Goal: Task Accomplishment & Management: Manage account settings

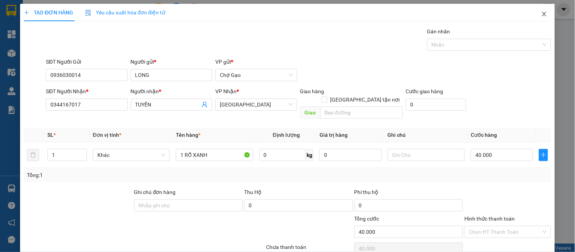
click at [542, 13] on icon "close" at bounding box center [545, 14] width 6 height 6
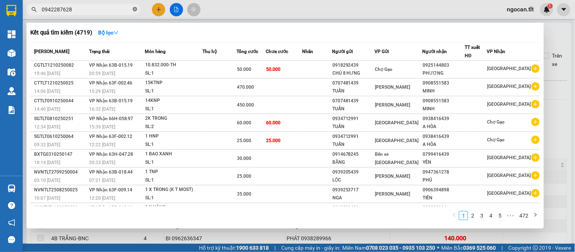
click at [134, 9] on icon "close-circle" at bounding box center [135, 9] width 5 height 5
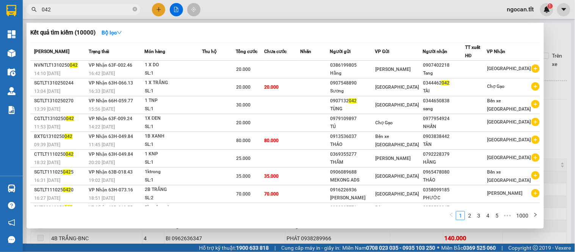
type input "042"
click at [133, 9] on icon "close-circle" at bounding box center [135, 9] width 5 height 5
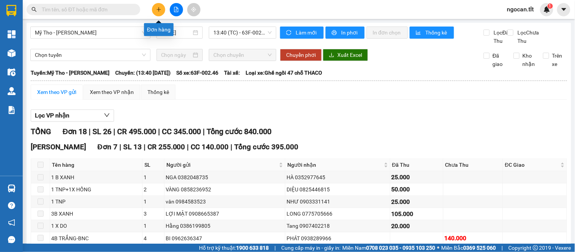
click at [161, 7] on icon "plus" at bounding box center [158, 9] width 5 height 5
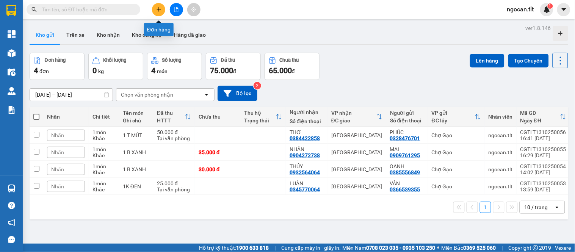
click at [158, 14] on button at bounding box center [158, 9] width 13 height 13
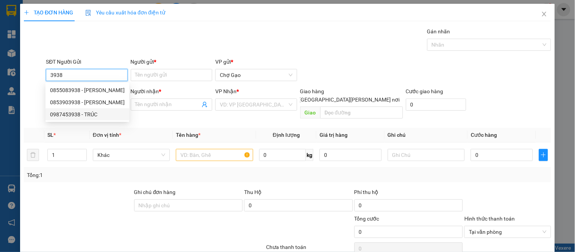
drag, startPoint x: 92, startPoint y: 116, endPoint x: 102, endPoint y: 113, distance: 10.9
click at [93, 116] on div "0987453938 - TRÚC" at bounding box center [87, 114] width 75 height 8
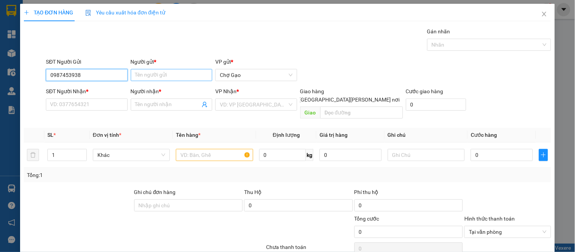
type input "0987453938"
click at [161, 71] on input "Người gửi *" at bounding box center [172, 75] width 82 height 12
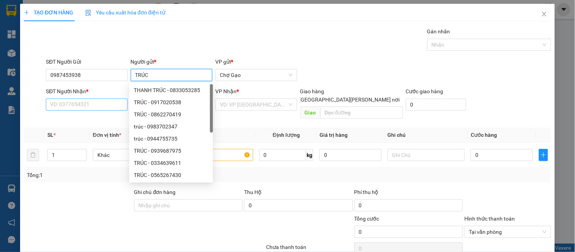
type input "TRÚC"
drag, startPoint x: 85, startPoint y: 108, endPoint x: 80, endPoint y: 104, distance: 6.2
click at [84, 108] on input "SĐT Người Nhận *" at bounding box center [87, 105] width 82 height 12
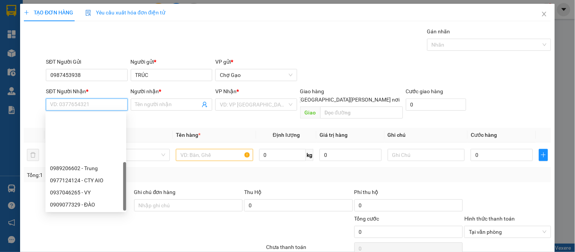
scroll to position [61, 0]
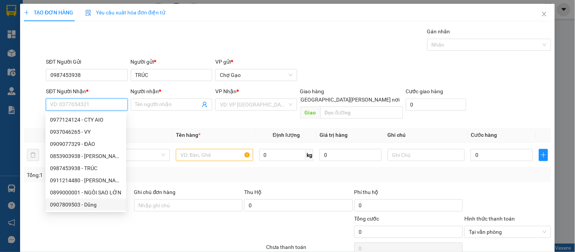
click at [93, 203] on div "0907809503 - Dũng" at bounding box center [86, 205] width 72 height 8
type input "0907809503"
type input "Dũng"
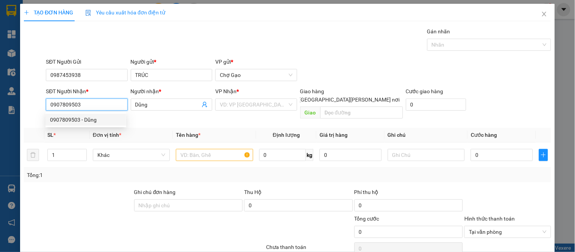
scroll to position [0, 0]
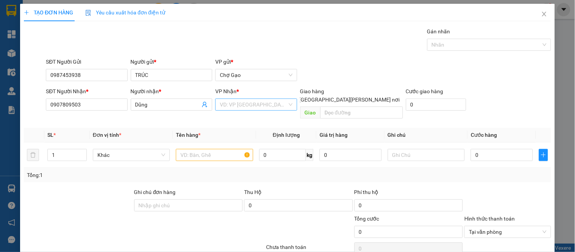
click at [241, 107] on input "search" at bounding box center [253, 104] width 67 height 11
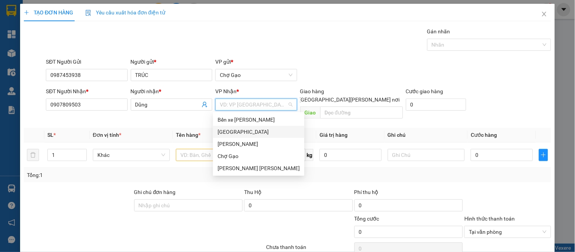
click at [227, 132] on div "[GEOGRAPHIC_DATA]" at bounding box center [259, 132] width 82 height 8
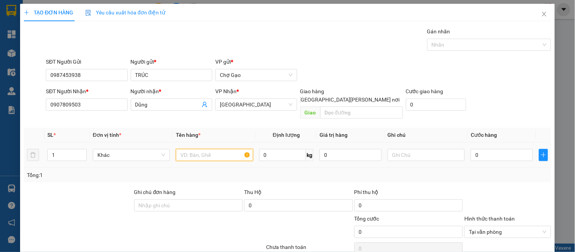
click at [199, 149] on input "text" at bounding box center [214, 155] width 77 height 12
type input "2TNP"
type input "2"
click at [81, 152] on icon "up" at bounding box center [82, 153] width 3 height 3
click at [503, 149] on input "0" at bounding box center [502, 155] width 62 height 12
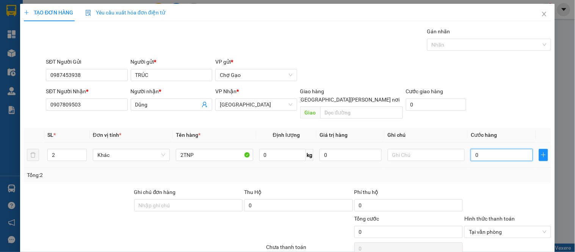
type input "6"
type input "60"
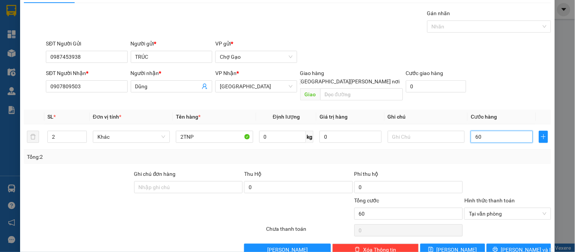
scroll to position [28, 0]
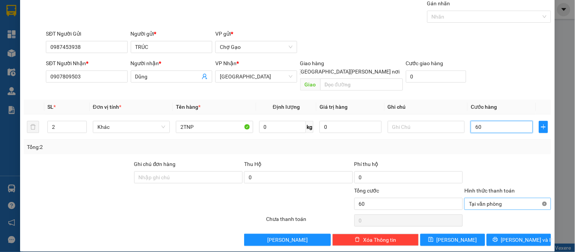
type input "60"
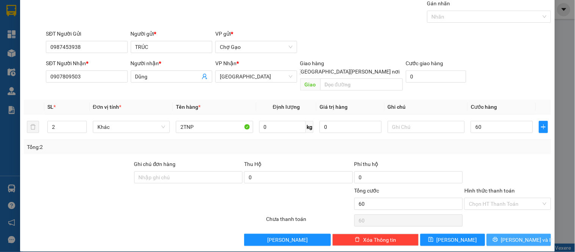
type input "60.000"
click at [520, 236] on span "[PERSON_NAME] và In" at bounding box center [527, 240] width 53 height 8
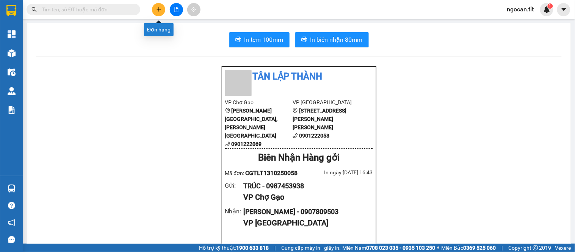
click at [157, 11] on icon "plus" at bounding box center [158, 9] width 5 height 5
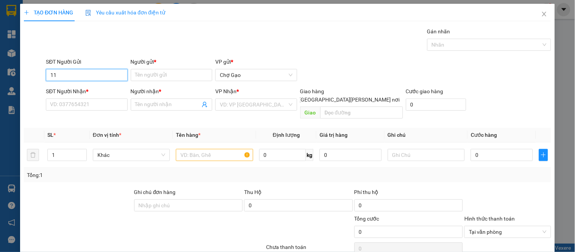
type input "11"
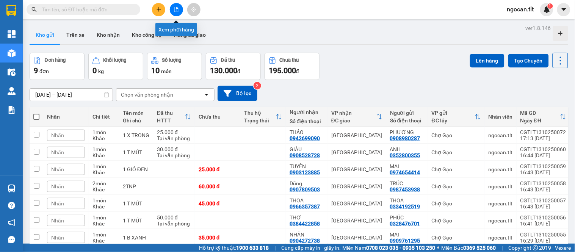
click at [178, 10] on icon "file-add" at bounding box center [176, 9] width 4 height 5
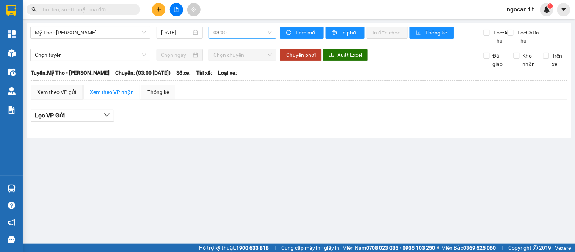
click at [219, 35] on span "03:00" at bounding box center [243, 32] width 58 height 11
type input "1710"
click at [226, 46] on div "17:10 (TC) - 63F-009.50" at bounding box center [243, 48] width 59 height 8
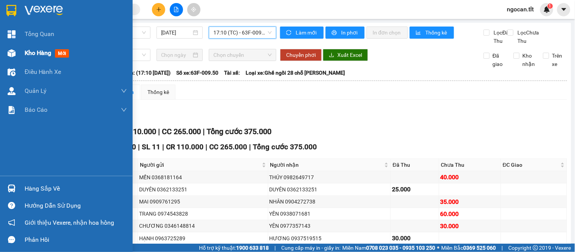
click at [28, 52] on span "Kho hàng" at bounding box center [38, 52] width 27 height 7
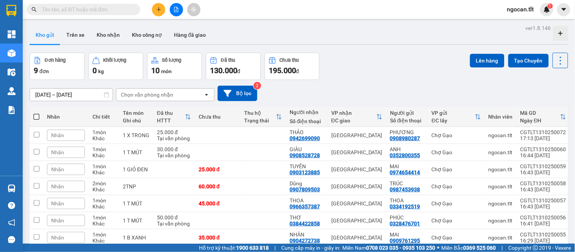
click at [177, 8] on icon "file-add" at bounding box center [176, 9] width 4 height 5
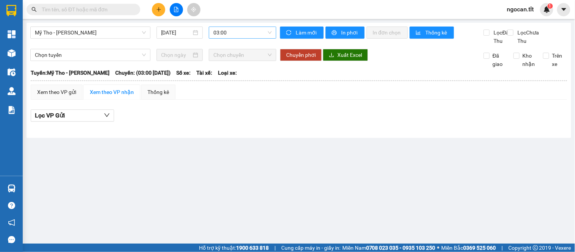
click at [222, 32] on span "03:00" at bounding box center [243, 32] width 58 height 11
type input "1710"
click at [224, 44] on div "17:10 (TC) - 63F-009.50" at bounding box center [243, 48] width 59 height 8
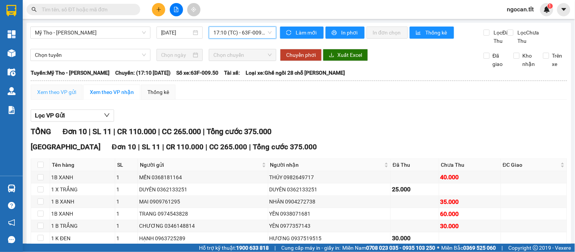
click at [57, 93] on td "Xem theo VP gửi Xem theo VP nhận Thống kê Lọc VP Gửi TỔNG Đơn 10 | SL 11 | CR …" at bounding box center [299, 202] width 538 height 237
click at [61, 96] on div "Xem theo VP gửi" at bounding box center [56, 92] width 39 height 8
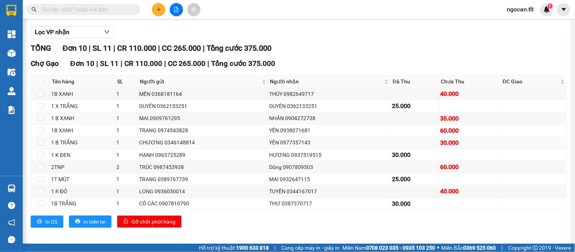
scroll to position [97, 0]
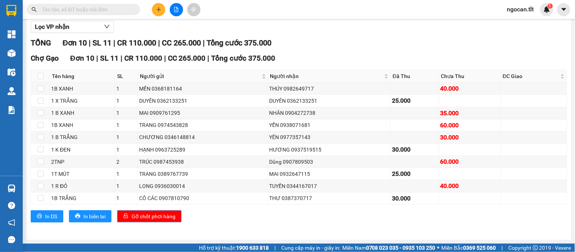
click at [148, 213] on span "Gỡ chốt phơi hàng" at bounding box center [154, 216] width 44 height 8
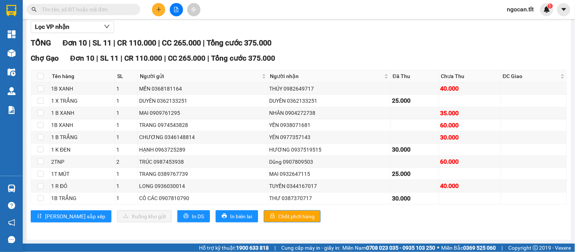
click at [27, 52] on div "Mỹ Tho - Hồ Chí Minh 13/10/2025 17:10 (TC) - 63F-009.50 Làm mới In phơi In đơn …" at bounding box center [299, 87] width 545 height 306
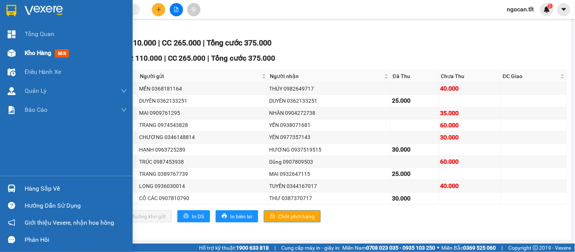
click at [34, 52] on span "Kho hàng" at bounding box center [38, 52] width 27 height 7
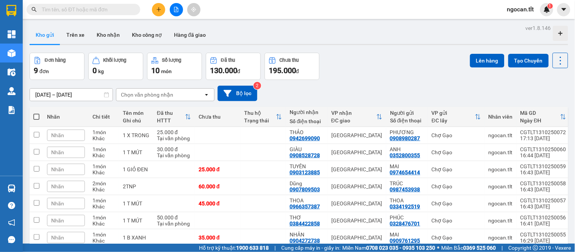
click at [38, 115] on span at bounding box center [36, 117] width 6 height 6
click at [36, 113] on input "checkbox" at bounding box center [36, 113] width 0 height 0
checkbox input "true"
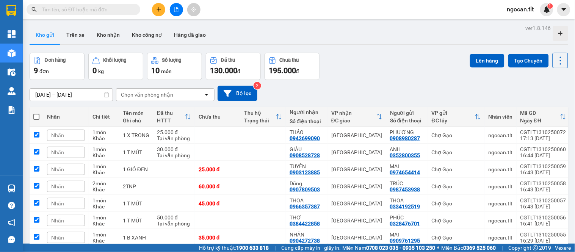
checkbox input "true"
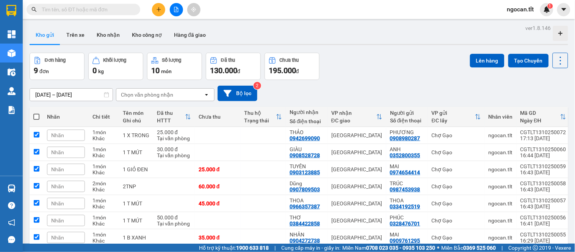
checkbox input "true"
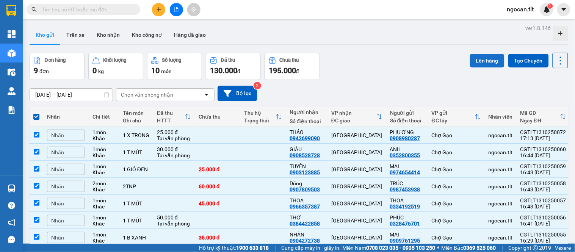
click at [474, 59] on button "Lên hàng" at bounding box center [487, 61] width 35 height 14
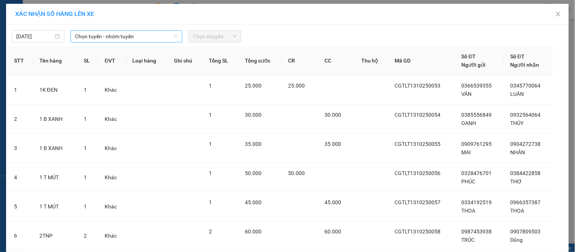
click at [138, 37] on span "Chọn tuyến - nhóm tuyến" at bounding box center [126, 36] width 103 height 11
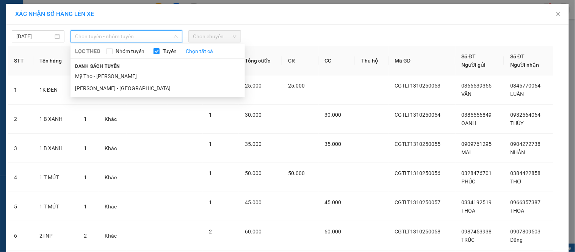
drag, startPoint x: 128, startPoint y: 76, endPoint x: 199, endPoint y: 51, distance: 75.2
click at [128, 75] on li "Mỹ Tho - Hồ Chí Minh" at bounding box center [158, 76] width 174 height 12
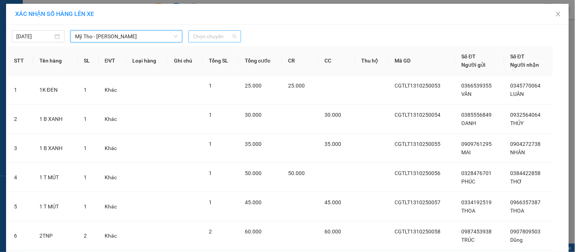
click at [214, 38] on span "Chọn chuyến" at bounding box center [215, 36] width 44 height 11
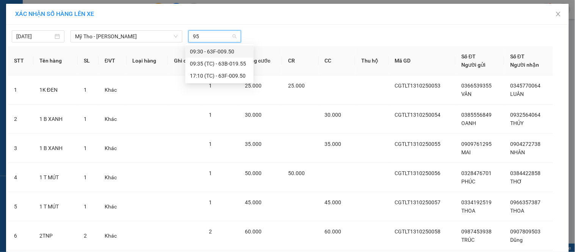
type input "950"
click at [229, 66] on div "17:10 (TC) - 63F-009.50" at bounding box center [219, 64] width 59 height 8
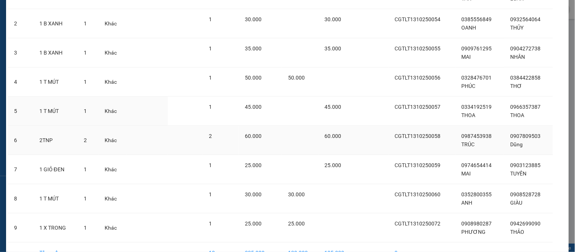
scroll to position [146, 0]
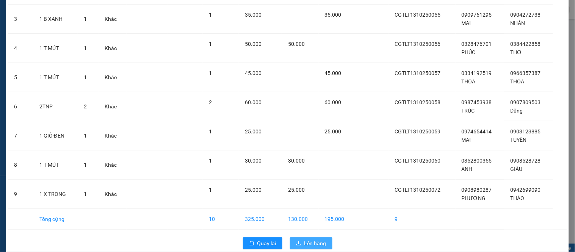
click at [309, 239] on span "Lên hàng" at bounding box center [316, 243] width 22 height 8
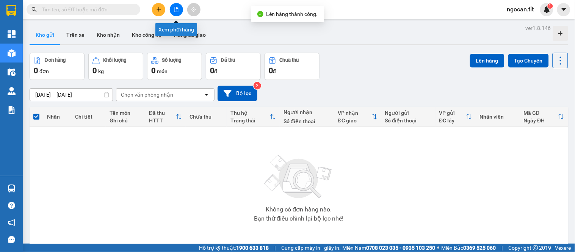
click at [178, 8] on icon "file-add" at bounding box center [176, 9] width 5 height 5
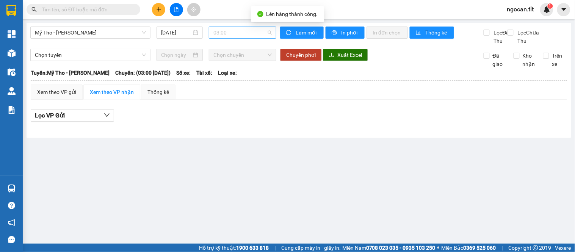
click at [229, 32] on span "03:00" at bounding box center [243, 32] width 58 height 11
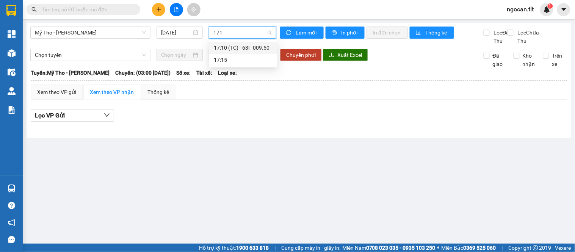
type input "1710"
click at [233, 46] on div "17:10 (TC) - 63F-009.50" at bounding box center [243, 48] width 59 height 8
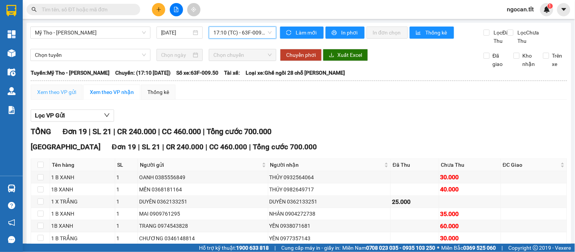
click at [53, 100] on div "Xem theo VP gửi" at bounding box center [57, 92] width 52 height 15
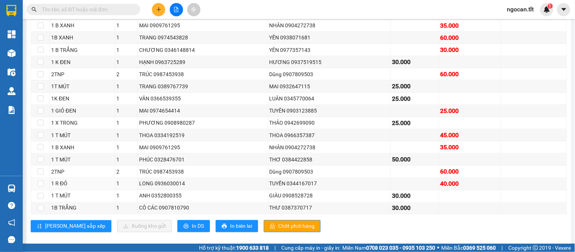
scroll to position [207, 0]
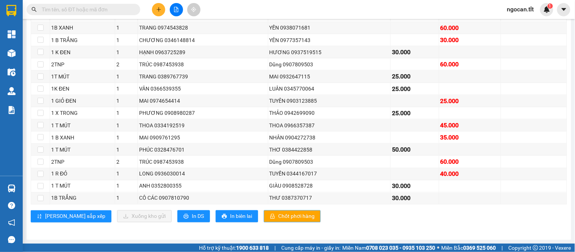
click at [278, 213] on span "Chốt phơi hàng" at bounding box center [296, 216] width 36 height 8
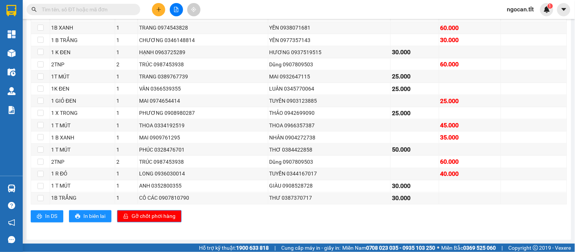
click at [256, 225] on div "Chợ Gạo Đơn 19 | SL 21 | CR 240.000 | CC 460.000 | Tổng cước 700.000 Tên hàng S…" at bounding box center [299, 85] width 537 height 285
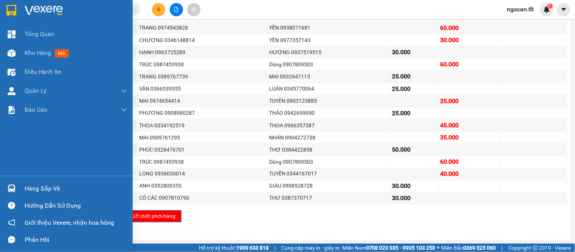
click at [32, 190] on div "Hàng sắp về" at bounding box center [76, 188] width 102 height 11
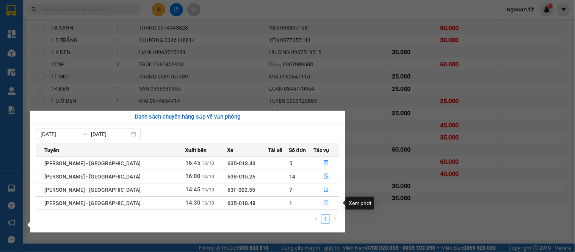
click at [324, 204] on icon "file-done" at bounding box center [326, 202] width 5 height 5
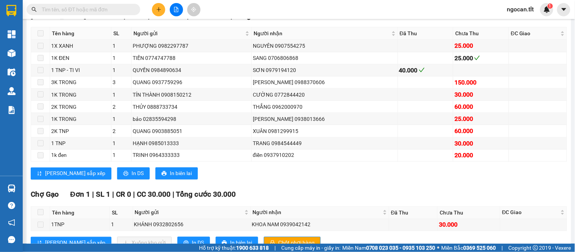
scroll to position [248, 0]
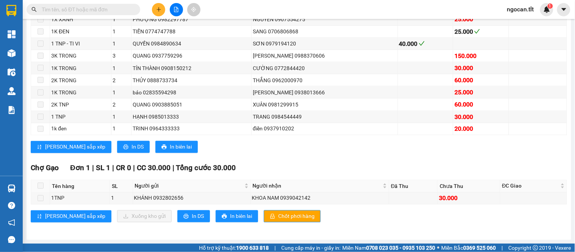
click at [82, 8] on input "text" at bounding box center [87, 9] width 90 height 8
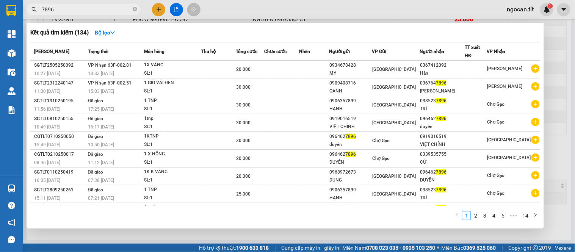
type input "7896"
drag, startPoint x: 192, startPoint y: 236, endPoint x: 145, endPoint y: 213, distance: 51.6
click at [191, 236] on div at bounding box center [287, 126] width 575 height 252
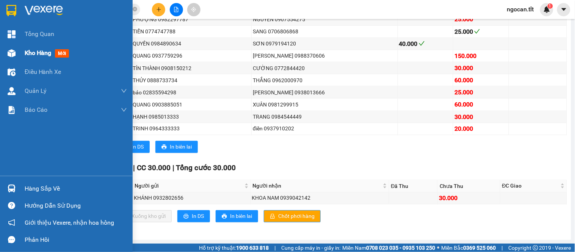
click at [18, 52] on div "Kho hàng mới" at bounding box center [66, 53] width 133 height 19
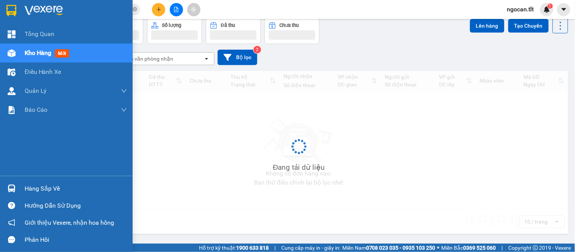
scroll to position [35, 0]
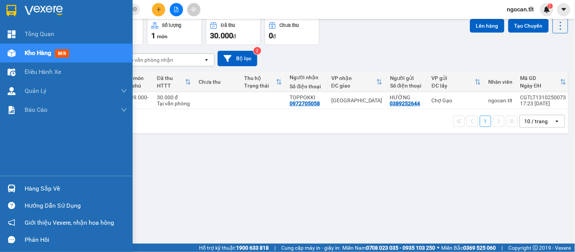
drag, startPoint x: 35, startPoint y: 188, endPoint x: 40, endPoint y: 189, distance: 5.4
click at [35, 188] on div "Hàng sắp về" at bounding box center [76, 188] width 102 height 11
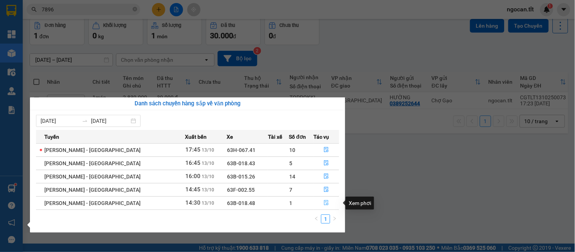
click at [324, 204] on icon "file-done" at bounding box center [326, 202] width 5 height 5
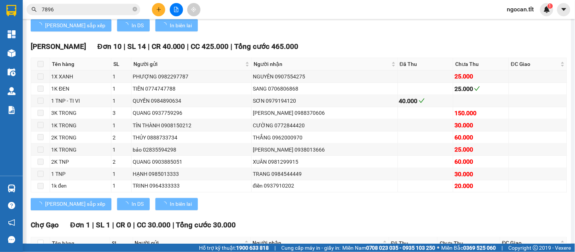
scroll to position [248, 0]
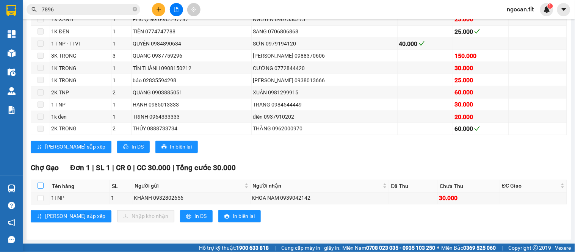
click at [42, 186] on input "checkbox" at bounding box center [41, 186] width 6 height 6
checkbox input "true"
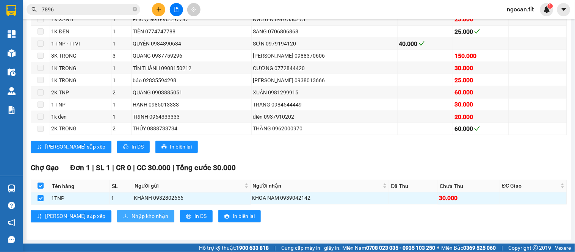
click at [132, 215] on span "Nhập kho nhận" at bounding box center [150, 216] width 37 height 8
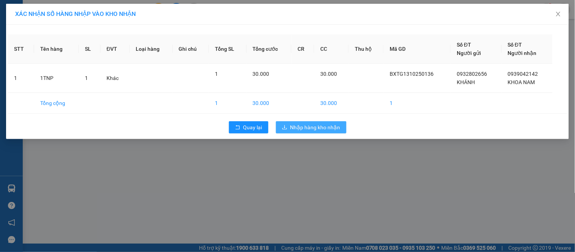
click at [307, 130] on span "Nhập hàng kho nhận" at bounding box center [316, 127] width 50 height 8
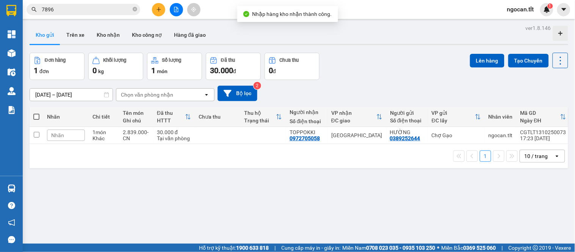
click at [135, 13] on span at bounding box center [135, 9] width 5 height 8
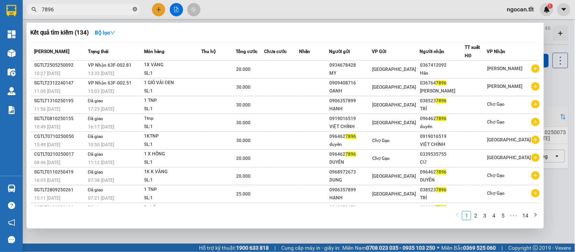
click at [134, 9] on icon "close-circle" at bounding box center [135, 9] width 5 height 5
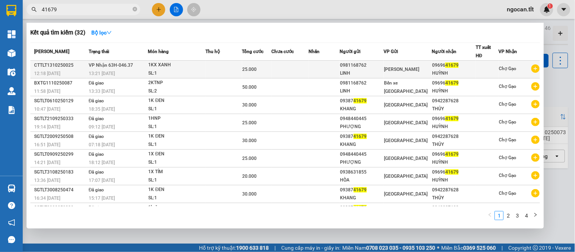
type input "41679"
click at [199, 65] on div "1KX XANH" at bounding box center [177, 65] width 57 height 8
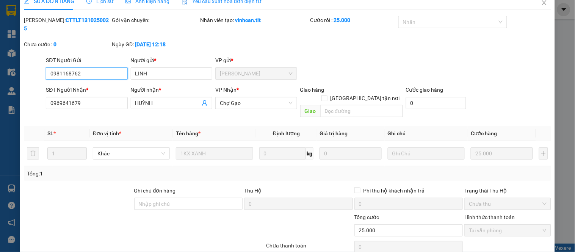
scroll to position [30, 0]
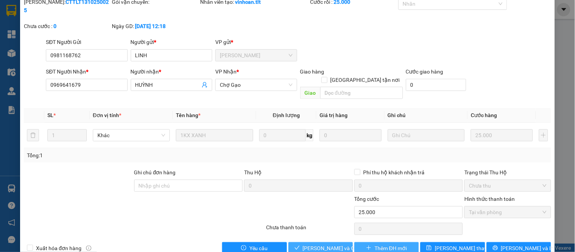
drag, startPoint x: 325, startPoint y: 229, endPoint x: 355, endPoint y: 228, distance: 29.6
click at [325, 244] on span "Lưu và Giao hàng" at bounding box center [339, 248] width 73 height 8
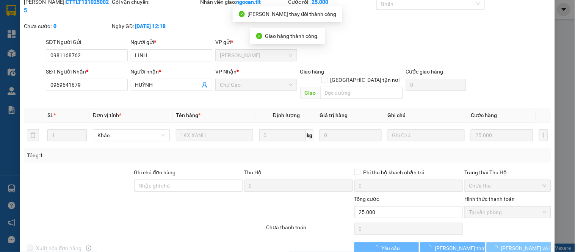
click at [519, 244] on span "Lưu và In" at bounding box center [527, 248] width 53 height 8
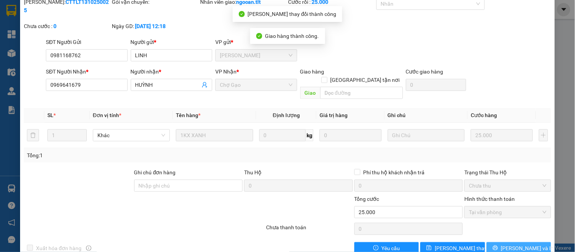
click at [508, 244] on span "Lưu và In" at bounding box center [527, 248] width 53 height 8
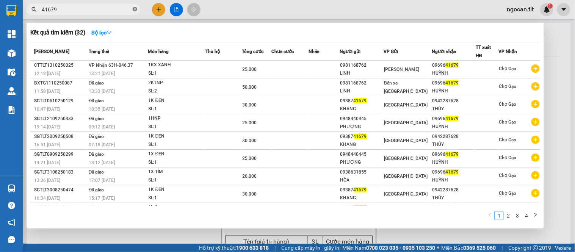
click at [134, 8] on icon "close-circle" at bounding box center [135, 9] width 5 height 5
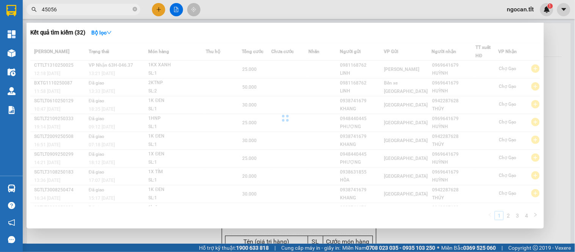
type input "45056"
click at [161, 9] on div at bounding box center [287, 126] width 575 height 252
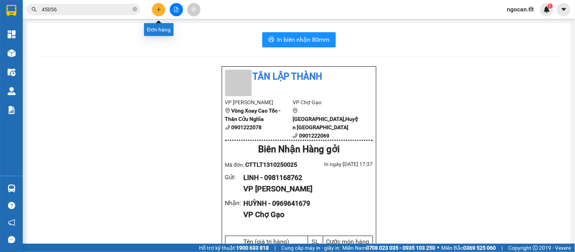
click at [164, 8] on button at bounding box center [158, 9] width 13 height 13
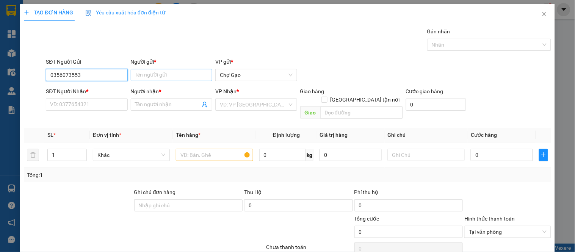
type input "0356073553"
drag, startPoint x: 165, startPoint y: 76, endPoint x: 157, endPoint y: 77, distance: 8.7
click at [162, 77] on input "Người gửi *" at bounding box center [172, 75] width 82 height 12
type input "TÚ"
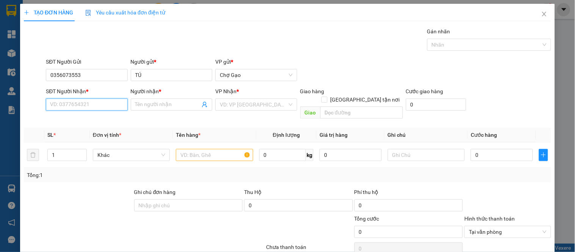
click at [99, 105] on input "SĐT Người Nhận *" at bounding box center [87, 105] width 82 height 12
type input "0907108851"
click at [154, 102] on input "Người nhận *" at bounding box center [167, 105] width 65 height 8
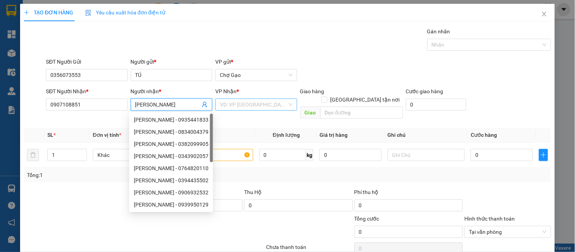
type input "KIM ANH"
click at [241, 100] on input "search" at bounding box center [253, 104] width 67 height 11
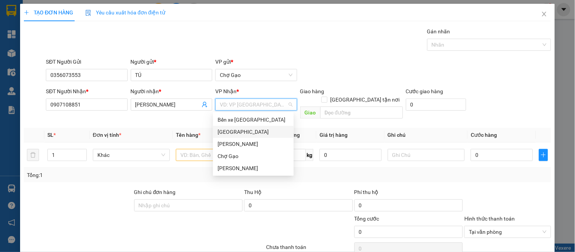
click at [234, 134] on div "[GEOGRAPHIC_DATA]" at bounding box center [254, 132] width 72 height 8
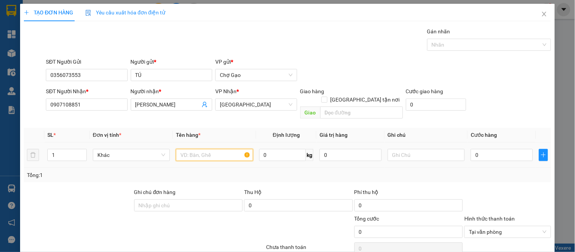
click at [201, 149] on input "text" at bounding box center [214, 155] width 77 height 12
type input "1TNP"
click at [497, 149] on input "0" at bounding box center [502, 155] width 62 height 12
type input "3"
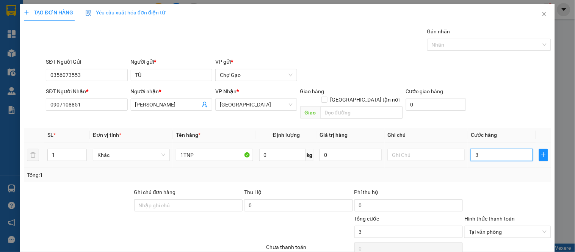
type input "30"
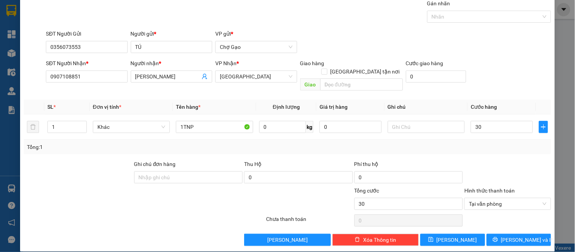
type input "30.000"
click at [511, 236] on span "Lưu và In" at bounding box center [527, 240] width 53 height 8
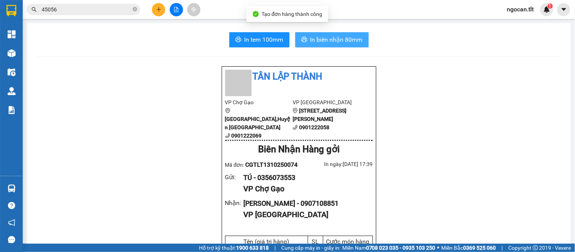
click at [316, 39] on span "In biên nhận 80mm" at bounding box center [337, 39] width 52 height 9
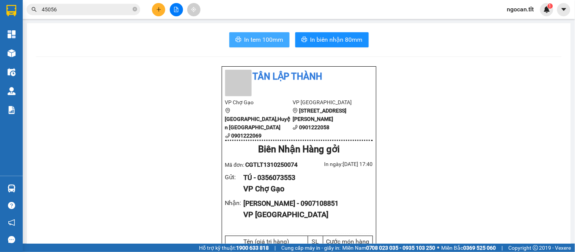
click at [269, 39] on span "In tem 100mm" at bounding box center [264, 39] width 39 height 9
click at [157, 5] on button at bounding box center [158, 9] width 13 height 13
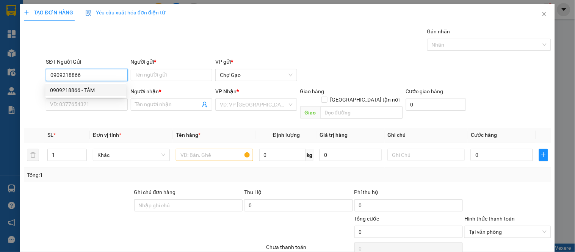
click at [88, 89] on div "0909218866 - TÂM" at bounding box center [86, 90] width 72 height 8
type input "0909218866"
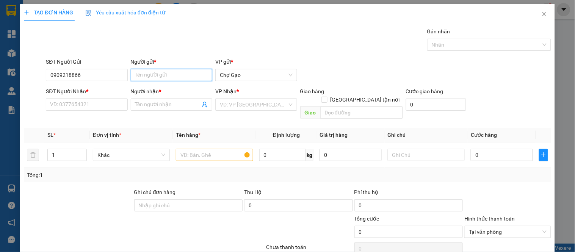
click at [162, 77] on input "Người gửi *" at bounding box center [172, 75] width 82 height 12
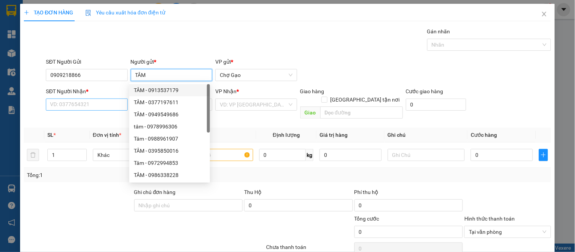
type input "TÂM"
click at [59, 105] on input "SĐT Người Nhận *" at bounding box center [87, 105] width 82 height 12
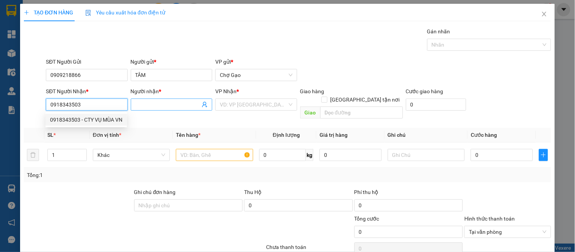
type input "0918343503"
click at [149, 106] on input "Người nhận *" at bounding box center [167, 105] width 65 height 8
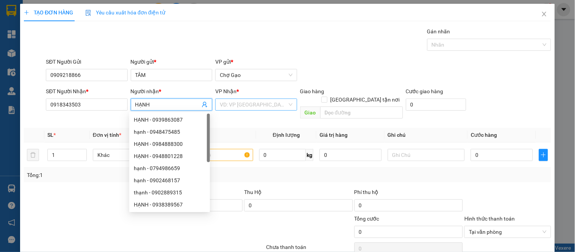
type input "HẠNH"
click at [243, 104] on input "search" at bounding box center [253, 104] width 67 height 11
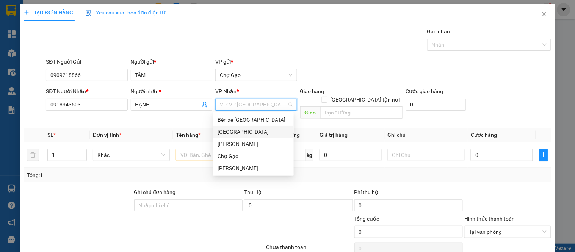
click at [235, 134] on div "[GEOGRAPHIC_DATA]" at bounding box center [254, 132] width 72 height 8
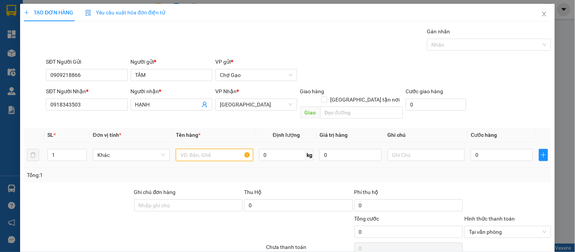
click at [200, 149] on input "text" at bounding box center [214, 155] width 77 height 12
type input "3TNP"
click at [83, 151] on span "up" at bounding box center [82, 153] width 5 height 5
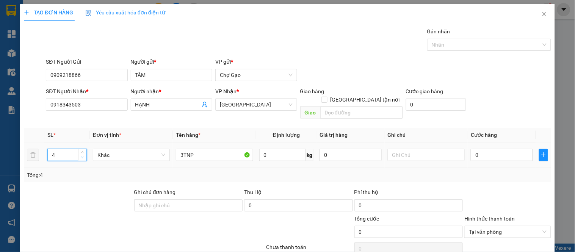
type input "3"
click at [82, 156] on icon "down" at bounding box center [82, 157] width 3 height 3
click at [479, 149] on input "0" at bounding box center [502, 155] width 62 height 12
type input "9"
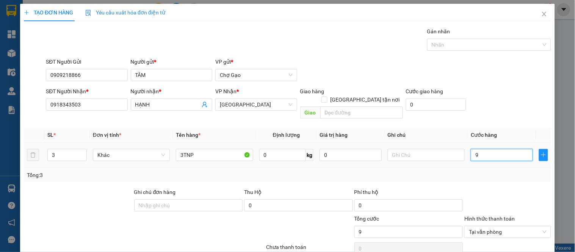
type input "90"
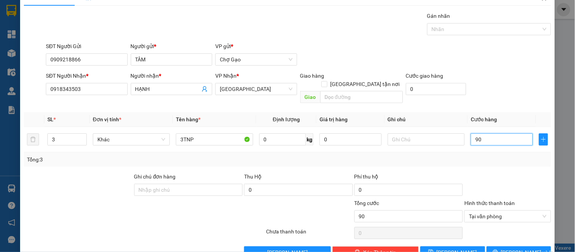
scroll to position [28, 0]
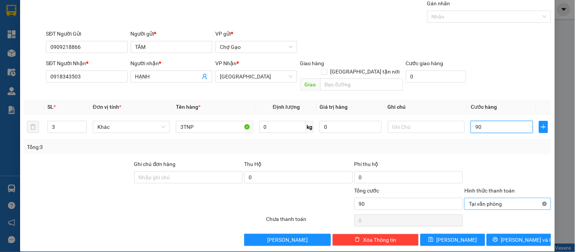
type input "90"
type input "90.000"
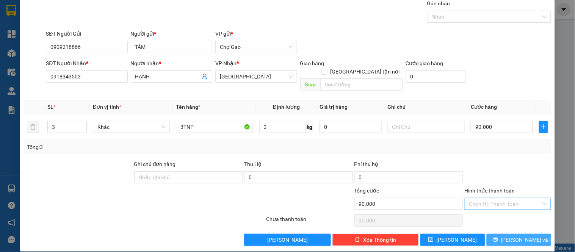
click at [508, 236] on span "Lưu và In" at bounding box center [527, 240] width 53 height 8
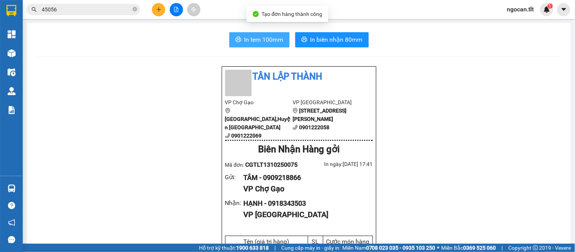
click at [264, 42] on span "In tem 100mm" at bounding box center [264, 39] width 39 height 9
click at [134, 10] on icon "close-circle" at bounding box center [135, 9] width 5 height 5
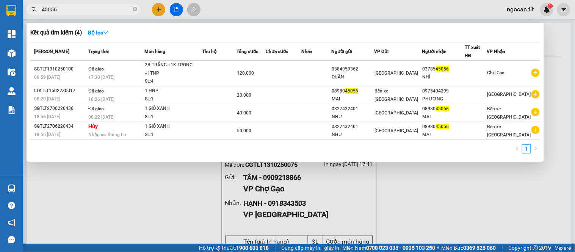
type input "45056"
click at [150, 198] on div at bounding box center [287, 126] width 575 height 252
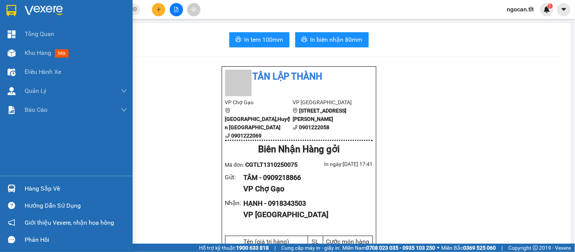
click at [36, 185] on div "Hàng sắp về" at bounding box center [76, 188] width 102 height 11
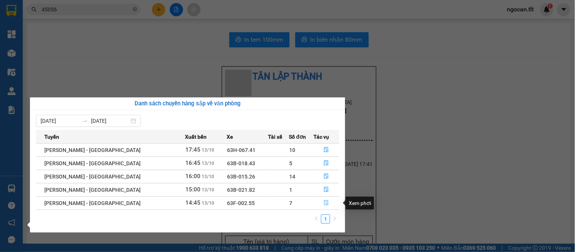
click at [324, 203] on icon "file-done" at bounding box center [326, 202] width 5 height 5
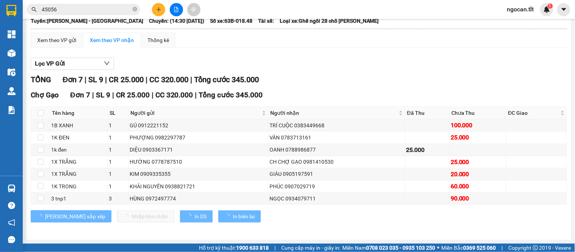
scroll to position [61, 0]
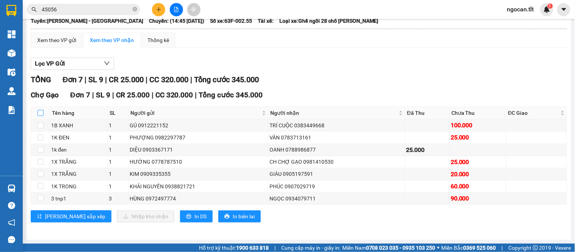
click at [41, 113] on input "checkbox" at bounding box center [41, 113] width 6 height 6
checkbox input "true"
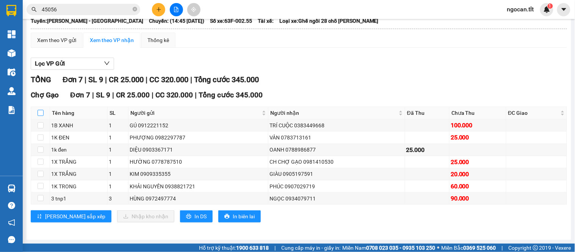
checkbox input "true"
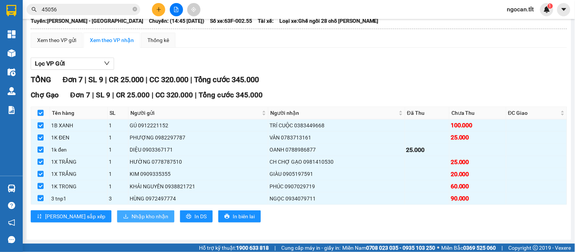
click at [117, 211] on button "Nhập kho nhận" at bounding box center [145, 217] width 57 height 12
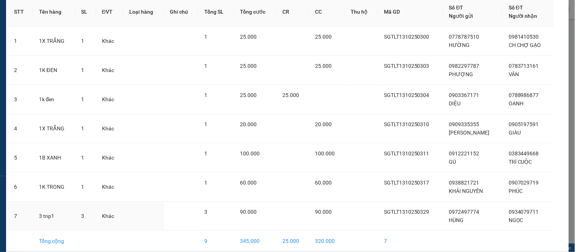
scroll to position [71, 0]
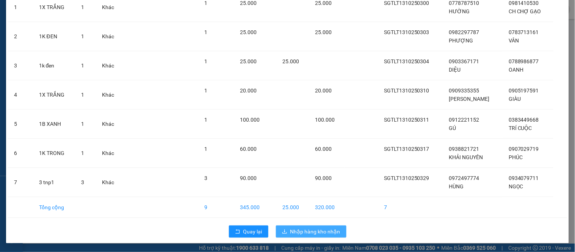
click at [306, 231] on span "Nhập hàng kho nhận" at bounding box center [316, 232] width 50 height 8
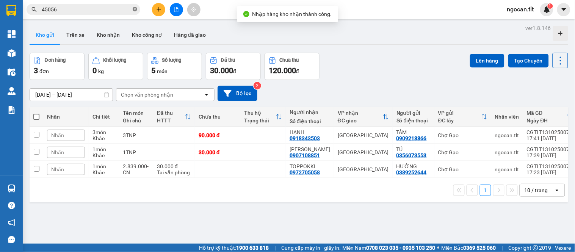
click at [134, 9] on icon "close-circle" at bounding box center [135, 9] width 5 height 5
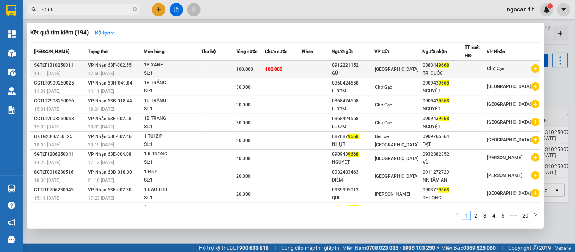
type input "9668"
click at [221, 68] on td at bounding box center [219, 70] width 34 height 18
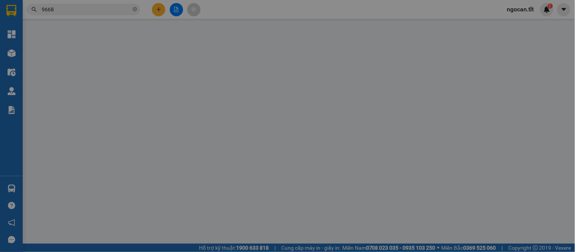
type input "0912221152"
type input "GÚ"
type input "0383449668"
type input "TRÍ CUỘC"
type input "0"
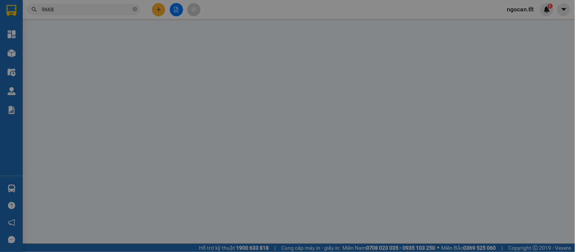
type input "100.000"
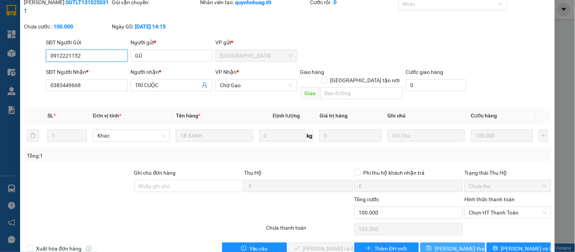
scroll to position [30, 0]
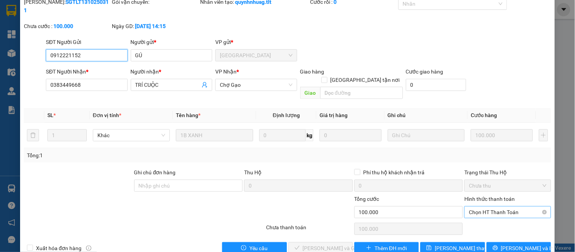
click at [491, 207] on span "Chọn HT Thanh Toán" at bounding box center [507, 212] width 77 height 11
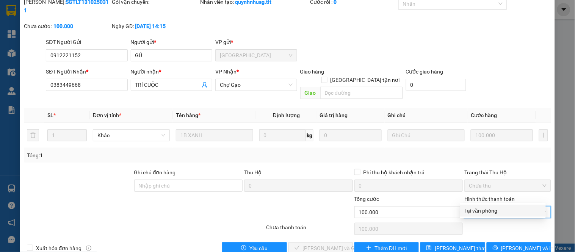
drag, startPoint x: 483, startPoint y: 213, endPoint x: 340, endPoint y: 232, distance: 143.8
click at [479, 214] on div "Tại văn phòng" at bounding box center [503, 211] width 77 height 8
type input "0"
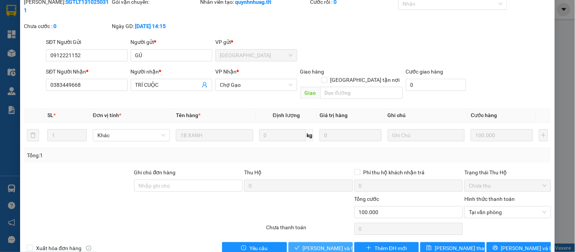
click at [308, 244] on span "[PERSON_NAME] và Giao hàng" at bounding box center [339, 248] width 73 height 8
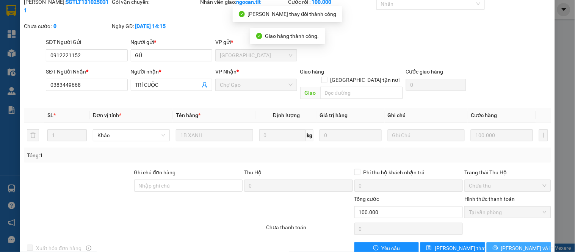
click at [504, 242] on button "[PERSON_NAME] và In" at bounding box center [519, 248] width 64 height 12
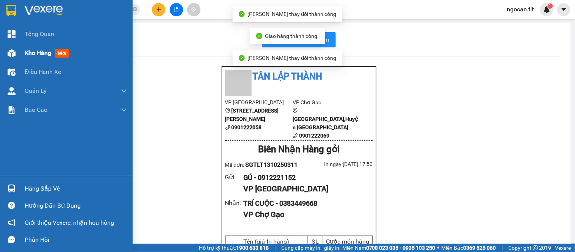
click at [20, 49] on div "Kho hàng mới" at bounding box center [66, 53] width 133 height 19
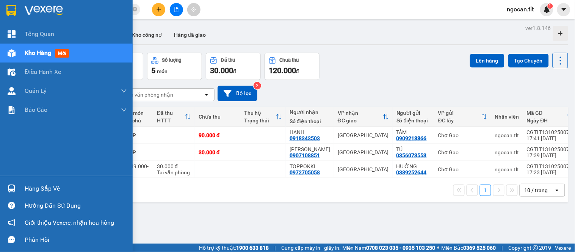
drag, startPoint x: 39, startPoint y: 187, endPoint x: 46, endPoint y: 187, distance: 7.2
click at [39, 187] on div "Hàng sắp về" at bounding box center [76, 188] width 102 height 11
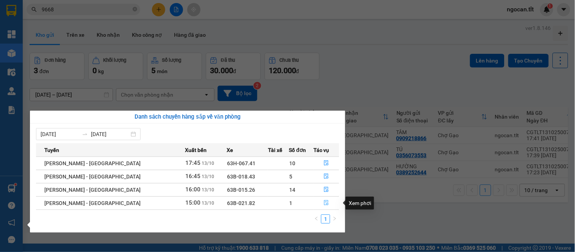
click at [324, 201] on icon "file-done" at bounding box center [326, 202] width 5 height 5
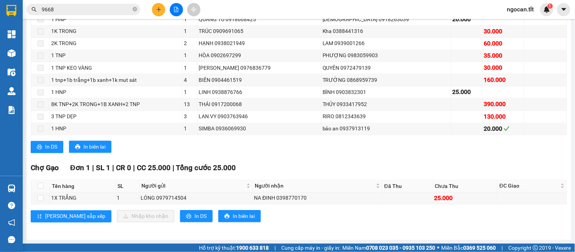
scroll to position [350, 0]
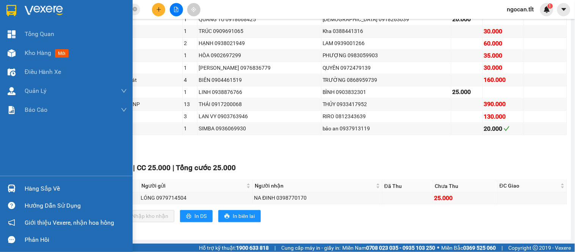
click at [28, 191] on div "Hàng sắp về" at bounding box center [76, 188] width 102 height 11
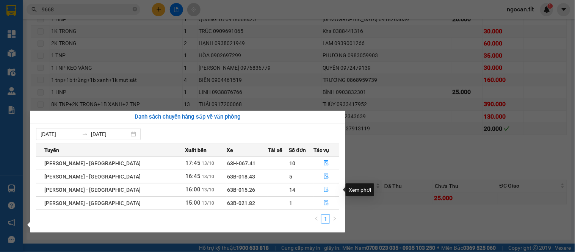
click at [324, 189] on icon "file-done" at bounding box center [326, 189] width 5 height 5
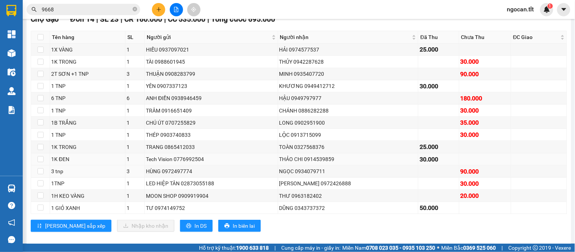
scroll to position [146, 0]
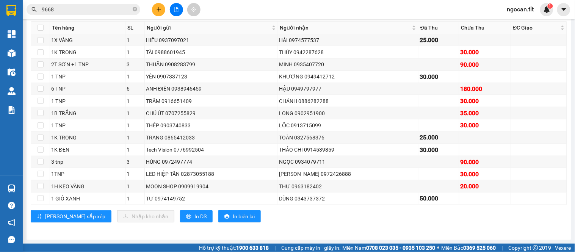
click at [42, 23] on th at bounding box center [40, 28] width 19 height 13
click at [40, 25] on input "checkbox" at bounding box center [41, 28] width 6 height 6
checkbox input "true"
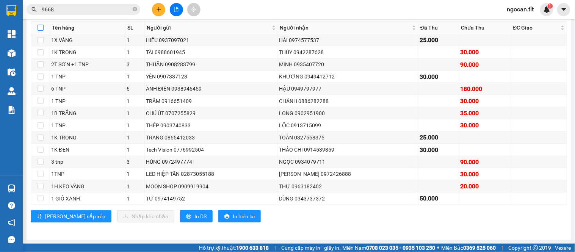
checkbox input "true"
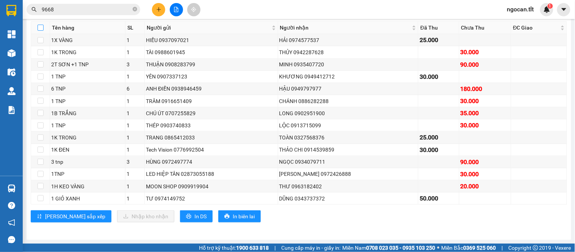
checkbox input "true"
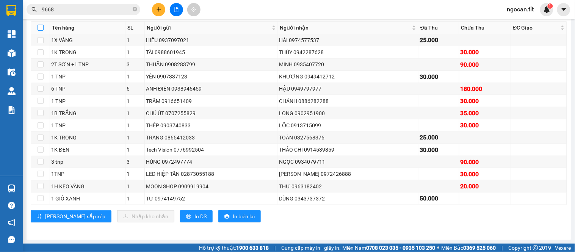
checkbox input "true"
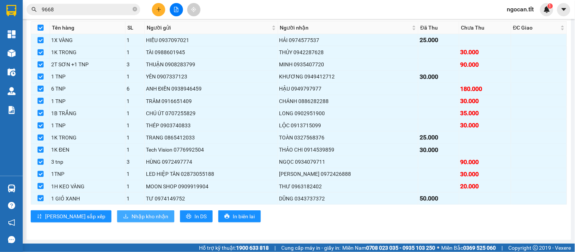
click at [132, 214] on span "Nhập kho nhận" at bounding box center [150, 216] width 37 height 8
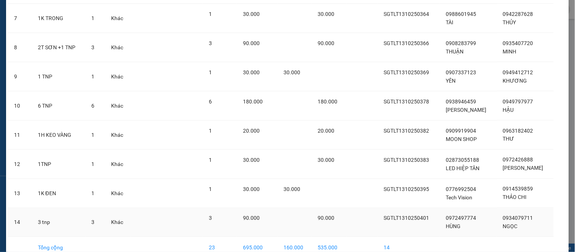
scroll to position [276, 0]
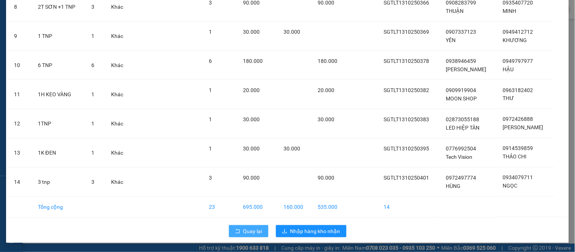
click at [237, 231] on icon "rollback" at bounding box center [237, 231] width 5 height 5
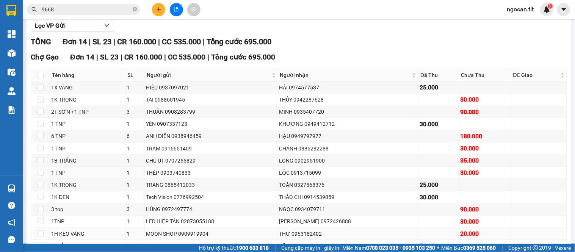
scroll to position [146, 0]
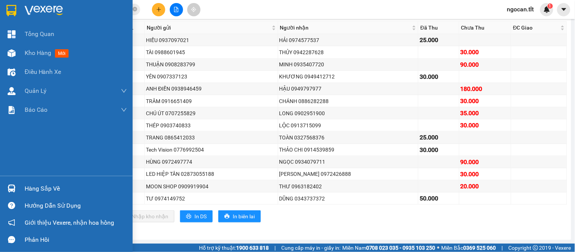
click at [30, 190] on div "Hàng sắp về" at bounding box center [76, 188] width 102 height 11
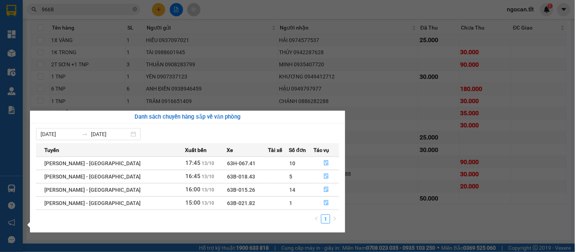
drag, startPoint x: 418, startPoint y: 94, endPoint x: 397, endPoint y: 89, distance: 22.2
click at [418, 93] on section "Kết quả tìm kiếm ( 194 ) Bộ lọc Mã ĐH Trạng thái Món hàng Thu hộ Tổng cước Chưa…" at bounding box center [287, 126] width 575 height 252
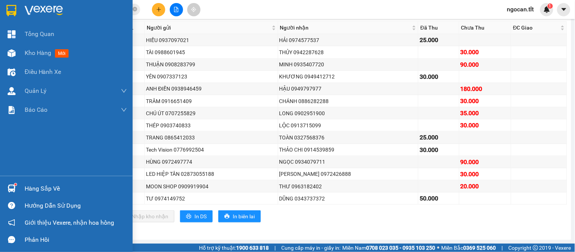
click at [36, 181] on div "Hàng sắp về" at bounding box center [66, 188] width 133 height 17
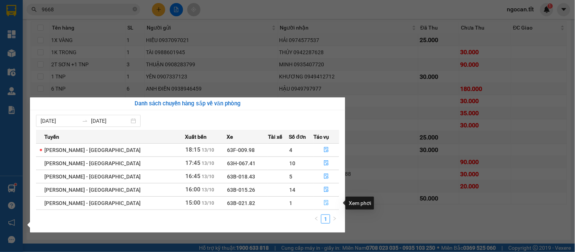
click at [324, 203] on icon "file-done" at bounding box center [326, 202] width 5 height 5
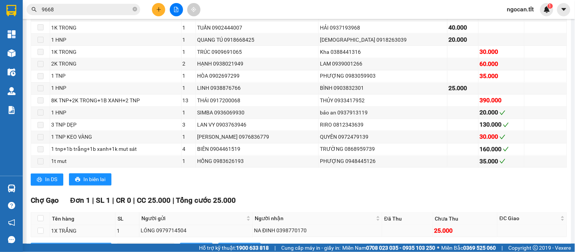
scroll to position [350, 0]
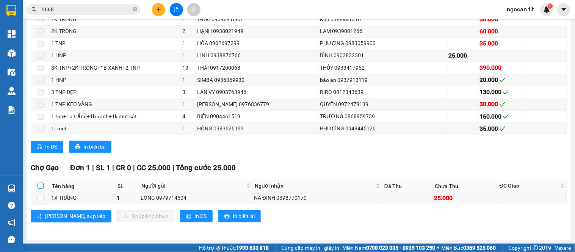
click at [42, 186] on input "checkbox" at bounding box center [41, 186] width 6 height 6
checkbox input "true"
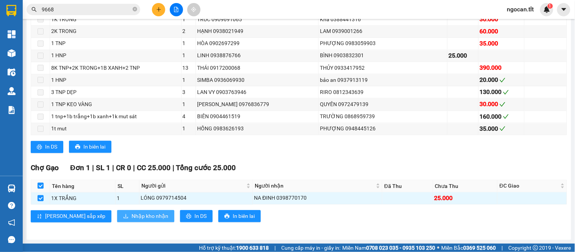
click at [132, 214] on span "Nhập kho nhận" at bounding box center [150, 216] width 37 height 8
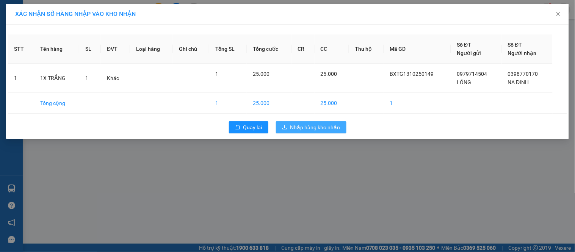
click at [298, 124] on span "Nhập hàng kho nhận" at bounding box center [316, 127] width 50 height 8
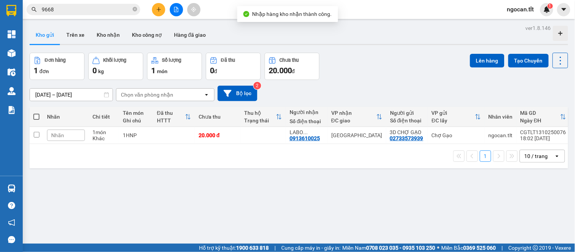
click at [24, 188] on main "ver 1.8.146 Kho gửi Trên xe Kho nhận Kho công nợ Hàng đã giao Đơn hàng 1 đơn Kh…" at bounding box center [287, 122] width 575 height 244
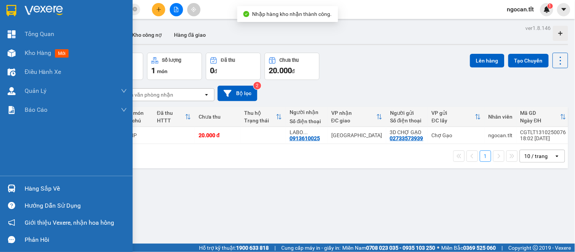
click at [18, 185] on div "Hàng sắp về" at bounding box center [66, 188] width 133 height 17
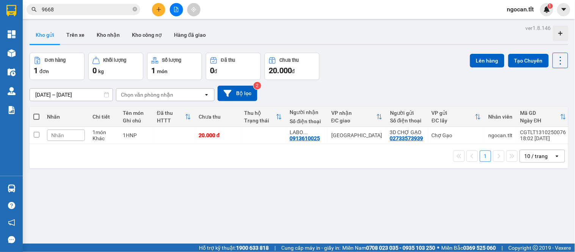
click at [311, 60] on section "Kết quả tìm kiếm ( 194 ) Bộ lọc Mã ĐH Trạng thái Món hàng Thu hộ Tổng cước Chưa…" at bounding box center [287, 126] width 575 height 252
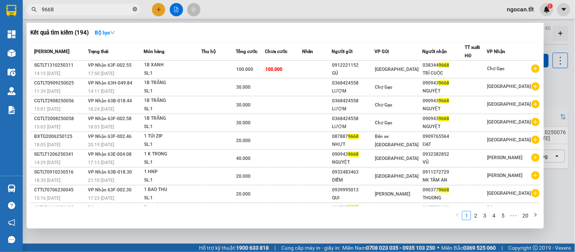
click at [137, 8] on icon "close-circle" at bounding box center [135, 9] width 5 height 5
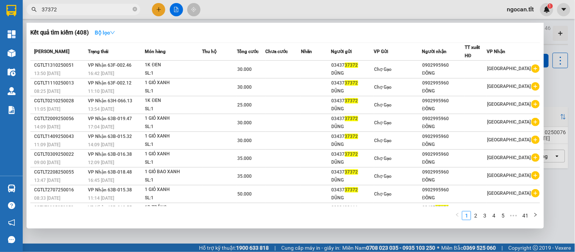
type input "37372"
click at [115, 35] on strong "Bộ lọc" at bounding box center [105, 33] width 20 height 6
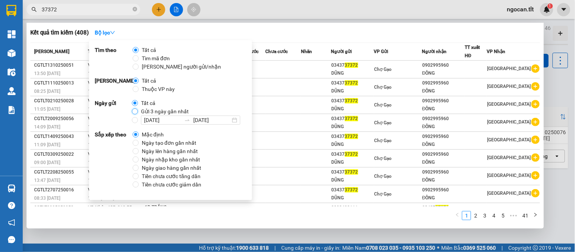
drag, startPoint x: 133, startPoint y: 110, endPoint x: 140, endPoint y: 108, distance: 7.0
click at [134, 110] on input "Gửi 3 ngày gần nhất" at bounding box center [135, 111] width 6 height 6
radio input "true"
radio input "false"
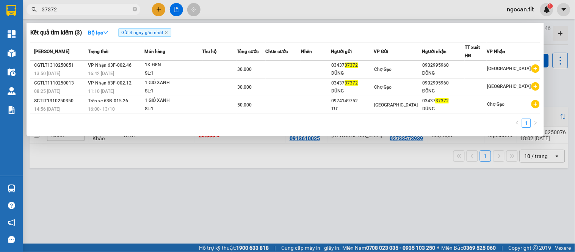
click at [327, 31] on div "Kết quả tìm kiếm ( 3 ) Bộ lọc Gửi 3 ngày gần nhất" at bounding box center [285, 33] width 510 height 12
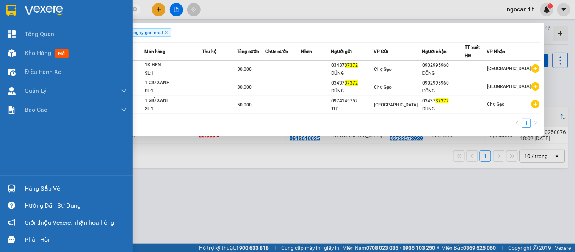
drag, startPoint x: 36, startPoint y: 187, endPoint x: 112, endPoint y: 182, distance: 76.0
click at [37, 187] on div "Hàng sắp về" at bounding box center [76, 188] width 102 height 11
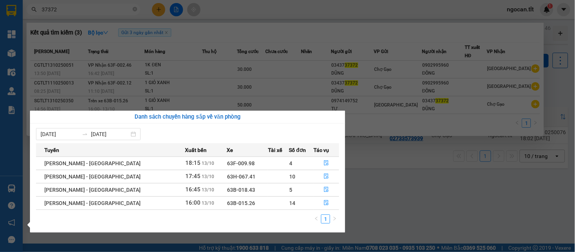
click at [392, 171] on section "Kết quả tìm kiếm ( 3 ) Bộ lọc Gửi 3 ngày gần nhất Mã ĐH Trạng thái Món hàng Thu…" at bounding box center [287, 126] width 575 height 252
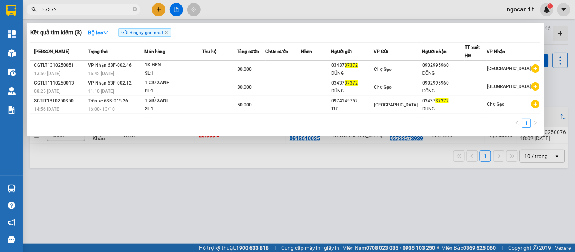
click at [197, 174] on div at bounding box center [287, 126] width 575 height 252
click at [134, 8] on icon "close-circle" at bounding box center [135, 9] width 5 height 5
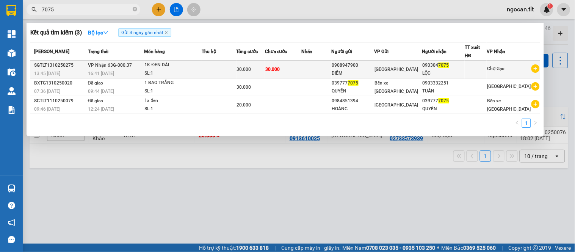
type input "7075"
click at [265, 71] on div "30.000" at bounding box center [251, 69] width 28 height 8
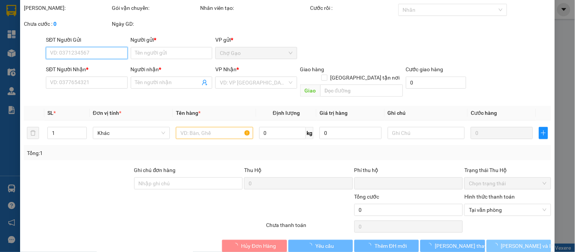
scroll to position [30, 0]
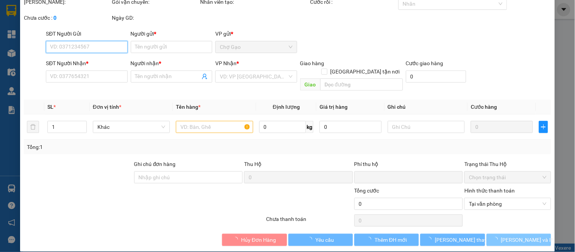
type input "0908947900"
type input "DIỄM"
type input "0903047075"
type input "LỘC"
type input "0"
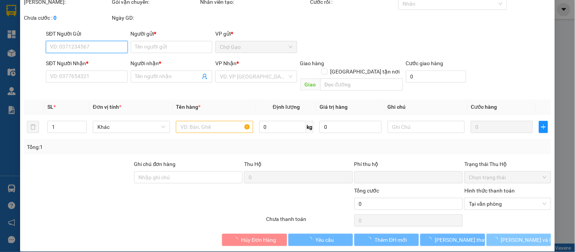
type input "30.000"
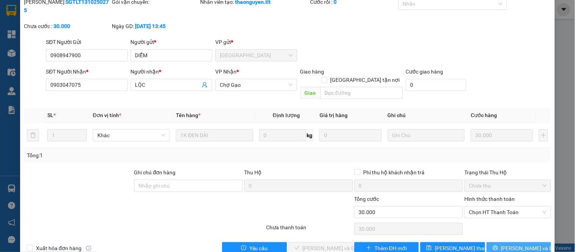
click at [520, 244] on span "Lưu và In" at bounding box center [527, 248] width 53 height 8
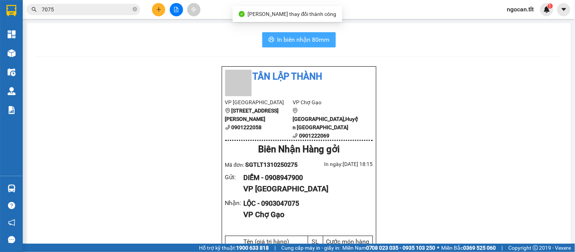
click at [278, 36] on span "In biên nhận 80mm" at bounding box center [304, 39] width 52 height 9
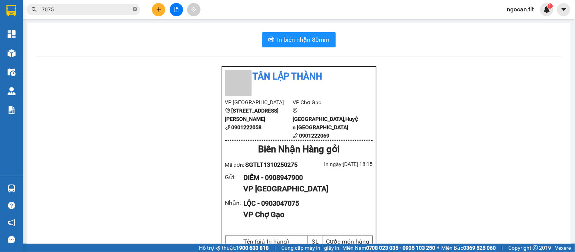
click at [135, 10] on icon "close-circle" at bounding box center [135, 9] width 5 height 5
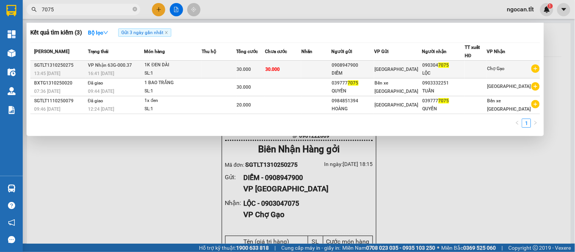
type input "7075"
click at [249, 73] on div "30.000" at bounding box center [251, 69] width 28 height 8
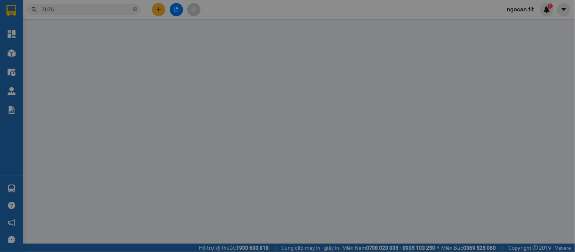
type input "0908947900"
type input "DIỄM"
type input "0903047075"
type input "LỘC"
type input "0"
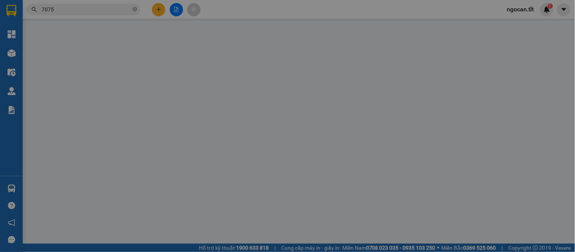
type input "30.000"
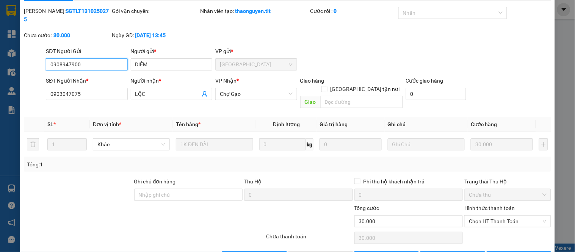
scroll to position [30, 0]
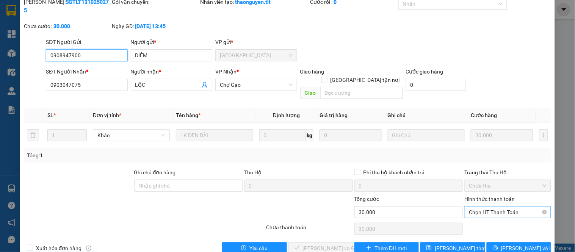
click at [488, 207] on span "Chọn HT Thanh Toán" at bounding box center [507, 212] width 77 height 11
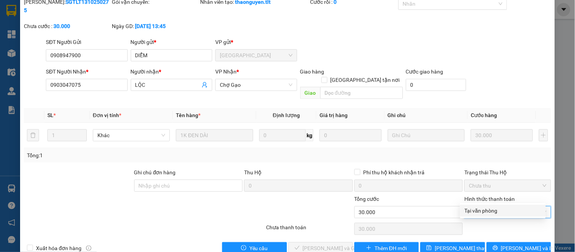
drag, startPoint x: 490, startPoint y: 209, endPoint x: 470, endPoint y: 215, distance: 21.1
click at [487, 210] on div "Tại văn phòng" at bounding box center [503, 211] width 77 height 8
type input "0"
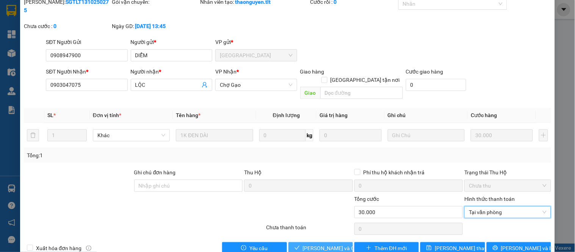
click at [329, 244] on span "Lưu và Giao hàng" at bounding box center [339, 248] width 73 height 8
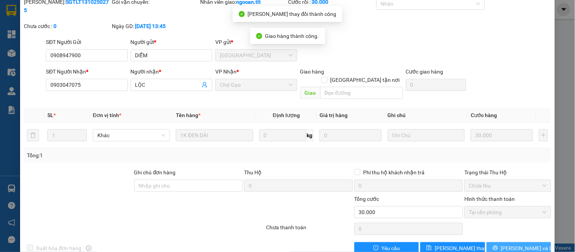
click at [498, 245] on icon "printer" at bounding box center [495, 247] width 5 height 5
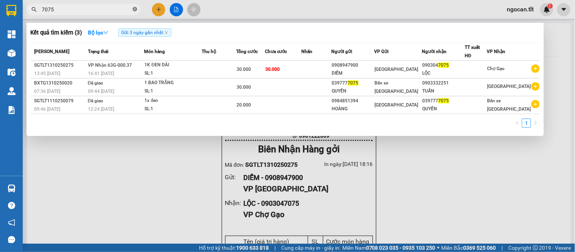
click at [134, 6] on span at bounding box center [135, 9] width 5 height 7
type input "49454"
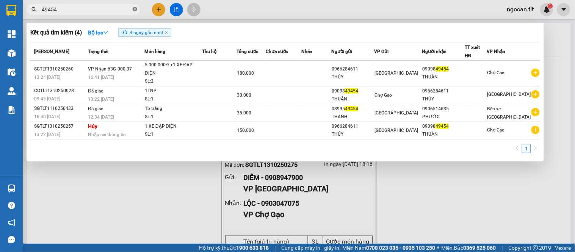
click at [134, 10] on icon "close-circle" at bounding box center [135, 9] width 5 height 5
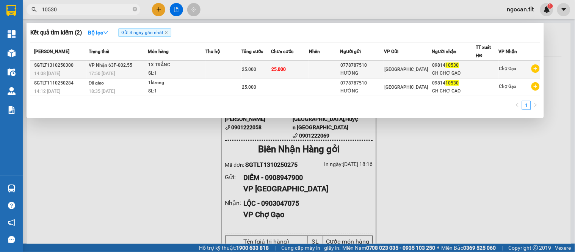
type input "10530"
click at [157, 67] on div "1X TRẮNG" at bounding box center [176, 65] width 57 height 8
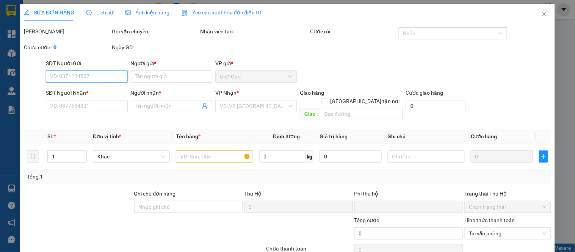
type input "0778787510"
type input "HƯỜNG"
type input "0981410530"
type input "CH CHỢ GẠO"
type input "0"
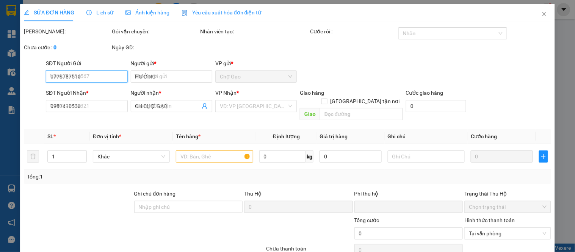
type input "25.000"
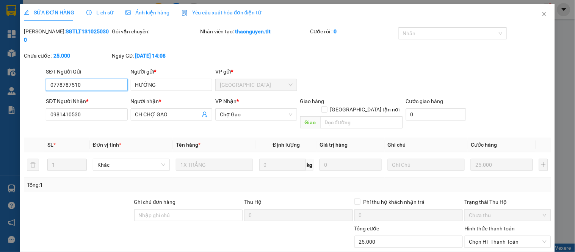
scroll to position [30, 0]
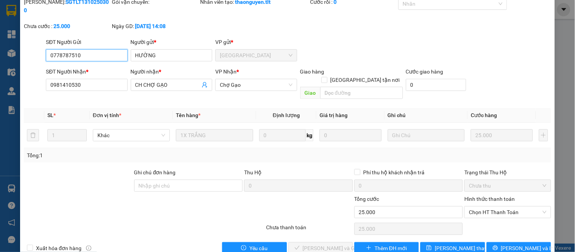
drag, startPoint x: 499, startPoint y: 196, endPoint x: 495, endPoint y: 202, distance: 6.8
click at [499, 207] on span "Chọn HT Thanh Toán" at bounding box center [507, 212] width 77 height 11
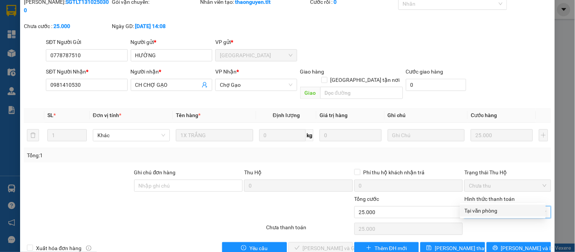
drag, startPoint x: 490, startPoint y: 208, endPoint x: 483, endPoint y: 210, distance: 7.2
click at [489, 208] on div "Tại văn phòng" at bounding box center [503, 211] width 77 height 8
type input "0"
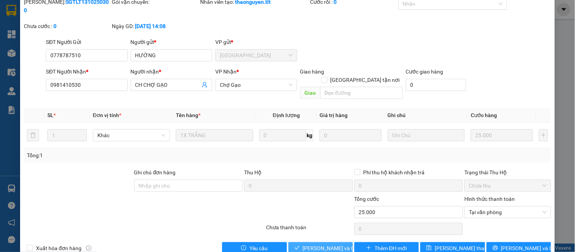
click at [327, 244] on span "Lưu và Giao hàng" at bounding box center [339, 248] width 73 height 8
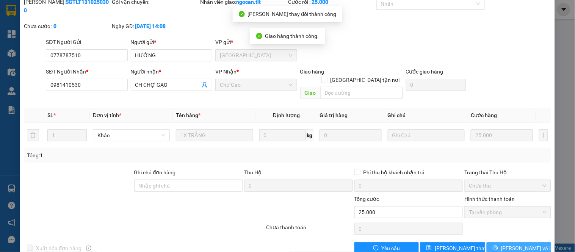
click at [505, 242] on button "Lưu và In" at bounding box center [519, 248] width 64 height 12
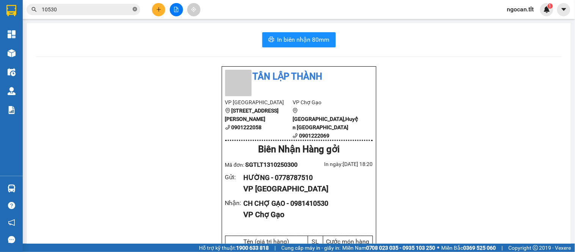
click at [137, 7] on icon "close-circle" at bounding box center [135, 9] width 5 height 5
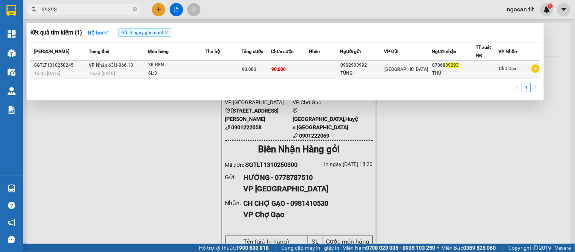
type input "39293"
click at [191, 67] on div "3K ĐEN" at bounding box center [176, 65] width 57 height 8
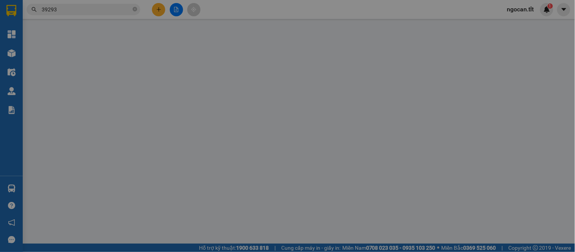
type input "0902903992"
type input "TÙNG"
type input "0706839293"
type input "THÚ"
type input "0"
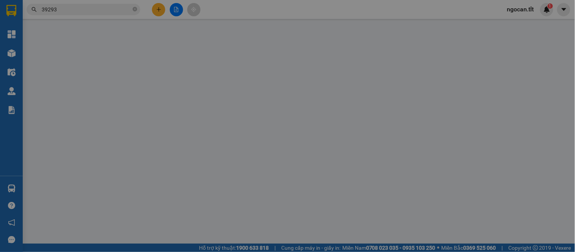
type input "90.000"
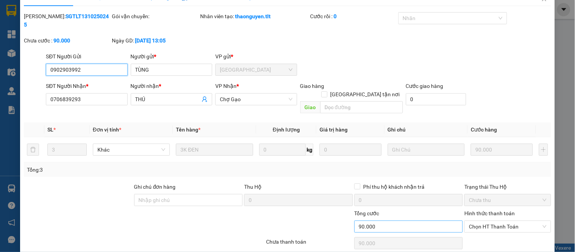
scroll to position [30, 0]
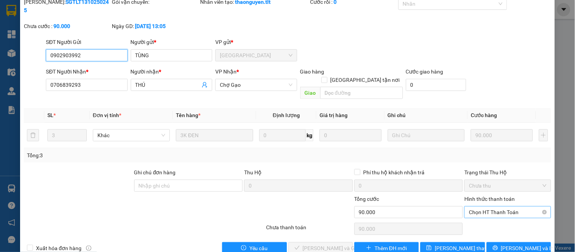
click at [486, 207] on span "Chọn HT Thanh Toán" at bounding box center [507, 212] width 77 height 11
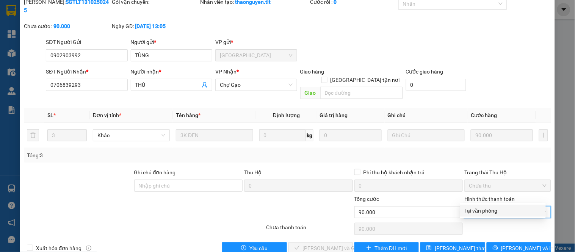
drag, startPoint x: 482, startPoint y: 209, endPoint x: 464, endPoint y: 212, distance: 18.9
click at [481, 209] on div "Tại văn phòng" at bounding box center [503, 211] width 77 height 8
type input "0"
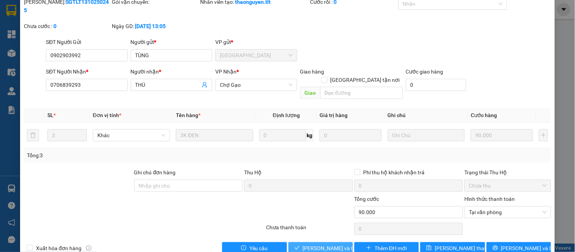
drag, startPoint x: 300, startPoint y: 227, endPoint x: 325, endPoint y: 228, distance: 24.7
click at [301, 242] on button "Lưu và Giao hàng" at bounding box center [321, 248] width 64 height 12
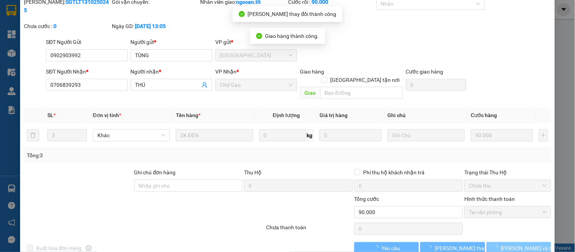
click at [516, 244] on span "Lưu và In" at bounding box center [527, 248] width 53 height 8
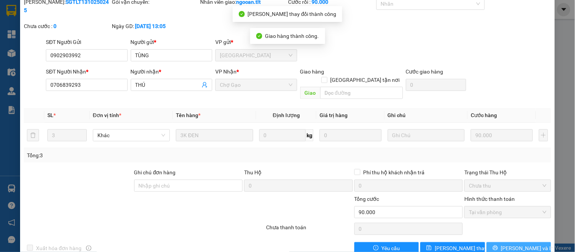
click at [517, 244] on span "Lưu và In" at bounding box center [527, 248] width 53 height 8
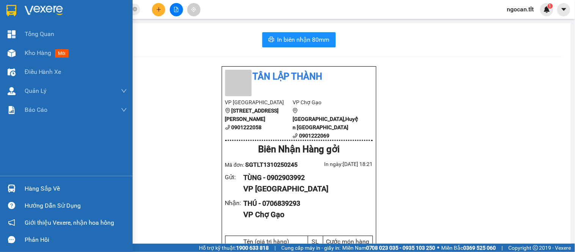
click at [62, 196] on div "Hàng sắp về" at bounding box center [66, 188] width 133 height 17
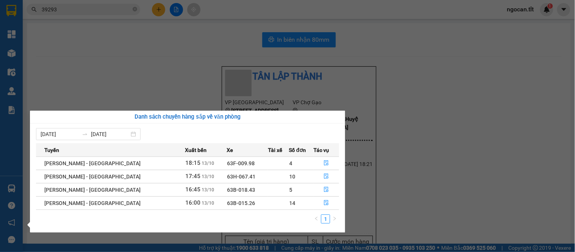
click at [366, 168] on section "Kết quả tìm kiếm ( 1 ) Bộ lọc Gửi 3 ngày gần nhất Mã ĐH Trạng thái Món hàng Thu…" at bounding box center [287, 126] width 575 height 252
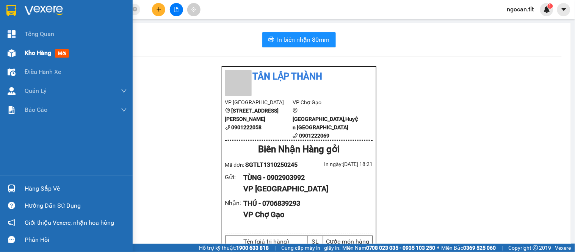
click at [32, 50] on span "Kho hàng" at bounding box center [38, 52] width 27 height 7
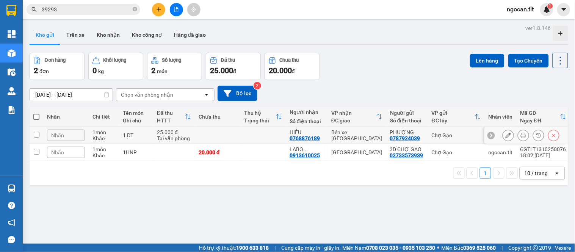
click at [36, 134] on input "checkbox" at bounding box center [37, 135] width 6 height 6
checkbox input "true"
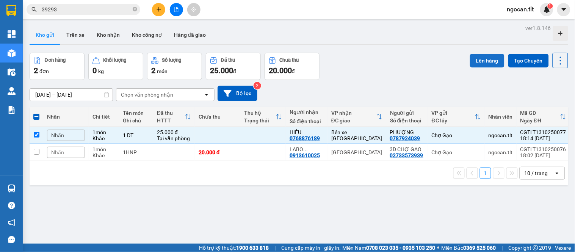
click at [481, 61] on button "Lên hàng" at bounding box center [487, 61] width 35 height 14
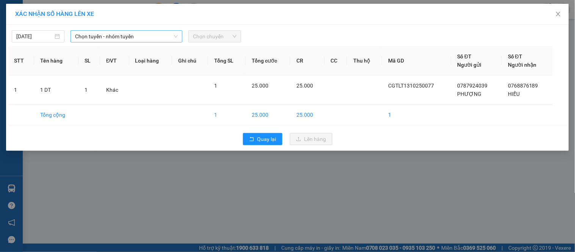
click at [90, 37] on span "Chọn tuyến - nhóm tuyến" at bounding box center [126, 36] width 103 height 11
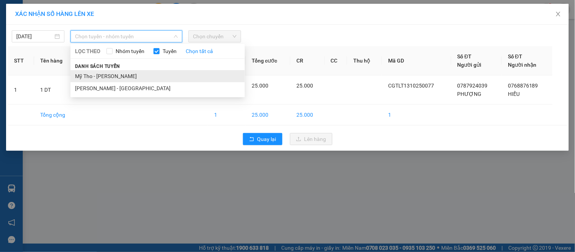
drag, startPoint x: 94, startPoint y: 76, endPoint x: 172, endPoint y: 63, distance: 79.7
click at [95, 76] on li "Mỹ Tho - [PERSON_NAME]" at bounding box center [158, 76] width 174 height 12
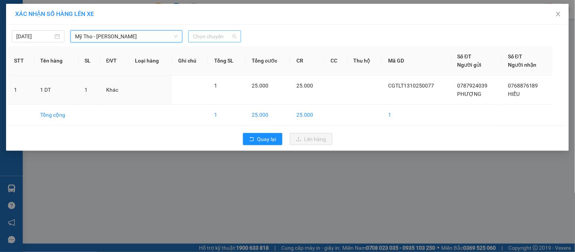
click at [225, 37] on span "Chọn chuyến" at bounding box center [215, 36] width 44 height 11
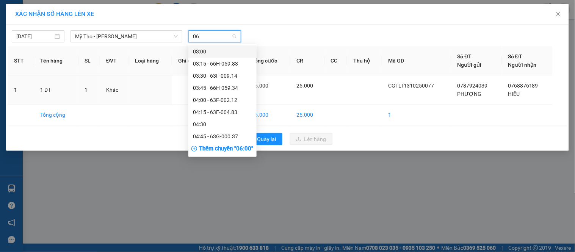
type input "0"
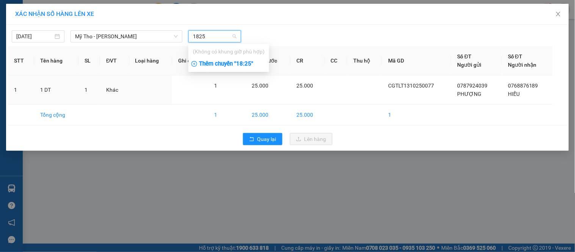
type input "1825"
click at [229, 63] on div "Thêm chuyến " 18:25 "" at bounding box center [229, 64] width 81 height 13
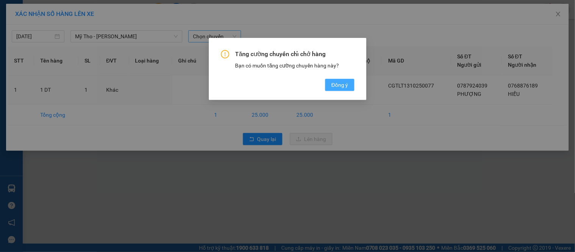
click at [330, 81] on button "Đồng ý" at bounding box center [339, 85] width 29 height 12
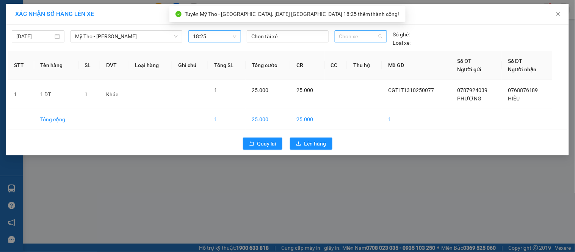
click at [354, 36] on span "Chọn xe" at bounding box center [361, 36] width 43 height 11
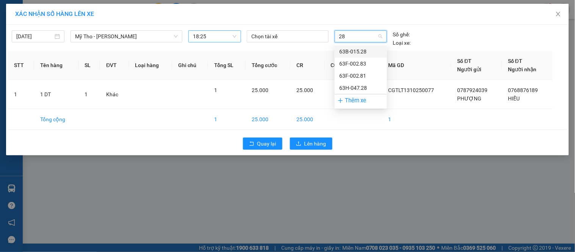
type input "281"
click at [363, 48] on div "63F-002.81" at bounding box center [361, 51] width 43 height 8
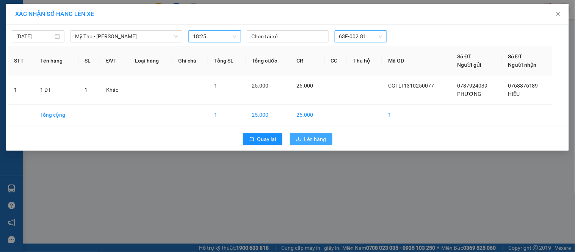
click at [316, 138] on span "Lên hàng" at bounding box center [316, 139] width 22 height 8
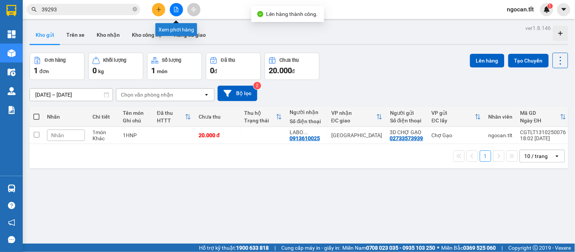
click at [174, 11] on icon "file-add" at bounding box center [176, 9] width 5 height 5
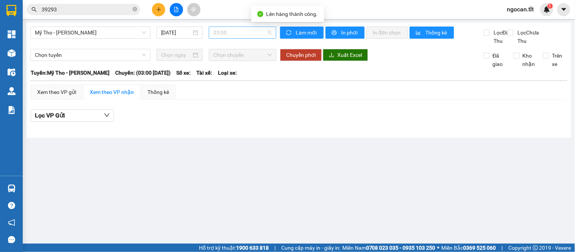
click at [246, 32] on span "03:00" at bounding box center [243, 32] width 58 height 11
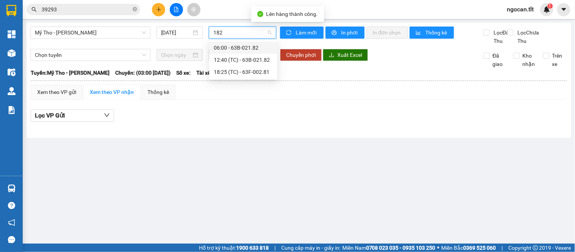
type input "1825"
click at [244, 46] on div "18:25 (TC) - 63F-002.81" at bounding box center [243, 48] width 59 height 8
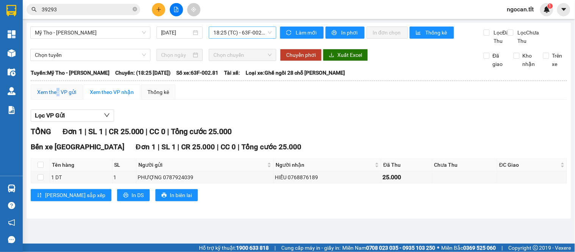
click at [58, 96] on div "Xem theo VP gửi" at bounding box center [56, 92] width 39 height 8
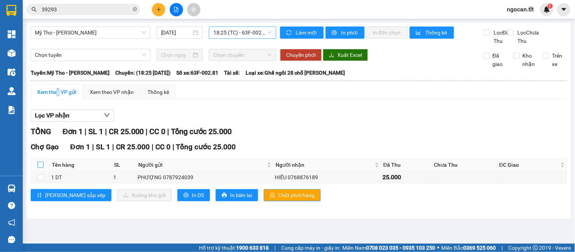
click at [40, 169] on label at bounding box center [41, 165] width 6 height 8
click at [39, 168] on input "checkbox" at bounding box center [41, 165] width 6 height 6
checkbox input "true"
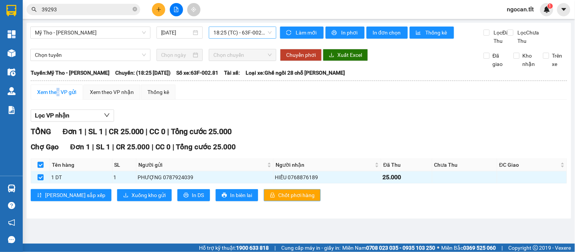
click at [278, 200] on span "Chốt phơi hàng" at bounding box center [296, 195] width 36 height 8
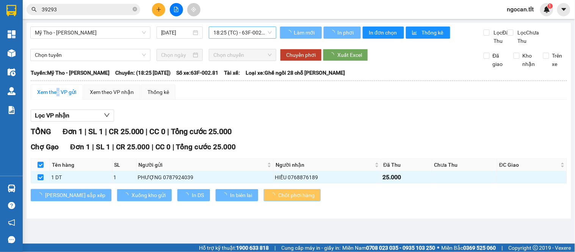
drag, startPoint x: 251, startPoint y: 200, endPoint x: 168, endPoint y: 158, distance: 93.0
click at [278, 200] on span "Chốt phơi hàng" at bounding box center [296, 195] width 36 height 8
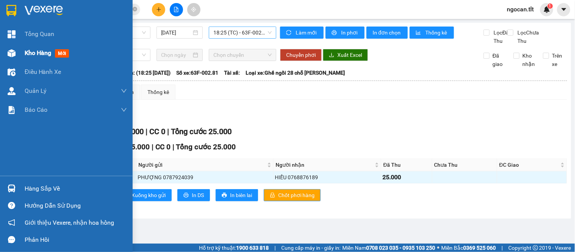
click at [27, 52] on span "Kho hàng" at bounding box center [38, 52] width 27 height 7
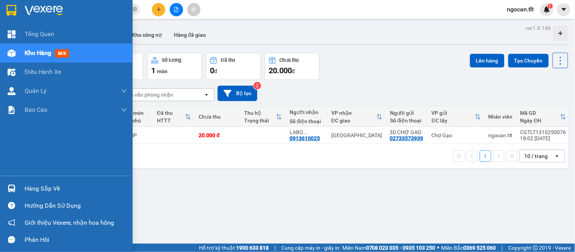
click at [37, 194] on div "Hàng sắp về" at bounding box center [76, 188] width 102 height 11
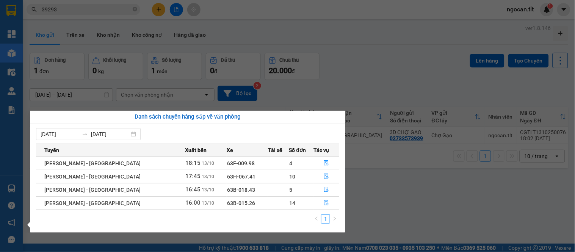
drag, startPoint x: 187, startPoint y: 43, endPoint x: 153, endPoint y: 23, distance: 39.4
click at [187, 43] on section "Kết quả tìm kiếm ( 1 ) Bộ lọc Gửi 3 ngày gần nhất Mã ĐH Trạng thái Món hàng Thu…" at bounding box center [287, 126] width 575 height 252
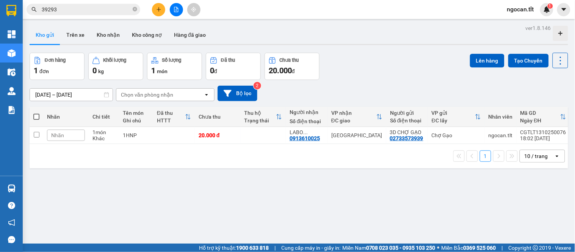
click at [160, 10] on icon "plus" at bounding box center [158, 9] width 5 height 5
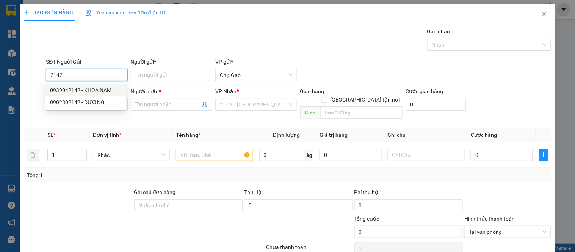
click at [100, 93] on div "0939042142 - KHOA NAM" at bounding box center [86, 90] width 72 height 8
type input "0939042142"
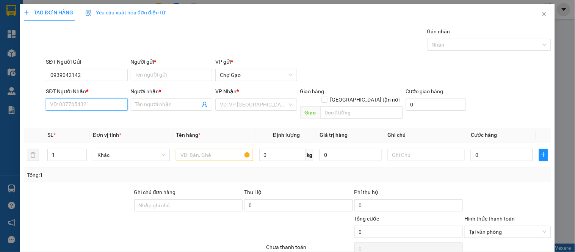
click at [97, 102] on input "SĐT Người Nhận *" at bounding box center [87, 105] width 82 height 12
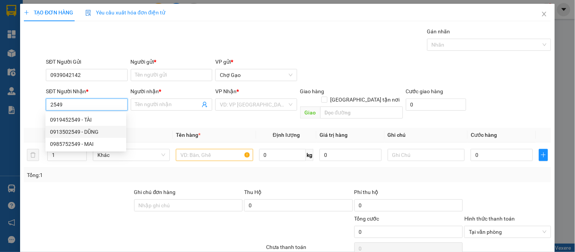
click at [98, 127] on div "0913502549 - DŨNG" at bounding box center [86, 132] width 81 height 12
type input "0913502549"
type input "DŨNG"
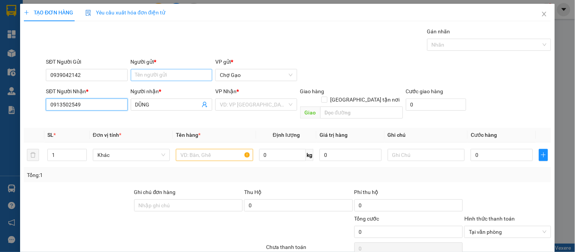
type input "0913502549"
click at [168, 73] on input "Người gửi *" at bounding box center [172, 75] width 82 height 12
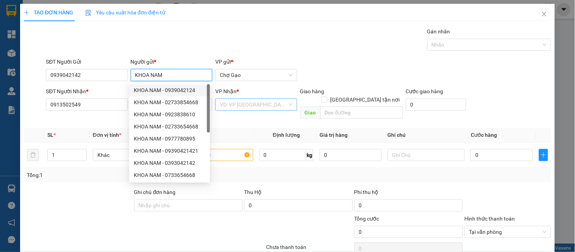
type input "KHOA NAM"
click at [237, 101] on input "search" at bounding box center [253, 104] width 67 height 11
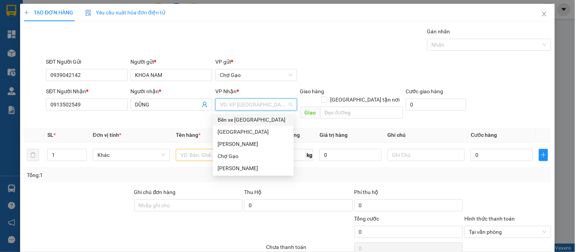
click at [250, 121] on div "Bến xe [GEOGRAPHIC_DATA]" at bounding box center [254, 120] width 72 height 8
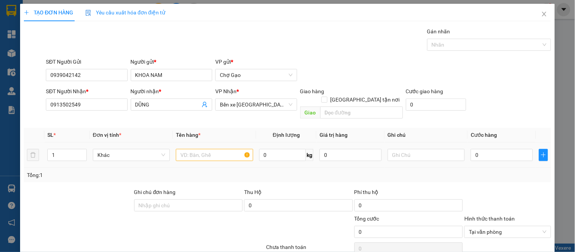
click at [215, 156] on td at bounding box center [214, 155] width 83 height 25
click at [213, 149] on input "text" at bounding box center [214, 155] width 77 height 12
type input "1 K MÚT TRONG"
click at [471, 149] on input "0" at bounding box center [502, 155] width 62 height 12
type input "2"
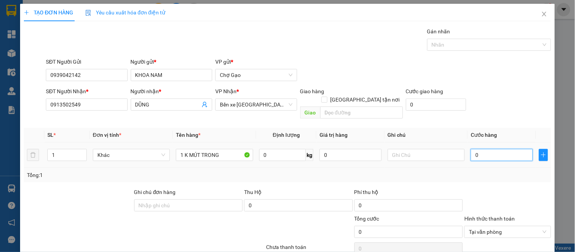
type input "2"
type input "25"
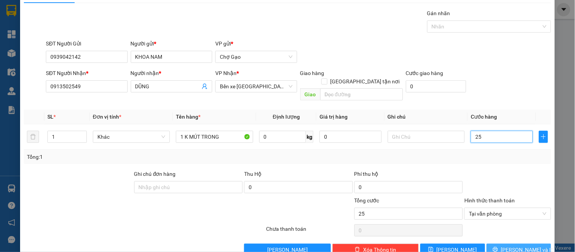
scroll to position [28, 0]
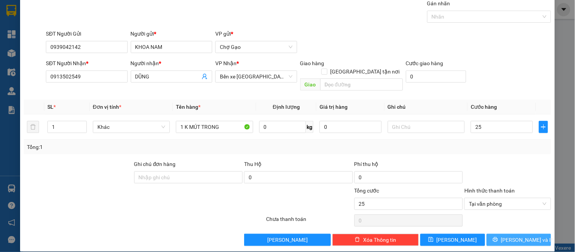
type input "25.000"
click at [498, 237] on icon "printer" at bounding box center [495, 239] width 5 height 5
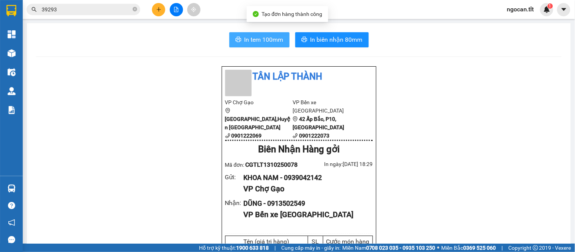
click at [240, 38] on button "In tem 100mm" at bounding box center [259, 39] width 60 height 15
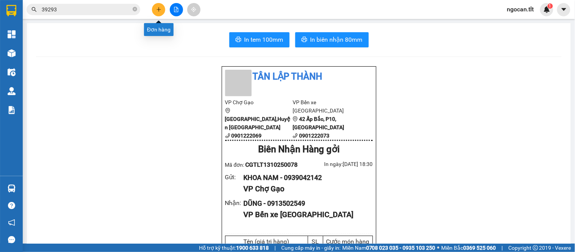
click at [154, 9] on button at bounding box center [158, 9] width 13 height 13
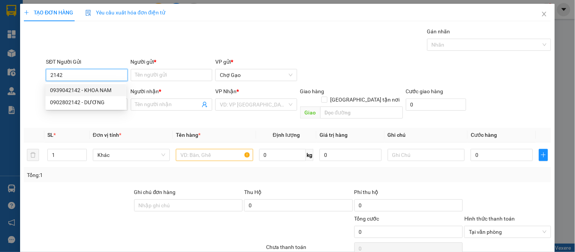
click at [92, 90] on div "0939042142 - KHOA NAM" at bounding box center [86, 90] width 72 height 8
type input "0939042142"
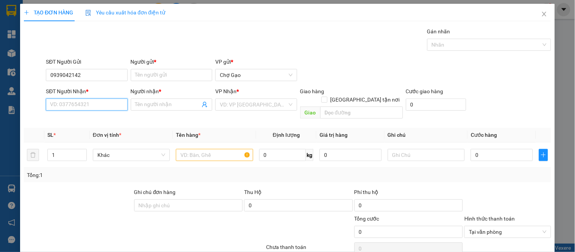
click at [90, 104] on input "SĐT Người Nhận *" at bounding box center [87, 105] width 82 height 12
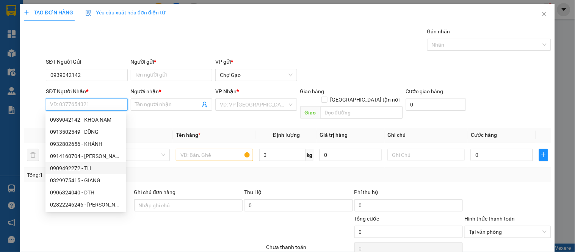
click at [96, 168] on div "0909492272 - TH" at bounding box center [86, 168] width 72 height 8
type input "0909492272"
type input "TH"
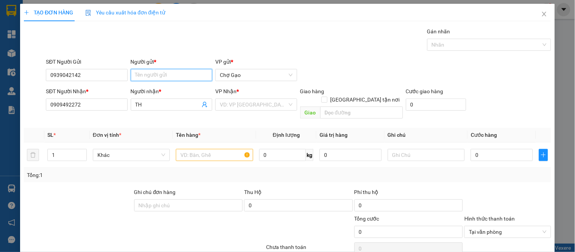
click at [170, 79] on input "Người gửi *" at bounding box center [172, 75] width 82 height 12
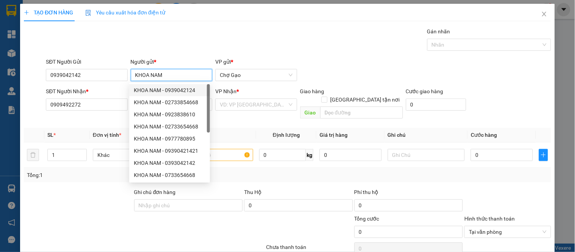
type input "KHOA NAM"
click at [268, 97] on div "VP Nhận *" at bounding box center [256, 92] width 82 height 11
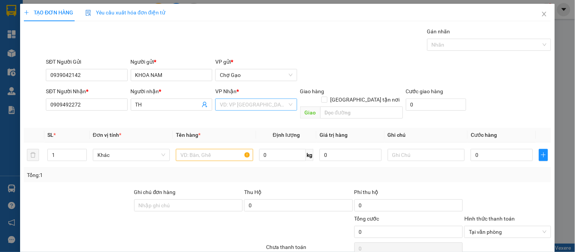
drag, startPoint x: 262, startPoint y: 105, endPoint x: 257, endPoint y: 109, distance: 6.7
click at [262, 105] on input "search" at bounding box center [253, 104] width 67 height 11
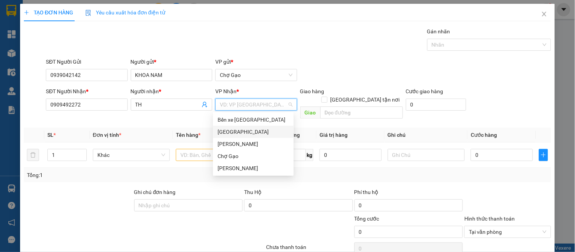
click at [239, 132] on div "[GEOGRAPHIC_DATA]" at bounding box center [254, 132] width 72 height 8
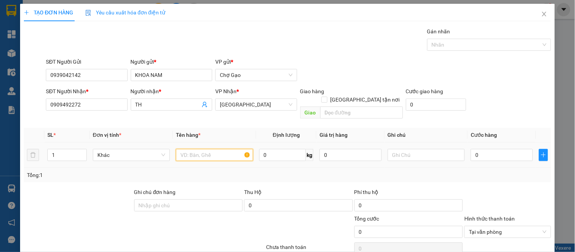
click at [217, 149] on input "text" at bounding box center [214, 155] width 77 height 12
type input "1 HNP"
click at [479, 149] on input "0" at bounding box center [502, 155] width 62 height 12
type input "2"
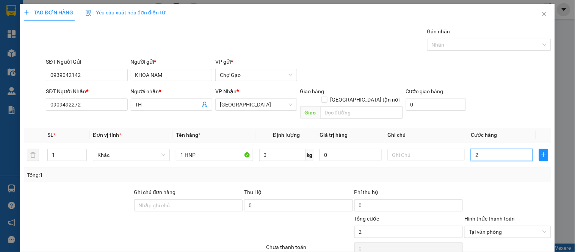
type input "20"
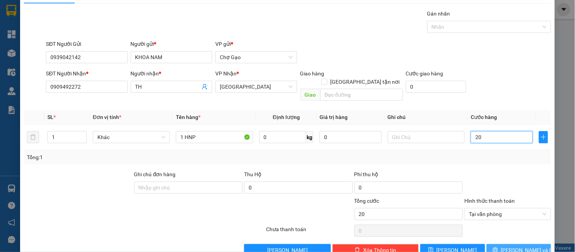
scroll to position [28, 0]
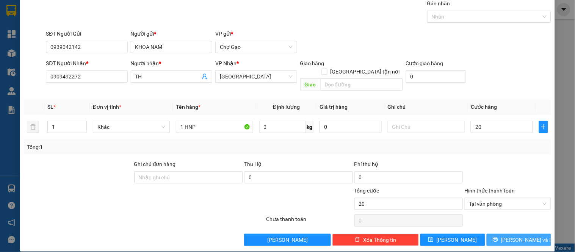
type input "20.000"
drag, startPoint x: 505, startPoint y: 228, endPoint x: 501, endPoint y: 217, distance: 11.8
click at [505, 234] on button "Lưu và In" at bounding box center [519, 240] width 64 height 12
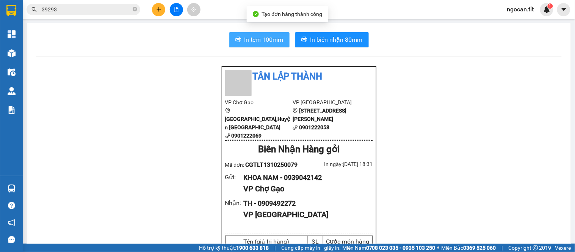
click at [236, 36] on icon "printer" at bounding box center [239, 39] width 6 height 6
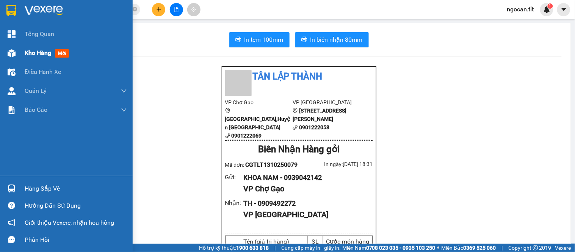
click at [28, 58] on div "Kho hàng mới" at bounding box center [76, 53] width 102 height 19
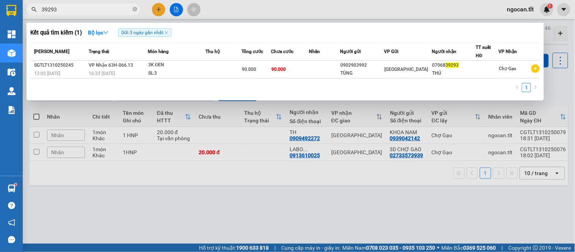
click at [66, 9] on input "39293" at bounding box center [87, 9] width 90 height 8
drag, startPoint x: 66, startPoint y: 9, endPoint x: 71, endPoint y: 3, distance: 8.1
click at [66, 9] on input "39293" at bounding box center [87, 9] width 90 height 8
click at [69, 5] on div "Kết quả tìm kiếm ( 1 ) Bộ lọc Gửi 3 ngày gần nhất Mã ĐH Trạng thái Món hàng Thu…" at bounding box center [74, 9] width 148 height 13
click at [134, 9] on icon "close-circle" at bounding box center [135, 9] width 5 height 5
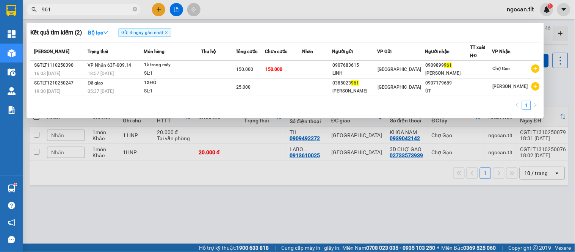
type input "961"
click at [301, 171] on div at bounding box center [287, 126] width 575 height 252
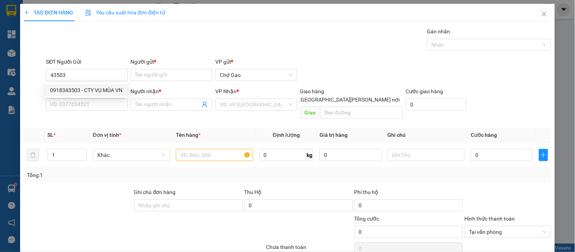
type input "43503"
drag, startPoint x: 537, startPoint y: 13, endPoint x: 329, endPoint y: 16, distance: 207.9
click at [542, 13] on icon "close" at bounding box center [545, 14] width 6 height 6
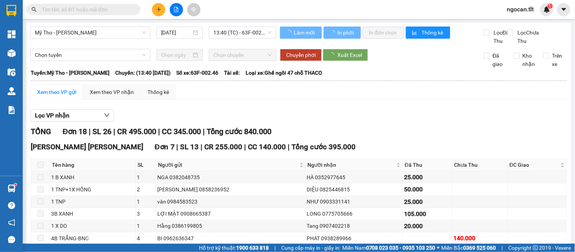
click at [127, 9] on input "text" at bounding box center [87, 9] width 90 height 8
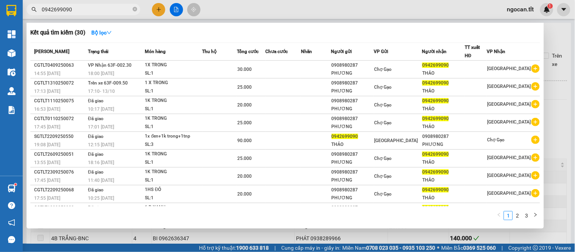
type input "0942699090"
click at [127, 233] on div at bounding box center [287, 126] width 575 height 252
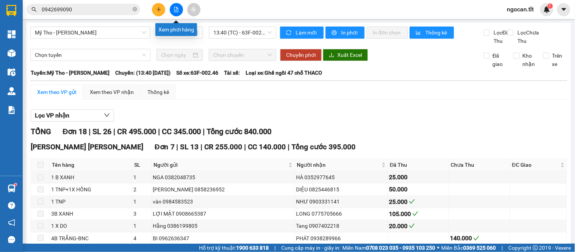
click at [172, 10] on button at bounding box center [176, 9] width 13 height 13
click at [238, 38] on div "13:40 (TC) - 63F-002.46" at bounding box center [243, 33] width 68 height 12
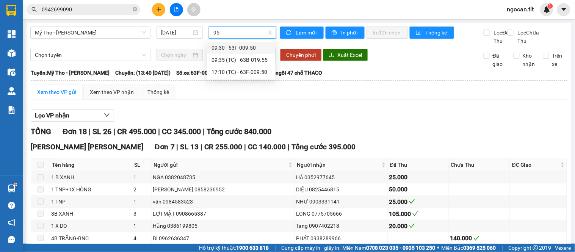
type input "950"
click at [234, 62] on div "17:10 (TC) - 63F-009.50" at bounding box center [241, 60] width 59 height 8
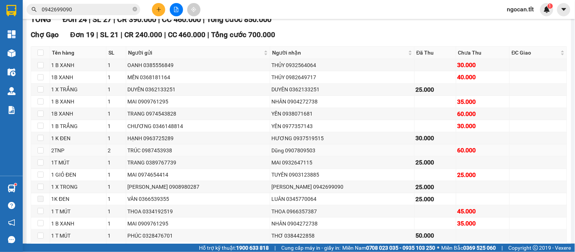
scroll to position [168, 0]
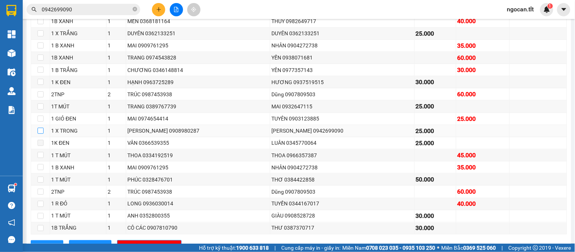
click at [40, 134] on input "checkbox" at bounding box center [41, 131] width 6 height 6
checkbox input "true"
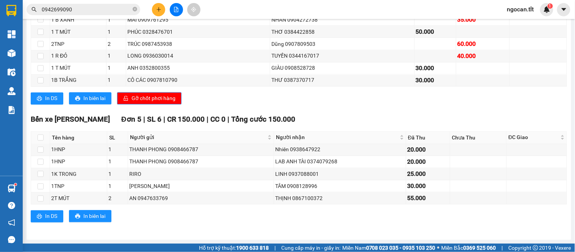
scroll to position [325, 0]
click at [148, 100] on span "Gỡ chốt phơi hàng" at bounding box center [154, 98] width 44 height 8
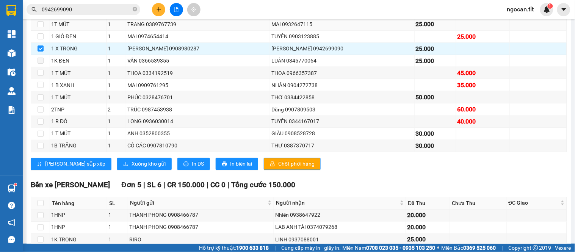
scroll to position [270, 0]
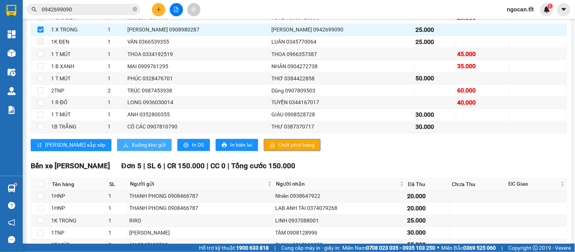
click at [132, 149] on span "Xuống kho gửi" at bounding box center [149, 145] width 34 height 8
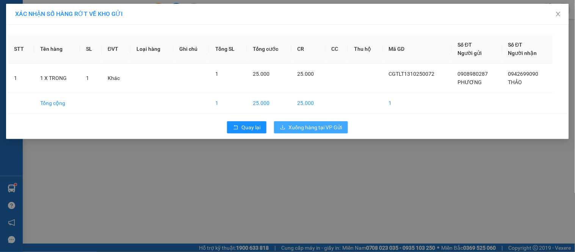
click at [300, 124] on span "Xuống hàng tại VP Gửi" at bounding box center [315, 127] width 53 height 8
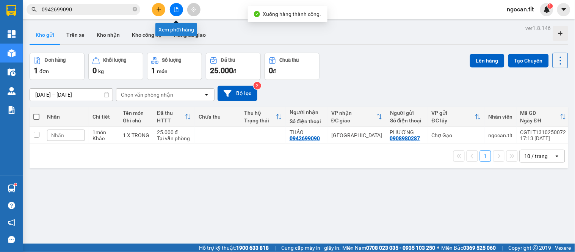
drag, startPoint x: 176, startPoint y: 10, endPoint x: 205, endPoint y: 20, distance: 31.0
click at [176, 10] on icon "file-add" at bounding box center [176, 9] width 4 height 5
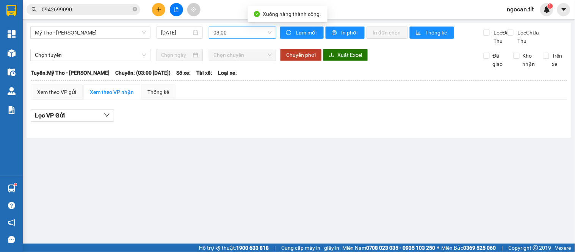
click at [242, 31] on span "03:00" at bounding box center [243, 32] width 58 height 11
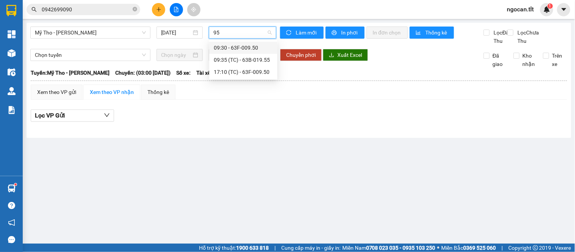
type input "950"
click at [242, 61] on div "17:10 (TC) - 63F-009.50" at bounding box center [243, 60] width 59 height 8
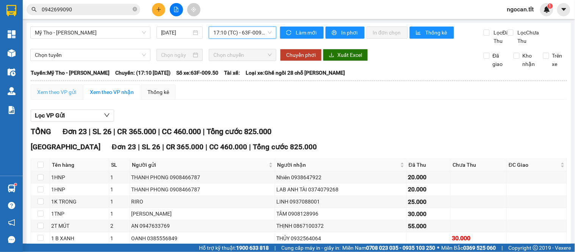
click at [64, 100] on div "Xem theo VP gửi" at bounding box center [57, 92] width 52 height 15
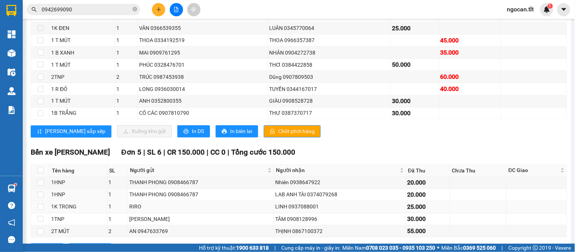
scroll to position [313, 0]
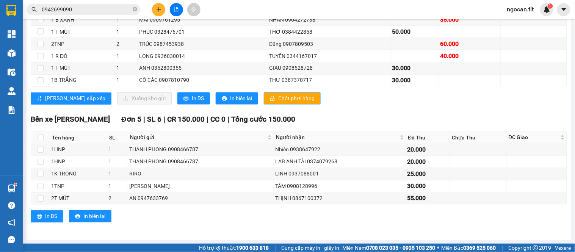
click at [278, 94] on span "Chốt phơi hàng" at bounding box center [296, 98] width 36 height 8
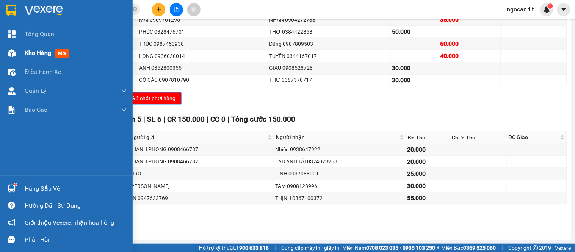
click at [32, 55] on span "Kho hàng" at bounding box center [38, 52] width 27 height 7
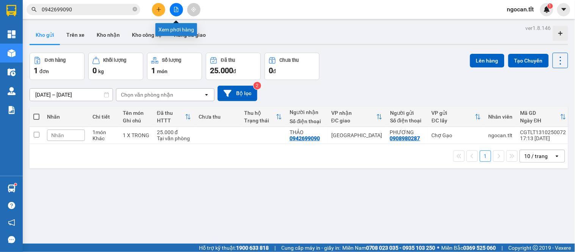
click at [175, 8] on icon "file-add" at bounding box center [176, 9] width 5 height 5
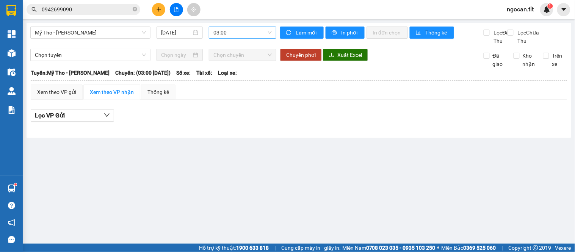
click at [234, 32] on span "03:00" at bounding box center [243, 32] width 58 height 11
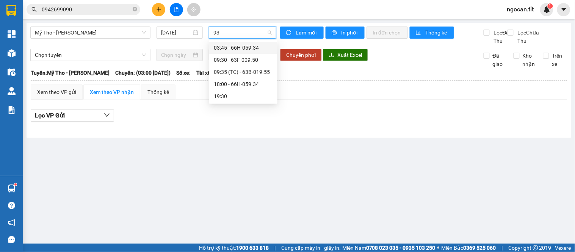
type input "934"
click at [233, 57] on div "18:00 - 66H-059.34" at bounding box center [243, 60] width 59 height 8
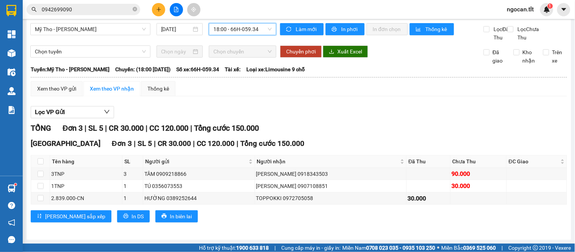
scroll to position [12, 0]
drag, startPoint x: 51, startPoint y: 91, endPoint x: 60, endPoint y: 120, distance: 30.1
click at [52, 93] on div "Xem theo VP gửi" at bounding box center [56, 89] width 39 height 8
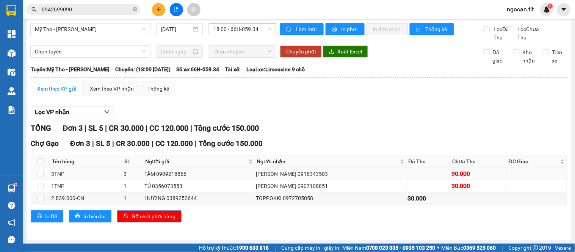
drag, startPoint x: 160, startPoint y: 217, endPoint x: 123, endPoint y: 174, distance: 55.7
click at [160, 217] on span "Gỡ chốt phơi hàng" at bounding box center [154, 216] width 44 height 8
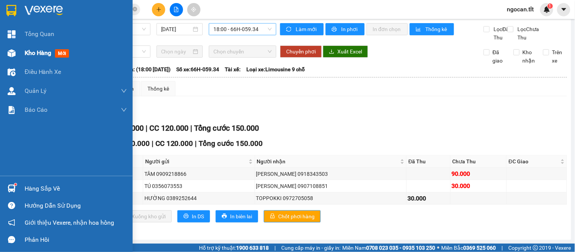
drag, startPoint x: 24, startPoint y: 53, endPoint x: 79, endPoint y: 49, distance: 55.5
click at [25, 52] on div "Kho hàng mới" at bounding box center [66, 53] width 133 height 19
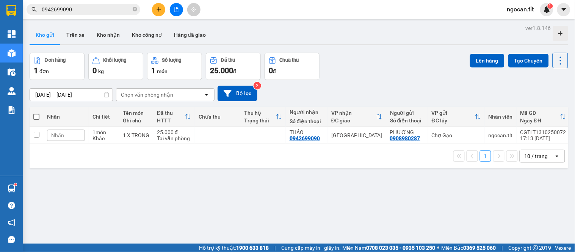
click at [36, 115] on span at bounding box center [36, 117] width 6 height 6
click at [36, 113] on input "checkbox" at bounding box center [36, 113] width 0 height 0
checkbox input "true"
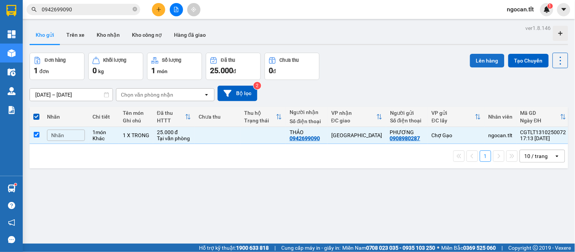
click at [473, 58] on button "Lên hàng" at bounding box center [487, 61] width 35 height 14
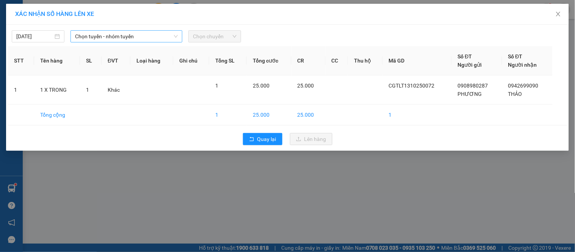
click at [161, 38] on span "Chọn tuyến - nhóm tuyến" at bounding box center [126, 36] width 103 height 11
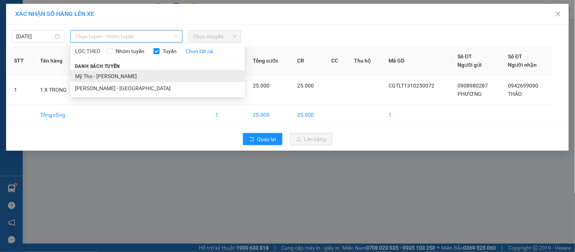
click at [161, 70] on li "Mỹ Tho - Hồ Chí Minh" at bounding box center [158, 76] width 174 height 12
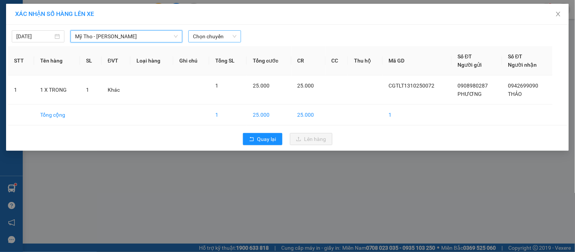
click at [225, 36] on span "Chọn chuyến" at bounding box center [215, 36] width 44 height 11
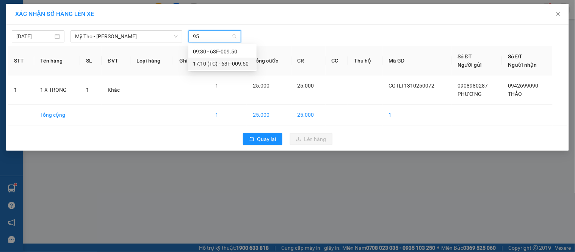
type input "9"
type input "934"
click at [209, 60] on div "18:00 - 66H-059.34" at bounding box center [222, 64] width 59 height 8
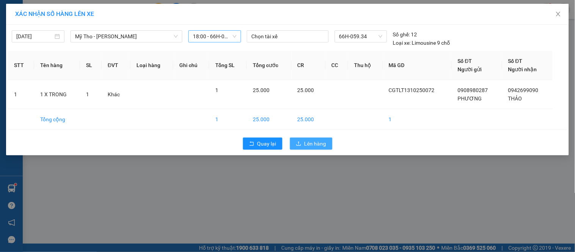
click at [315, 146] on span "Lên hàng" at bounding box center [316, 144] width 22 height 8
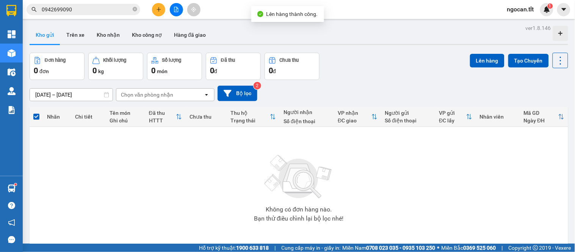
click at [174, 13] on button at bounding box center [176, 9] width 13 height 13
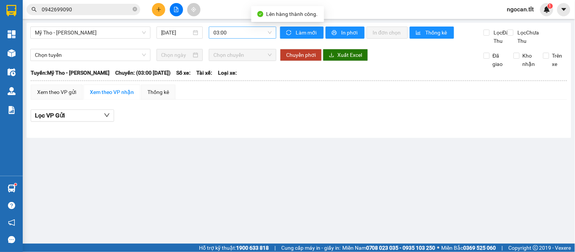
click at [228, 33] on span "03:00" at bounding box center [243, 32] width 58 height 11
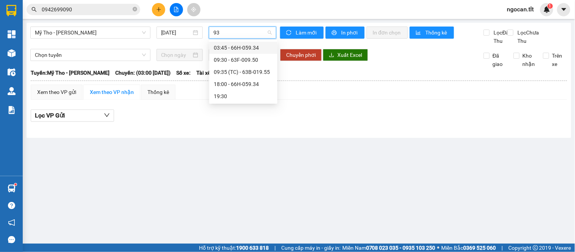
type input "934"
click at [224, 61] on div "18:00 - 66H-059.34" at bounding box center [243, 60] width 59 height 8
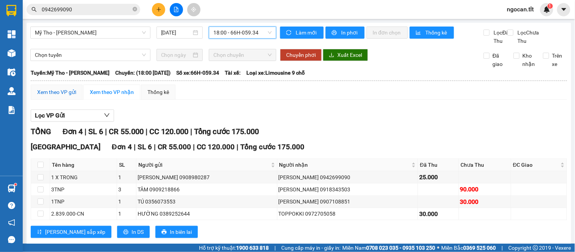
click at [58, 96] on div "Xem theo VP gửi" at bounding box center [56, 92] width 39 height 8
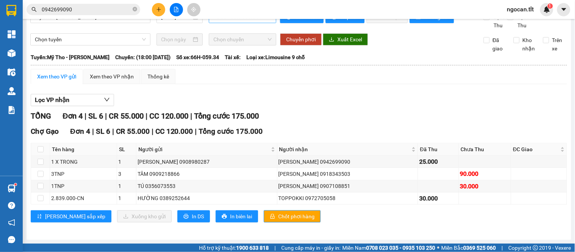
scroll to position [24, 0]
click at [40, 149] on input "checkbox" at bounding box center [41, 149] width 6 height 6
checkbox input "true"
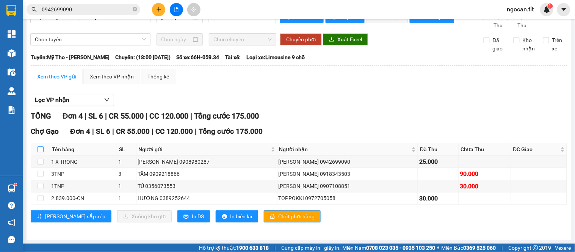
checkbox input "true"
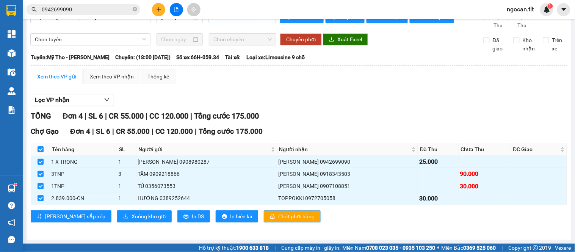
click at [278, 221] on span "Chốt phơi hàng" at bounding box center [296, 216] width 36 height 8
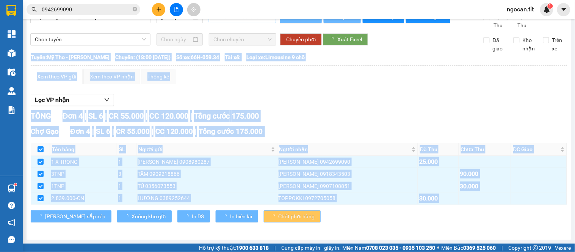
click at [256, 215] on div "Lưu sắp xếp Xuống kho gửi In DS In biên lai Chốt phơi hàng" at bounding box center [299, 217] width 537 height 12
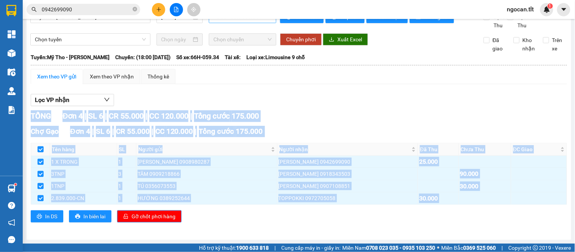
click at [256, 215] on div "In DS In biên lai Gỡ chốt phơi hàng" at bounding box center [299, 217] width 537 height 12
click at [245, 213] on div "In DS In biên lai Gỡ chốt phơi hàng" at bounding box center [299, 217] width 537 height 12
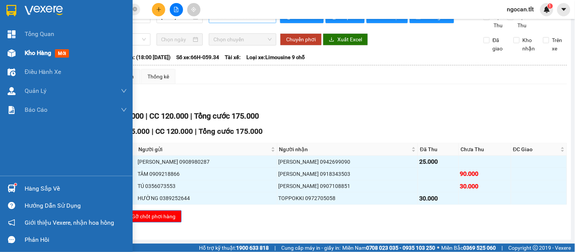
click at [20, 52] on div "Kho hàng mới" at bounding box center [66, 53] width 133 height 19
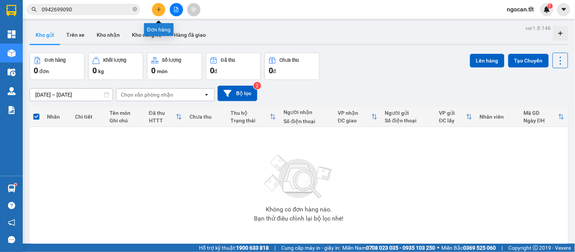
click at [123, 9] on input "0942699090" at bounding box center [87, 9] width 90 height 8
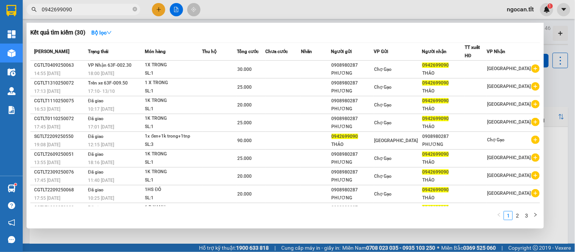
click at [157, 9] on div at bounding box center [287, 126] width 575 height 252
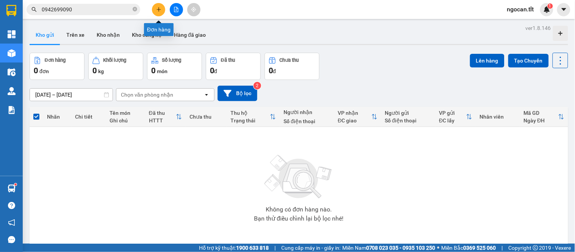
click at [156, 9] on icon "plus" at bounding box center [158, 9] width 5 height 5
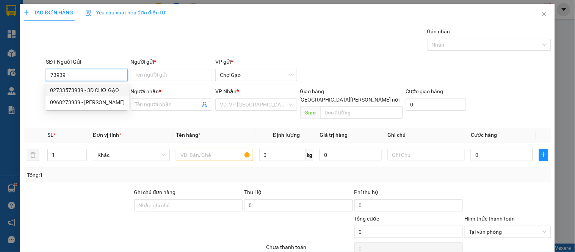
drag, startPoint x: 86, startPoint y: 88, endPoint x: 120, endPoint y: 86, distance: 34.2
click at [89, 88] on div "02733573939 - 3D CHỢ GẠO" at bounding box center [87, 90] width 75 height 8
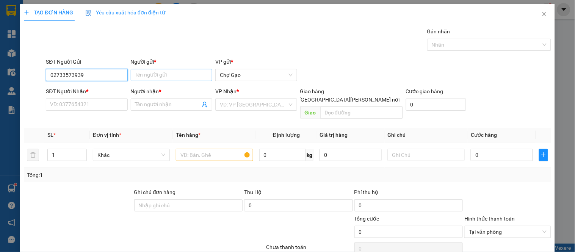
type input "02733573939"
click at [155, 75] on input "Người gửi *" at bounding box center [172, 75] width 82 height 12
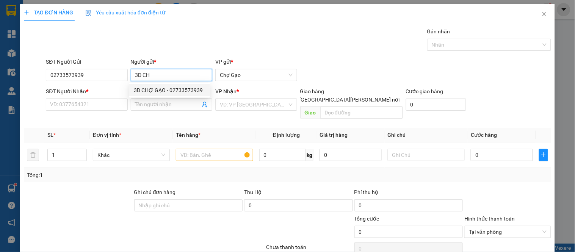
click at [158, 85] on div "3D CHỢ GẠO - 02733573939" at bounding box center [169, 90] width 81 height 12
type input "3D CHỢ GẠO"
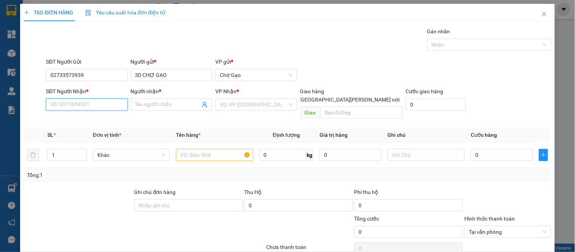
click at [99, 107] on input "SĐT Người Nhận *" at bounding box center [87, 105] width 82 height 12
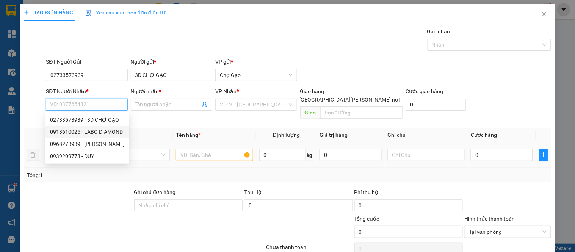
drag, startPoint x: 102, startPoint y: 134, endPoint x: 108, endPoint y: 134, distance: 5.7
click at [102, 134] on div "0913610025 - LABO DIAMOND" at bounding box center [87, 132] width 75 height 8
type input "0913610025"
type input "LABO DIAMOND"
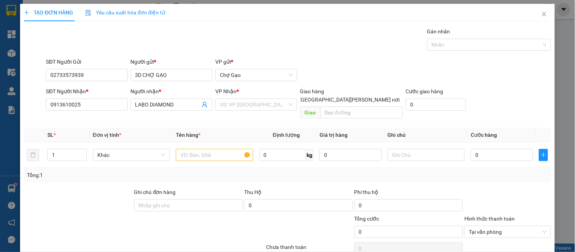
drag, startPoint x: 264, startPoint y: 107, endPoint x: 259, endPoint y: 111, distance: 6.2
click at [263, 108] on input "search" at bounding box center [253, 104] width 67 height 11
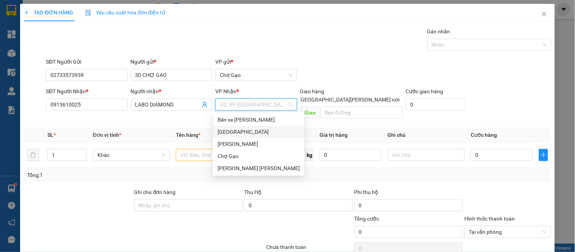
click at [219, 135] on div "[GEOGRAPHIC_DATA]" at bounding box center [259, 132] width 82 height 8
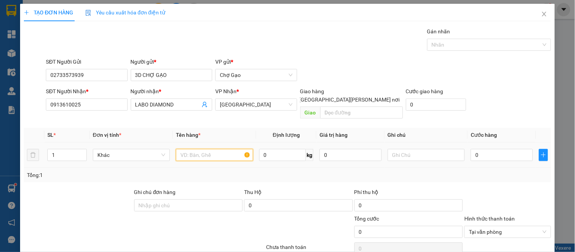
click at [195, 149] on input "text" at bounding box center [214, 155] width 77 height 12
type input "1HNP"
click at [480, 149] on input "0" at bounding box center [502, 155] width 62 height 12
type input "2"
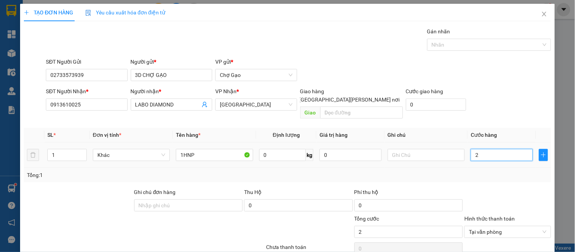
type input "20"
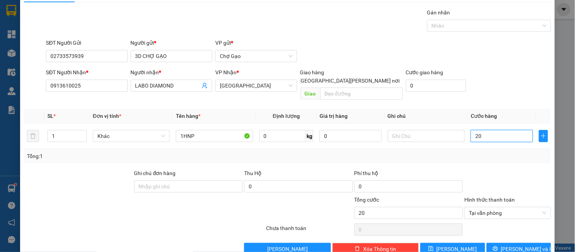
scroll to position [28, 0]
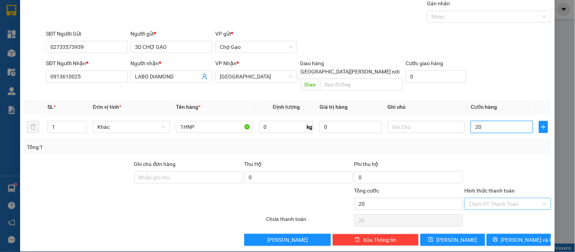
type input "20"
type input "20.000"
click at [498, 237] on icon "printer" at bounding box center [495, 239] width 5 height 5
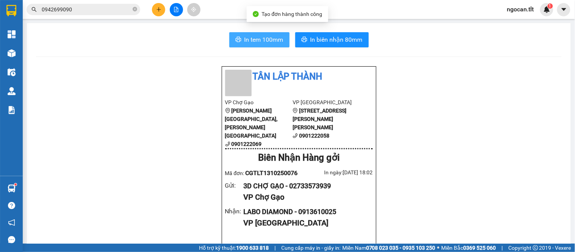
click at [260, 38] on span "In tem 100mm" at bounding box center [264, 39] width 39 height 9
click at [260, 37] on span "In tem 100mm" at bounding box center [264, 39] width 39 height 9
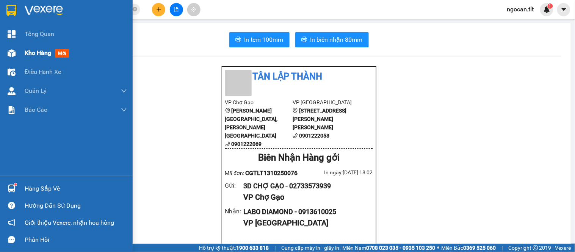
click at [24, 56] on div "Kho hàng mới" at bounding box center [66, 53] width 133 height 19
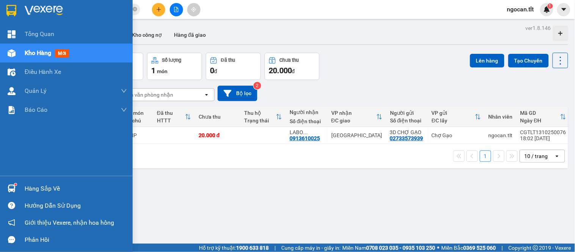
click at [35, 186] on div "Hàng sắp về" at bounding box center [76, 188] width 102 height 11
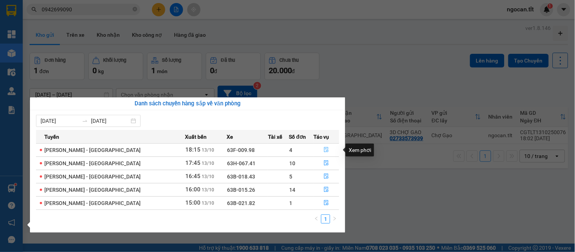
click at [324, 148] on icon "file-done" at bounding box center [326, 149] width 5 height 5
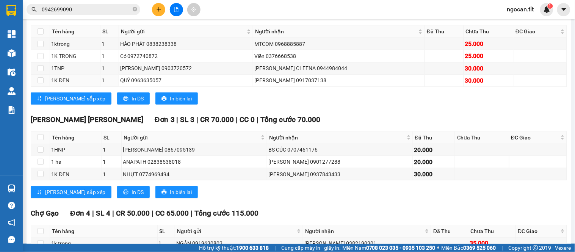
scroll to position [224, 0]
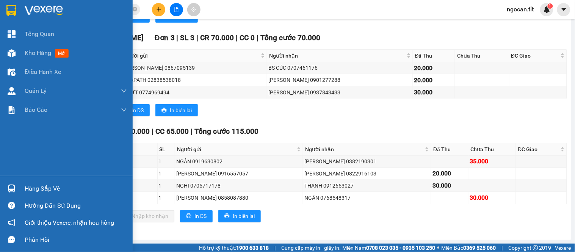
click at [15, 190] on img at bounding box center [12, 189] width 8 height 8
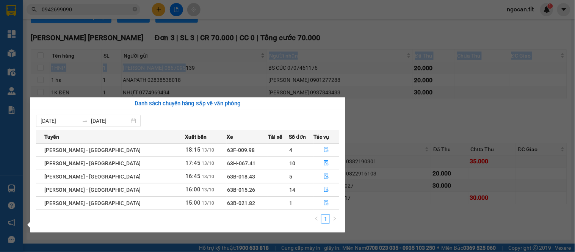
drag, startPoint x: 194, startPoint y: 61, endPoint x: 190, endPoint y: 54, distance: 7.5
click at [192, 58] on section "Kết quả tìm kiếm ( 30 ) Bộ lọc Mã ĐH Trạng thái Món hàng Thu hộ Tổng cước Chưa …" at bounding box center [287, 126] width 575 height 252
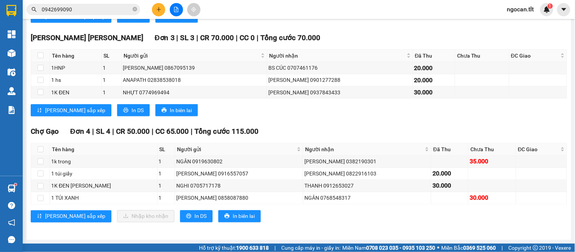
click at [75, 6] on input "0942699090" at bounding box center [87, 9] width 90 height 8
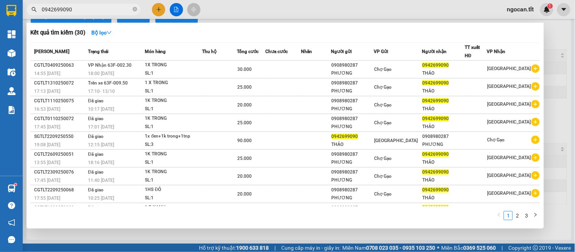
click at [76, 6] on input "0942699090" at bounding box center [87, 9] width 90 height 8
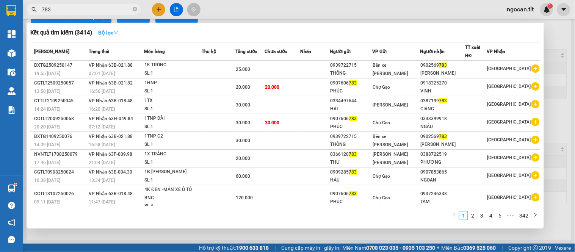
type input "783"
click at [119, 32] on icon "down" at bounding box center [115, 32] width 5 height 5
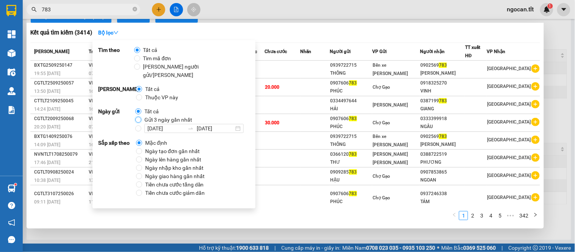
click at [138, 117] on input "Gửi 3 ngày gần nhất" at bounding box center [138, 120] width 6 height 6
radio input "true"
radio input "false"
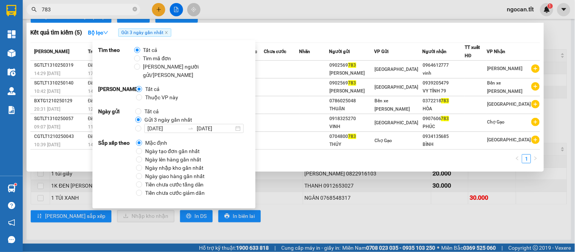
click at [73, 9] on input "783" at bounding box center [87, 9] width 90 height 8
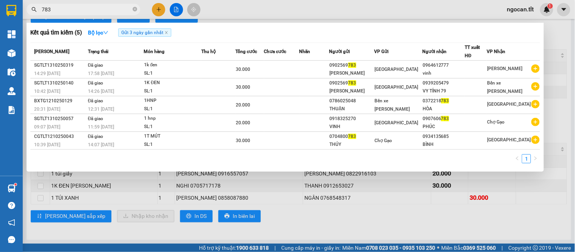
click at [73, 9] on input "783" at bounding box center [87, 9] width 90 height 8
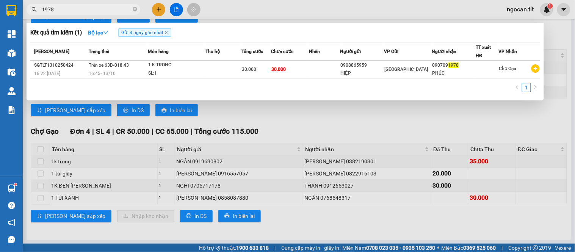
type input "1978"
drag, startPoint x: 285, startPoint y: 124, endPoint x: 396, endPoint y: 188, distance: 127.5
click at [289, 126] on div at bounding box center [287, 126] width 575 height 252
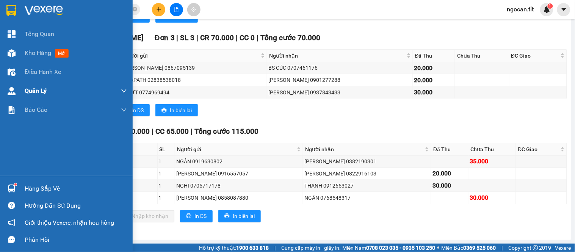
drag, startPoint x: 44, startPoint y: 52, endPoint x: 93, endPoint y: 85, distance: 58.5
click at [44, 52] on span "Kho hàng" at bounding box center [38, 52] width 27 height 7
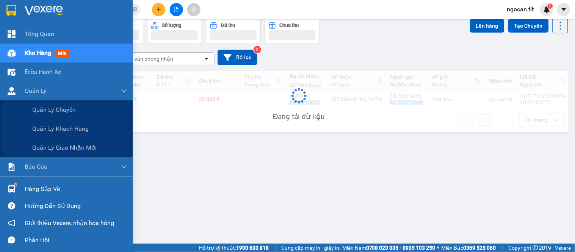
scroll to position [35, 0]
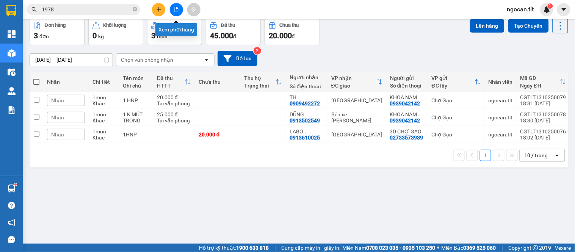
click at [178, 11] on icon "file-add" at bounding box center [176, 9] width 4 height 5
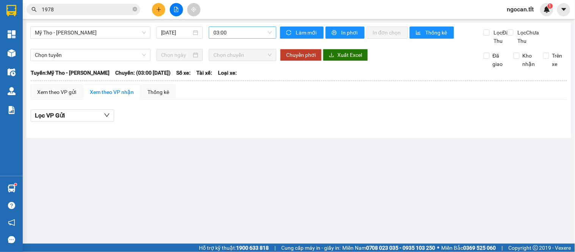
click at [229, 33] on span "03:00" at bounding box center [243, 32] width 58 height 11
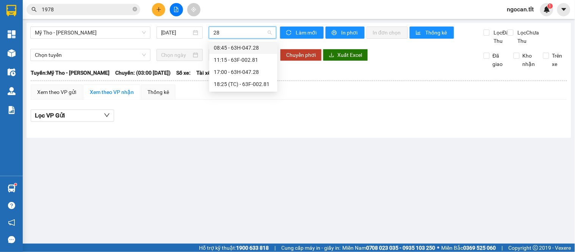
type input "281"
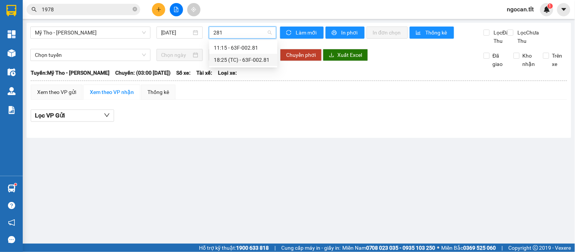
click at [242, 58] on div "18:25 (TC) - 63F-002.81" at bounding box center [243, 60] width 59 height 8
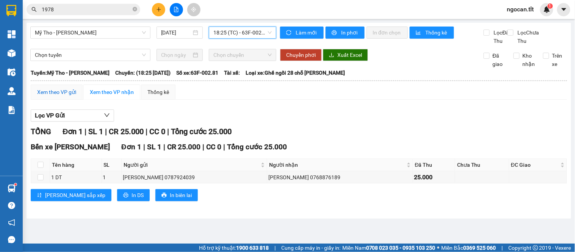
drag, startPoint x: 52, startPoint y: 97, endPoint x: 56, endPoint y: 112, distance: 14.5
click at [53, 96] on div "Xem theo VP gửi" at bounding box center [56, 92] width 39 height 8
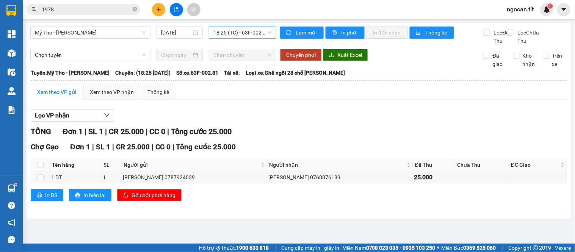
click at [154, 200] on span "Gỡ chốt phơi hàng" at bounding box center [154, 195] width 44 height 8
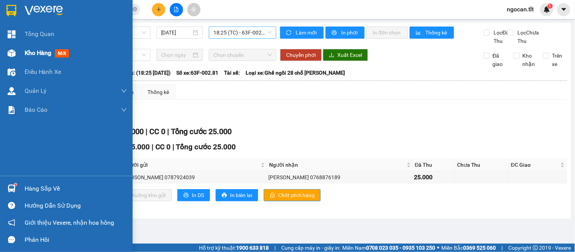
click at [33, 58] on div "Kho hàng mới" at bounding box center [76, 53] width 102 height 19
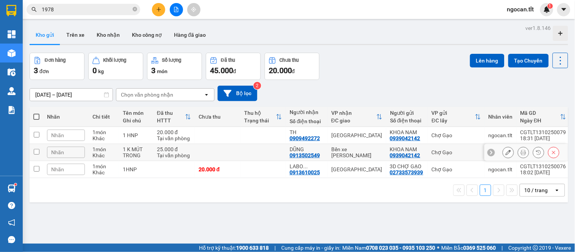
click at [36, 151] on input "checkbox" at bounding box center [37, 152] width 6 height 6
checkbox input "true"
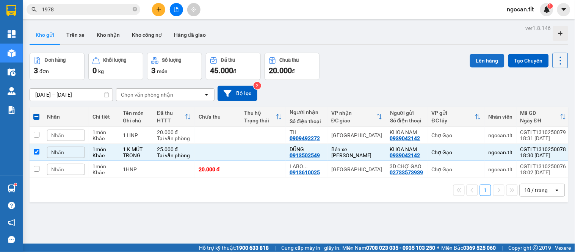
click at [477, 58] on button "Lên hàng" at bounding box center [487, 61] width 35 height 14
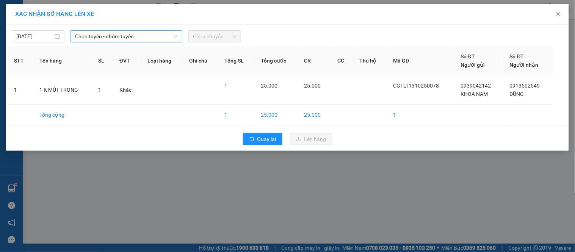
drag, startPoint x: 126, startPoint y: 36, endPoint x: 126, endPoint y: 42, distance: 6.4
click at [126, 38] on span "Chọn tuyến - nhóm tuyến" at bounding box center [126, 36] width 103 height 11
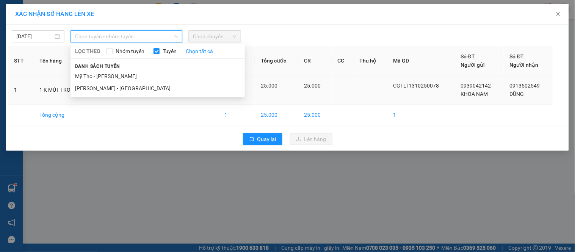
drag, startPoint x: 124, startPoint y: 77, endPoint x: 141, endPoint y: 77, distance: 17.1
click at [127, 77] on li "Mỹ Tho - Hồ Chí Minh" at bounding box center [158, 76] width 174 height 12
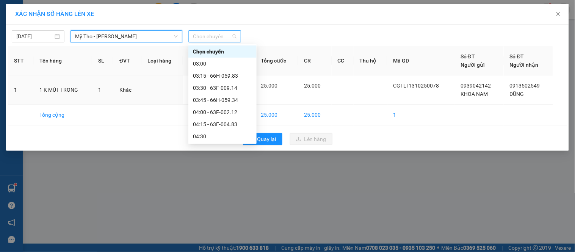
click at [221, 35] on span "Chọn chuyến" at bounding box center [215, 36] width 44 height 11
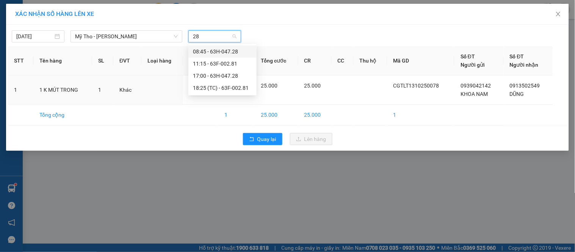
type input "281"
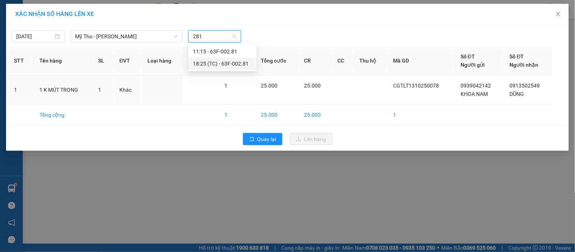
click at [238, 64] on div "18:25 (TC) - 63F-002.81" at bounding box center [222, 64] width 59 height 8
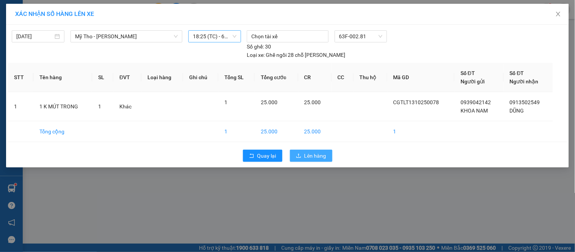
click at [317, 152] on span "Lên hàng" at bounding box center [316, 156] width 22 height 8
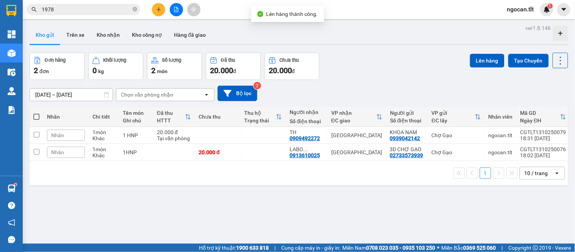
click at [172, 8] on button at bounding box center [176, 9] width 13 height 13
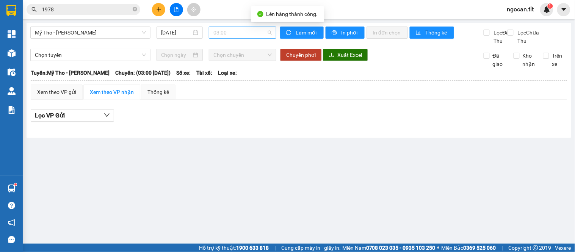
click at [234, 37] on span "03:00" at bounding box center [243, 32] width 58 height 11
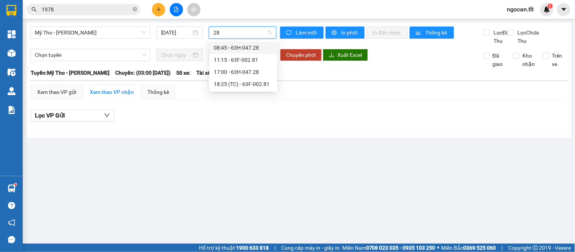
type input "281"
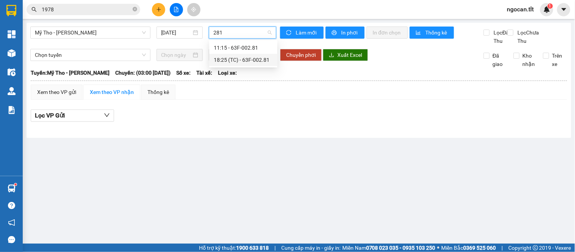
click at [257, 58] on div "18:25 (TC) - 63F-002.81" at bounding box center [243, 60] width 59 height 8
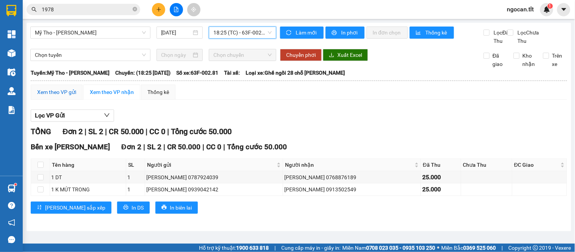
click at [68, 96] on div "Xem theo VP gửi" at bounding box center [56, 92] width 39 height 8
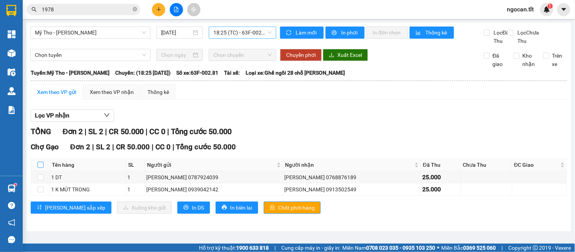
click at [39, 168] on input "checkbox" at bounding box center [41, 165] width 6 height 6
checkbox input "true"
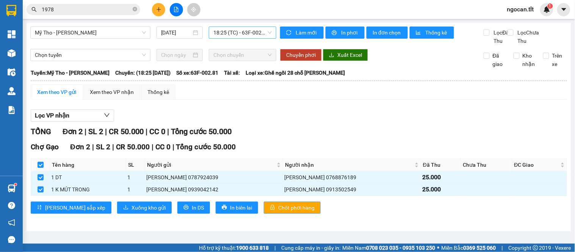
click at [278, 212] on span "Chốt phơi hàng" at bounding box center [296, 208] width 36 height 8
click at [256, 213] on div "Lưu sắp xếp Xuống kho gửi In DS In biên lai Chốt phơi hàng" at bounding box center [299, 208] width 537 height 12
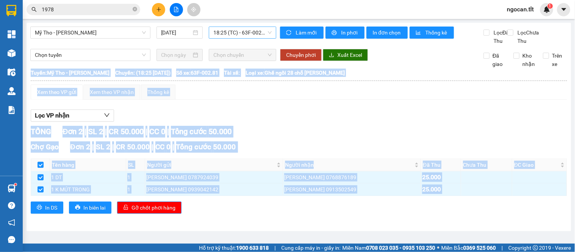
click at [256, 213] on div "In DS In biên lai Gỡ chốt phơi hàng" at bounding box center [299, 208] width 537 height 12
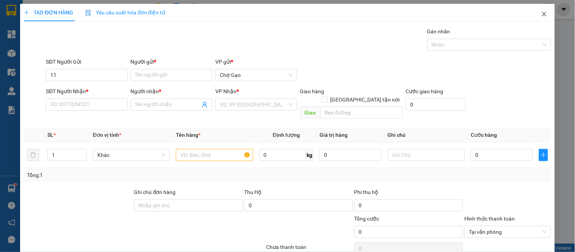
drag, startPoint x: 538, startPoint y: 14, endPoint x: 525, endPoint y: 14, distance: 12.9
click at [542, 14] on icon "close" at bounding box center [545, 14] width 6 height 6
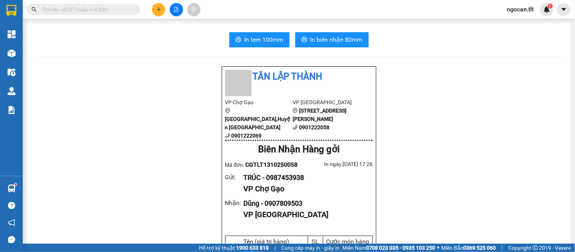
click at [121, 13] on input "text" at bounding box center [87, 9] width 90 height 8
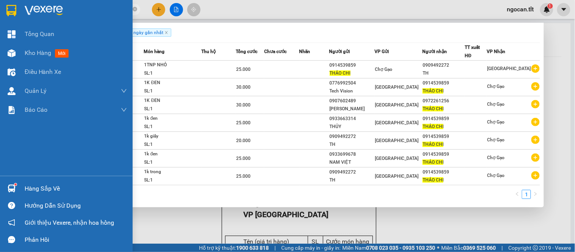
type input "THẢO CHI"
click at [27, 186] on div "Hàng sắp về" at bounding box center [76, 188] width 102 height 11
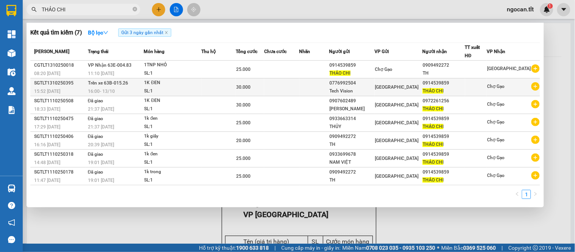
click at [209, 84] on section "Kết quả tìm kiếm ( 7 ) Bộ lọc Gửi 3 ngày gần nhất Mã ĐH Trạng thái Món hàng Thu…" at bounding box center [287, 126] width 575 height 252
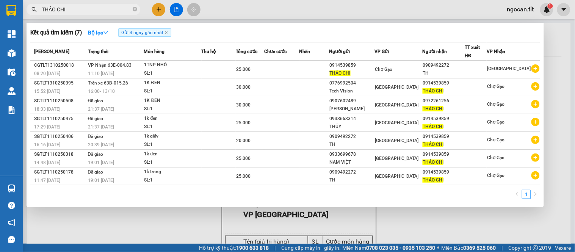
click at [168, 32] on icon "close" at bounding box center [167, 33] width 4 height 4
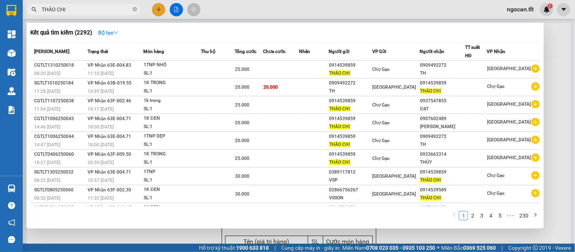
drag, startPoint x: 115, startPoint y: 30, endPoint x: 160, endPoint y: 44, distance: 46.9
click at [118, 31] on icon "down" at bounding box center [115, 32] width 5 height 5
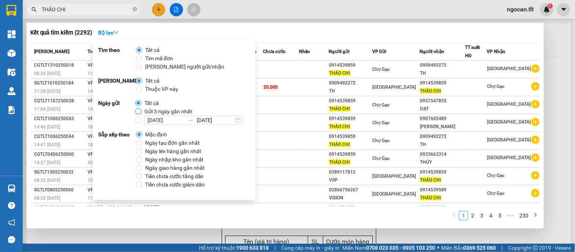
click at [138, 114] on input "Gửi 3 ngày gần nhất" at bounding box center [138, 111] width 6 height 6
radio input "true"
radio input "false"
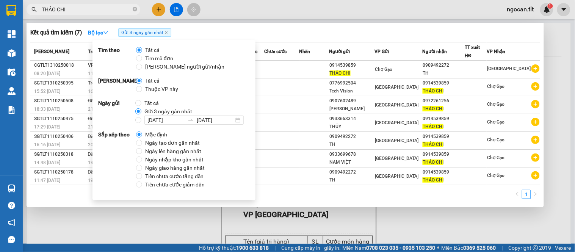
click at [360, 220] on div at bounding box center [287, 126] width 575 height 252
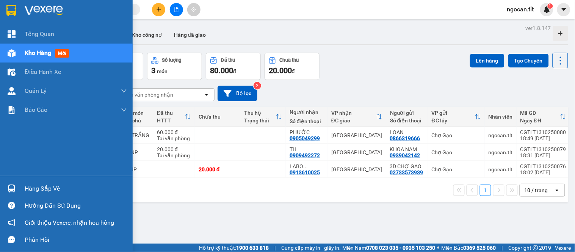
click at [28, 191] on div "Hàng sắp về" at bounding box center [76, 188] width 102 height 11
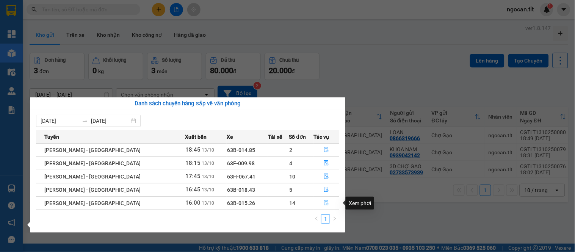
click at [324, 204] on icon "file-done" at bounding box center [326, 202] width 5 height 5
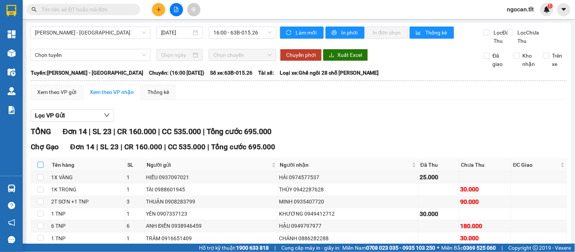
click at [40, 168] on input "checkbox" at bounding box center [41, 165] width 6 height 6
checkbox input "true"
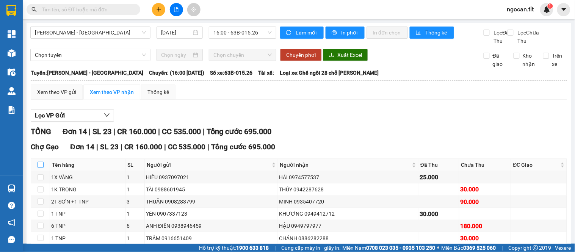
checkbox input "true"
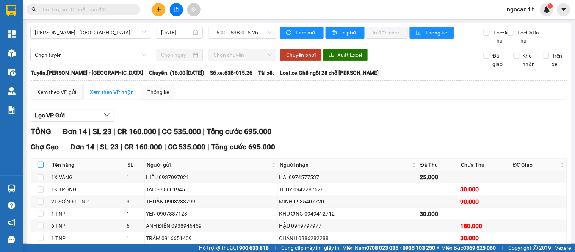
checkbox input "true"
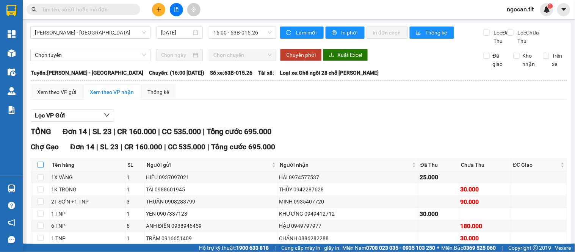
checkbox input "true"
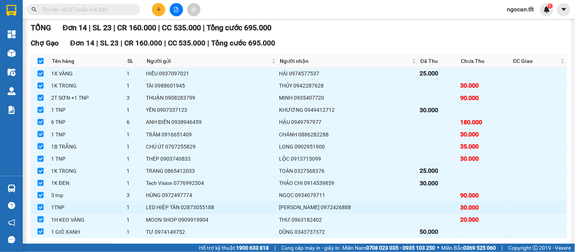
scroll to position [146, 0]
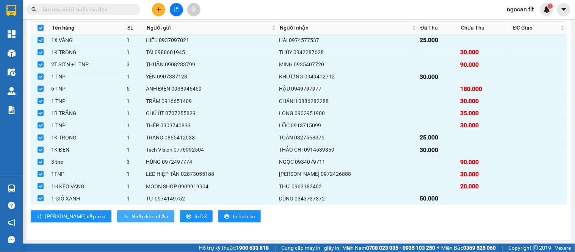
click at [132, 215] on span "Nhập kho nhận" at bounding box center [150, 216] width 37 height 8
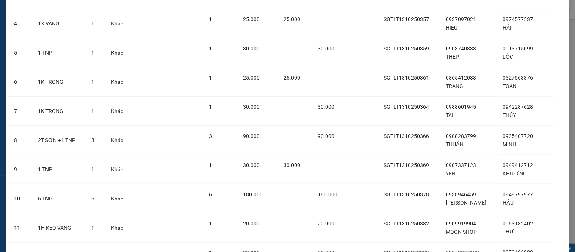
scroll to position [276, 0]
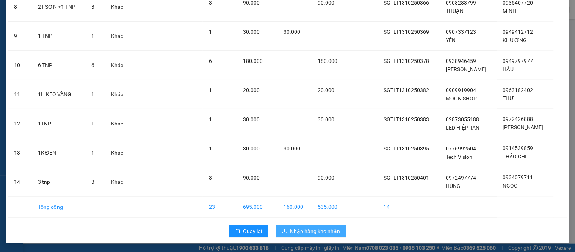
click at [301, 230] on span "Nhập hàng kho nhận" at bounding box center [316, 231] width 50 height 8
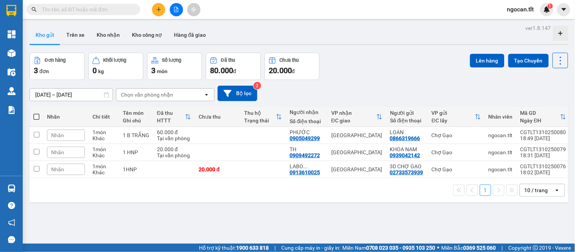
click at [123, 13] on input "text" at bounding box center [87, 9] width 90 height 8
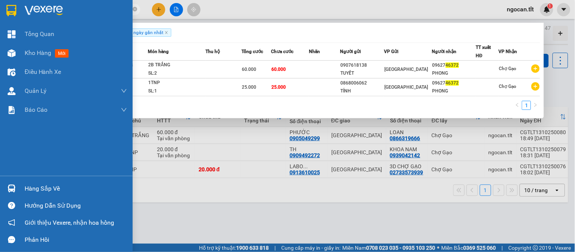
type input "46372"
click at [25, 188] on div "Hàng sắp về" at bounding box center [76, 188] width 102 height 11
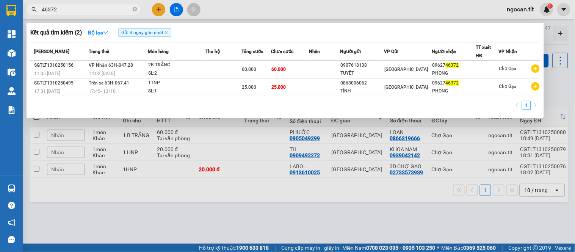
click at [230, 83] on section "Kết quả tìm kiếm ( 2 ) Bộ lọc Gửi 3 ngày gần nhất Mã ĐH Trạng thái Món hàng Thu…" at bounding box center [287, 126] width 575 height 252
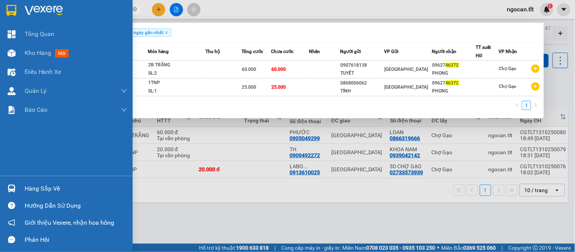
drag, startPoint x: 50, startPoint y: 188, endPoint x: 143, endPoint y: 168, distance: 95.5
click at [54, 187] on div "Hàng sắp về" at bounding box center [76, 188] width 102 height 11
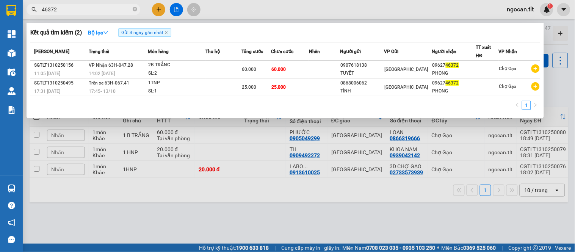
click at [308, 71] on section "Kết quả tìm kiếm ( 2 ) Bộ lọc Gửi 3 ngày gần nhất Mã ĐH Trạng thái Món hàng Thu…" at bounding box center [287, 126] width 575 height 252
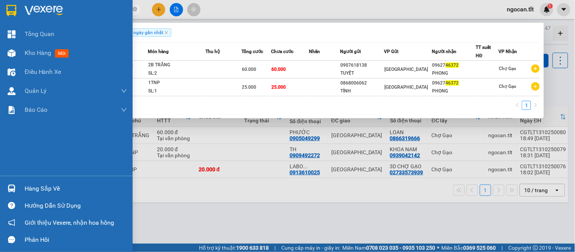
drag, startPoint x: 45, startPoint y: 185, endPoint x: 112, endPoint y: 168, distance: 69.6
click at [47, 184] on div "Hàng sắp về" at bounding box center [76, 188] width 102 height 11
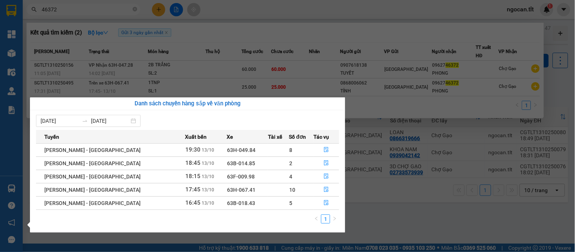
click at [195, 77] on section "Kết quả tìm kiếm ( 2 ) Bộ lọc Gửi 3 ngày gần nhất Mã ĐH Trạng thái Món hàng Thu…" at bounding box center [287, 126] width 575 height 252
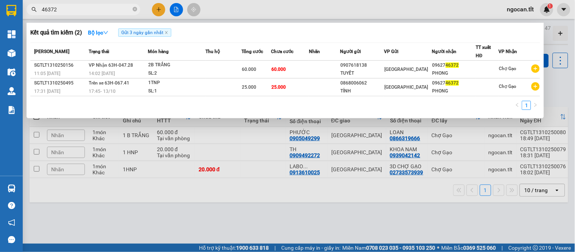
click at [229, 133] on div at bounding box center [287, 126] width 575 height 252
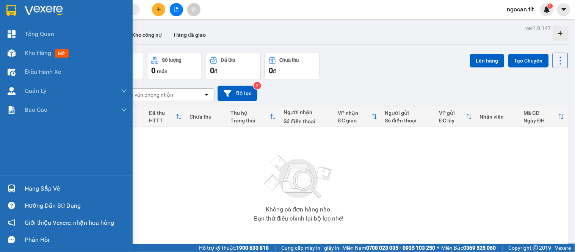
drag, startPoint x: 14, startPoint y: 187, endPoint x: 23, endPoint y: 188, distance: 8.4
click at [16, 187] on div at bounding box center [11, 188] width 13 height 13
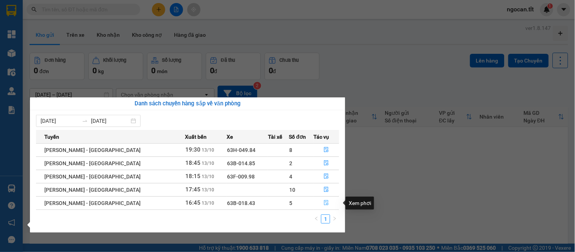
click at [324, 203] on icon "file-done" at bounding box center [326, 202] width 5 height 5
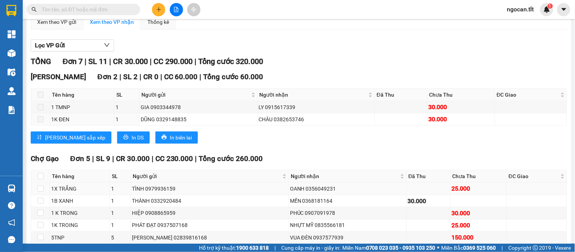
scroll to position [118, 0]
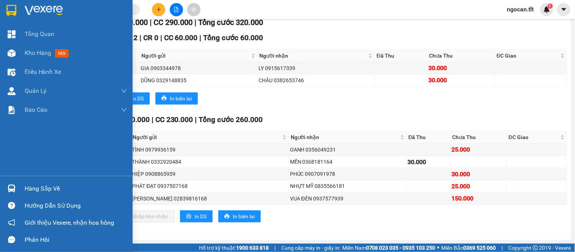
click at [35, 191] on div "Hàng sắp về" at bounding box center [76, 188] width 102 height 11
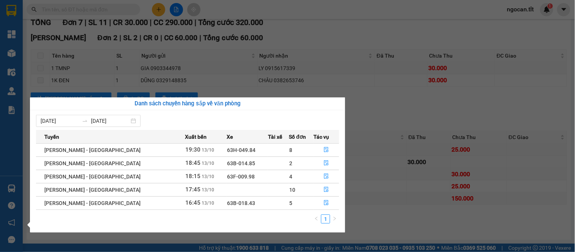
click at [368, 160] on section "Kết quả tìm kiếm ( 0 ) Bộ lọc Gửi 3 ngày gần nhất No Data ngocan.tlt 1 Tổng Qua…" at bounding box center [287, 126] width 575 height 252
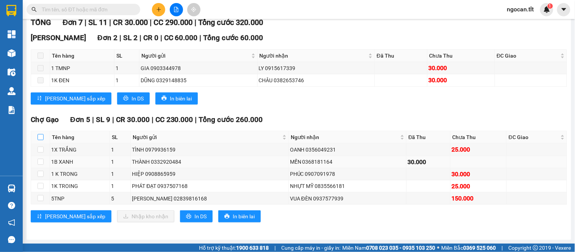
drag, startPoint x: 39, startPoint y: 138, endPoint x: 90, endPoint y: 161, distance: 55.7
click at [40, 138] on input "checkbox" at bounding box center [41, 137] width 6 height 6
checkbox input "true"
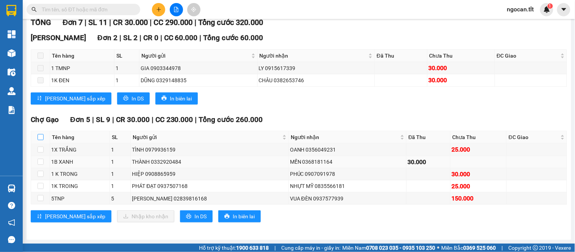
checkbox input "true"
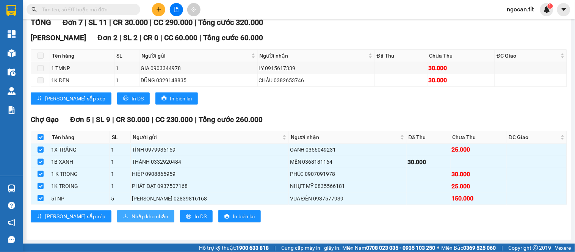
click at [132, 215] on span "Nhập kho nhận" at bounding box center [150, 216] width 37 height 8
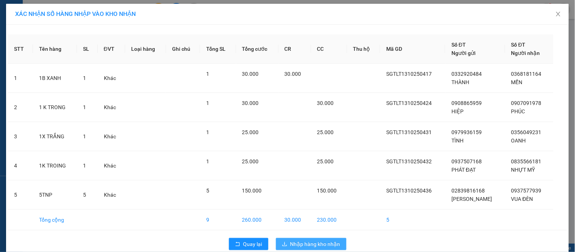
click at [310, 245] on span "Nhập hàng kho nhận" at bounding box center [316, 244] width 50 height 8
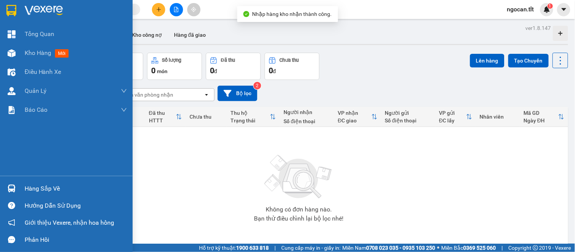
click at [51, 183] on div "Hàng sắp về" at bounding box center [76, 188] width 102 height 11
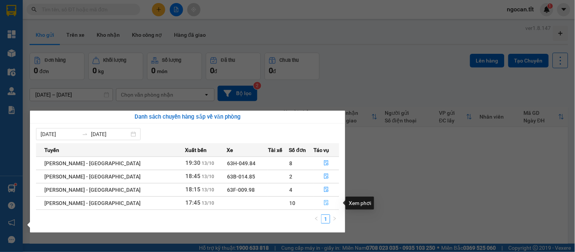
click at [324, 202] on icon "file-done" at bounding box center [326, 202] width 5 height 5
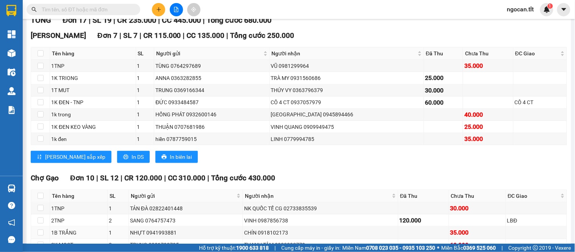
scroll to position [240, 0]
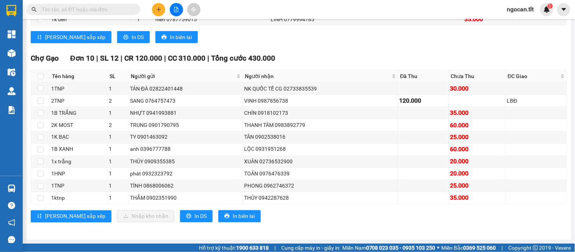
click at [123, 8] on input "text" at bounding box center [87, 9] width 90 height 8
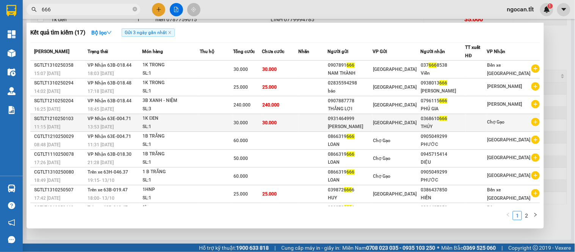
type input "666"
click at [277, 126] on span "30.000" at bounding box center [269, 122] width 14 height 5
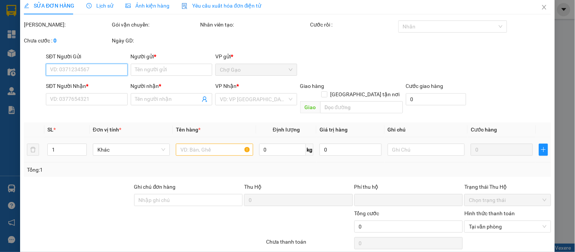
type input "0931464999"
type input "[PERSON_NAME]"
type input "0368610666"
type input "THÚY"
type input "0"
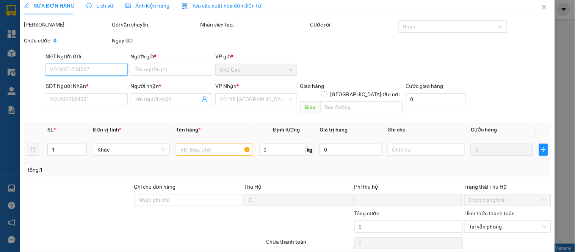
type input "30.000"
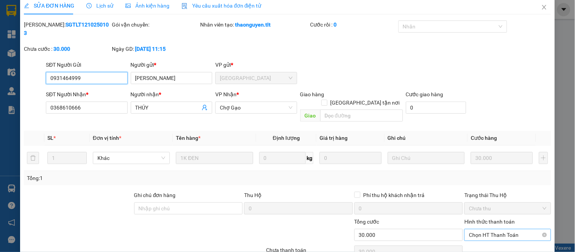
scroll to position [30, 0]
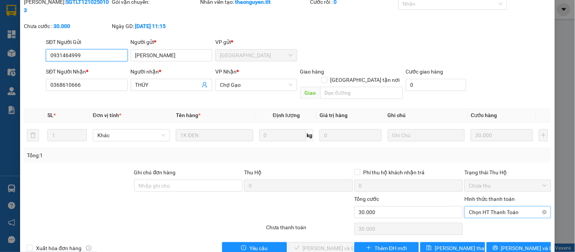
click at [476, 207] on span "Chọn HT Thanh Toán" at bounding box center [507, 212] width 77 height 11
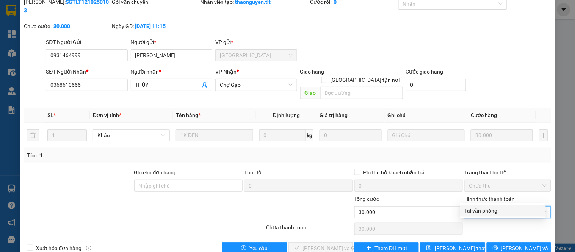
drag, startPoint x: 482, startPoint y: 213, endPoint x: 478, endPoint y: 214, distance: 4.2
click at [483, 213] on div "Tại văn phòng" at bounding box center [503, 211] width 77 height 8
type input "0"
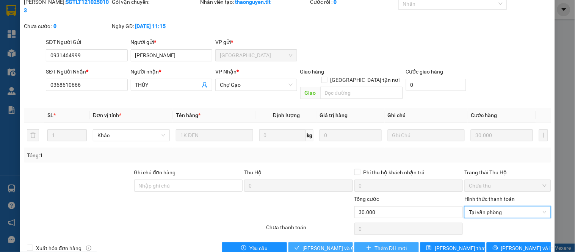
click at [317, 242] on button "Lưu và Giao hàng" at bounding box center [321, 248] width 64 height 12
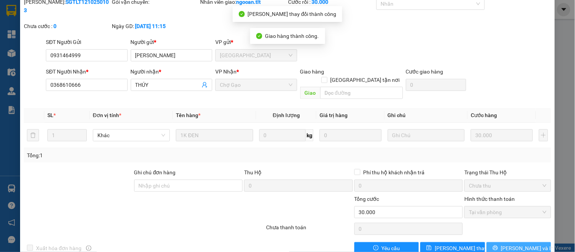
click at [498, 245] on icon "printer" at bounding box center [495, 247] width 5 height 5
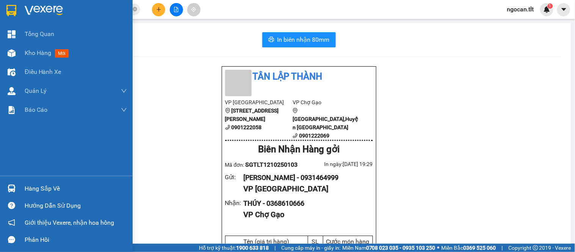
drag, startPoint x: 20, startPoint y: 183, endPoint x: 16, endPoint y: 181, distance: 4.2
click at [17, 182] on div "Hàng sắp về" at bounding box center [66, 188] width 133 height 17
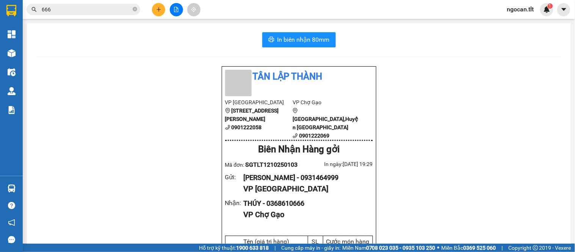
drag, startPoint x: 82, startPoint y: 46, endPoint x: 85, endPoint y: 43, distance: 4.4
click at [84, 44] on section "Kết quả tìm kiếm ( 17 ) Bộ lọc Gửi 3 ngày gần nhất Mã ĐH Trạng thái Món hàng Th…" at bounding box center [287, 126] width 575 height 252
click at [134, 13] on span at bounding box center [135, 9] width 5 height 7
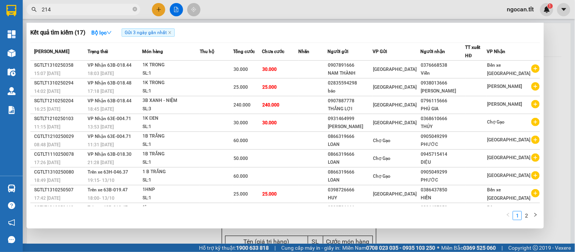
type input "2142"
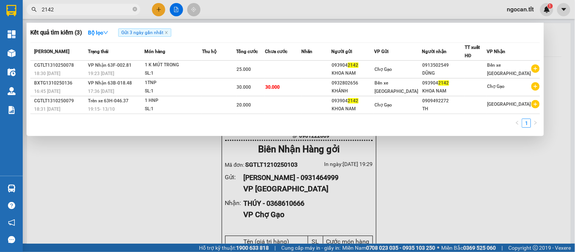
click at [134, 8] on icon "close-circle" at bounding box center [135, 9] width 5 height 5
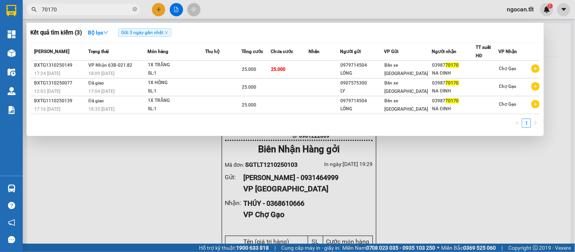
type input "70170"
drag, startPoint x: 186, startPoint y: 156, endPoint x: 187, endPoint y: 146, distance: 10.6
click at [186, 155] on div at bounding box center [287, 126] width 575 height 252
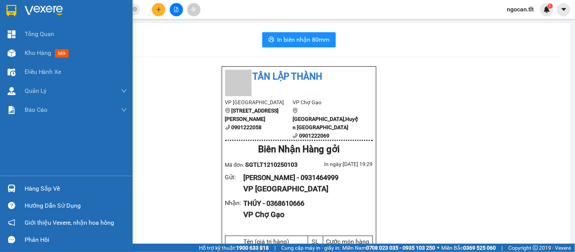
drag, startPoint x: 28, startPoint y: 191, endPoint x: 34, endPoint y: 191, distance: 6.5
click at [28, 191] on div "Hàng sắp về" at bounding box center [76, 188] width 102 height 11
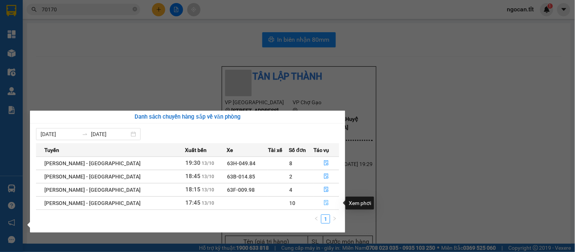
click at [324, 202] on icon "file-done" at bounding box center [326, 202] width 5 height 5
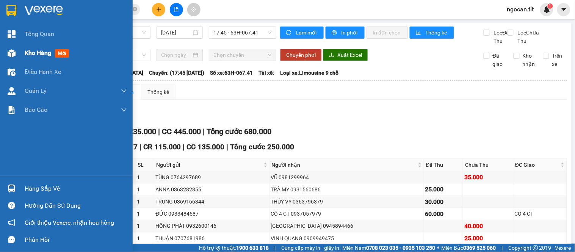
click at [25, 60] on div "Kho hàng mới" at bounding box center [76, 53] width 102 height 19
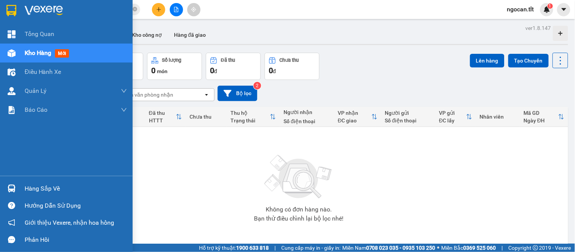
drag, startPoint x: 24, startPoint y: 195, endPoint x: 28, endPoint y: 183, distance: 12.5
click at [24, 194] on div "Hàng sắp về" at bounding box center [66, 188] width 133 height 17
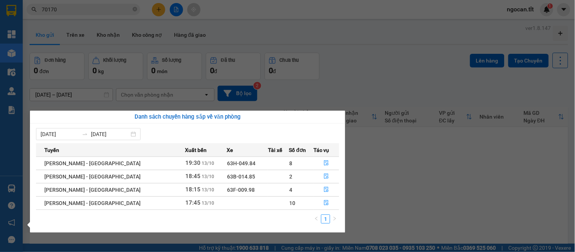
drag, startPoint x: 111, startPoint y: 32, endPoint x: 132, endPoint y: 18, distance: 25.4
click at [111, 32] on section "Kết quả tìm kiếm ( 3 ) Bộ lọc Gửi 3 ngày gần nhất Mã ĐH Trạng thái Món hàng Thu…" at bounding box center [287, 126] width 575 height 252
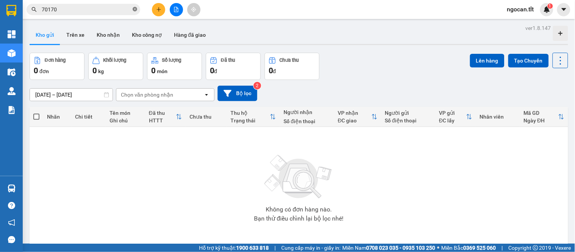
click at [135, 10] on icon "close-circle" at bounding box center [135, 9] width 5 height 5
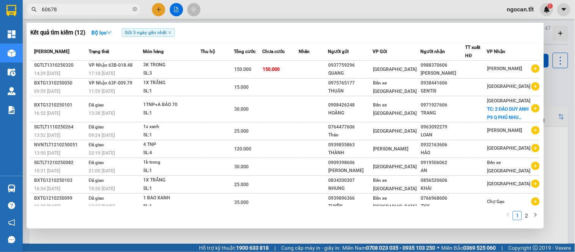
type input "606783"
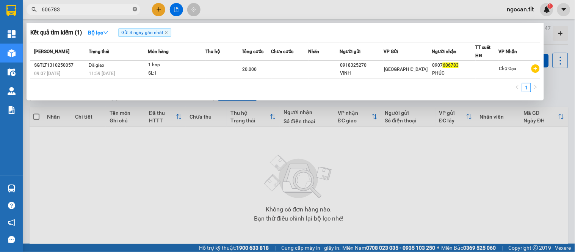
click at [137, 10] on icon "close-circle" at bounding box center [135, 9] width 5 height 5
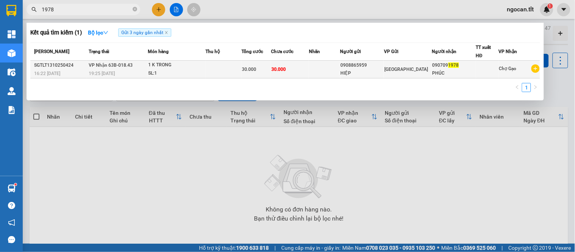
type input "1978"
click at [286, 71] on span "30.000" at bounding box center [279, 69] width 14 height 5
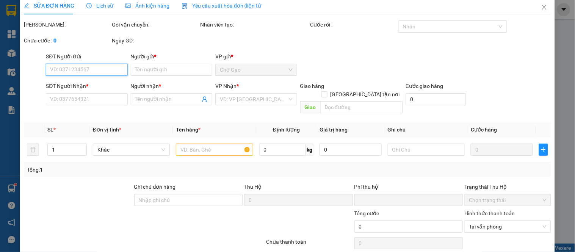
type input "0908865959"
type input "HIỆP"
type input "0907091978"
type input "PHÚC"
type input "0"
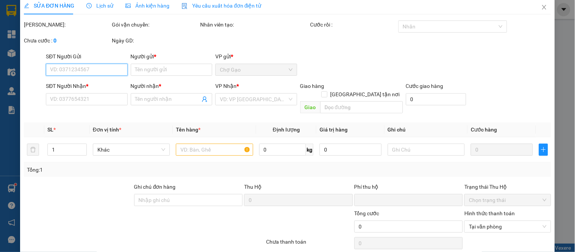
type input "30.000"
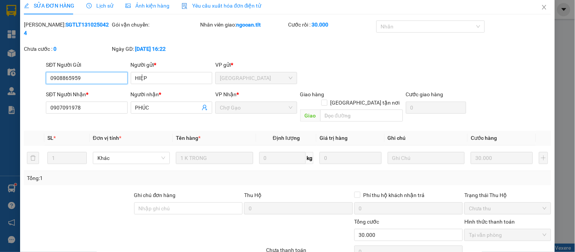
scroll to position [30, 0]
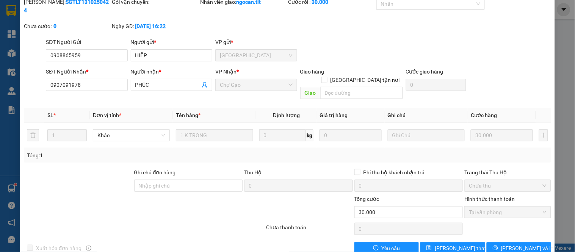
drag, startPoint x: 476, startPoint y: 180, endPoint x: 484, endPoint y: 193, distance: 15.0
click at [478, 196] on label "Hình thức thanh toán" at bounding box center [490, 199] width 50 height 6
click at [499, 242] on button "Lưu và In" at bounding box center [519, 248] width 64 height 12
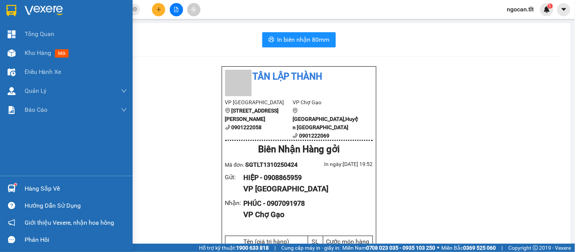
click at [66, 187] on div "Hàng sắp về" at bounding box center [76, 188] width 102 height 11
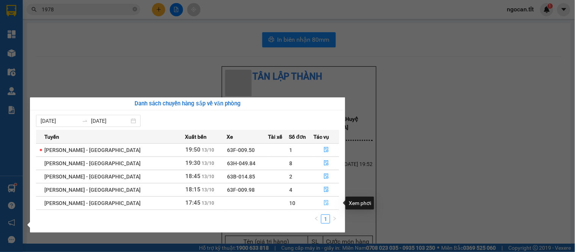
click at [324, 203] on icon "file-done" at bounding box center [326, 202] width 5 height 5
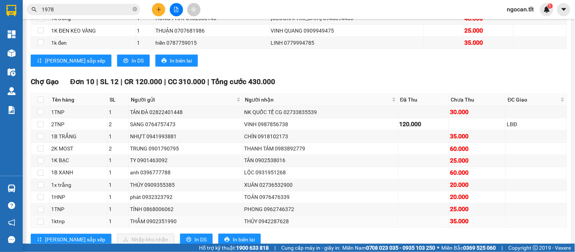
scroll to position [240, 0]
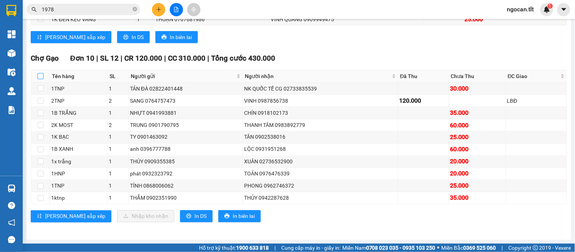
click at [39, 74] on input "checkbox" at bounding box center [41, 76] width 6 height 6
checkbox input "true"
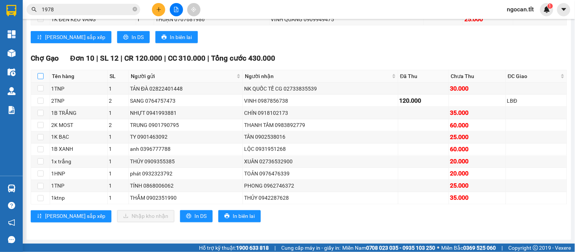
checkbox input "true"
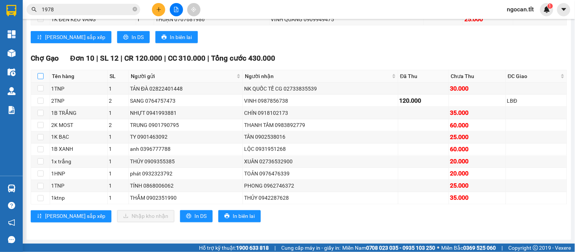
checkbox input "true"
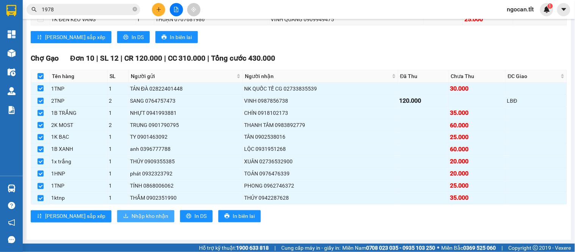
click at [132, 214] on span "Nhập kho nhận" at bounding box center [150, 216] width 37 height 8
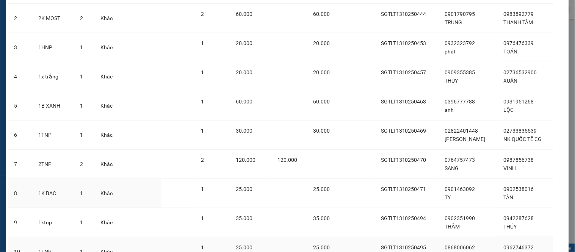
scroll to position [159, 0]
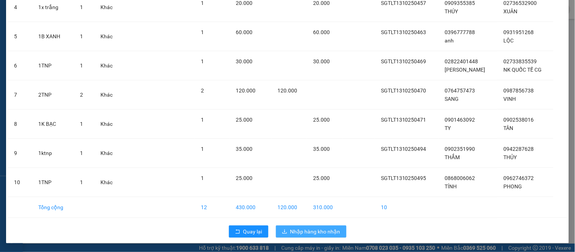
click at [292, 234] on span "Nhập hàng kho nhận" at bounding box center [316, 232] width 50 height 8
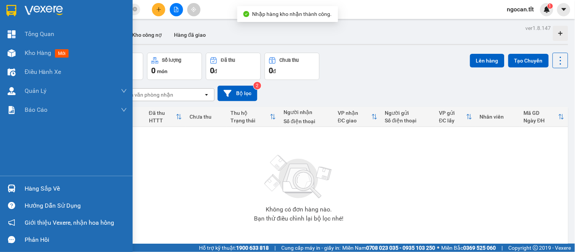
click at [37, 188] on div "Hàng sắp về" at bounding box center [76, 188] width 102 height 11
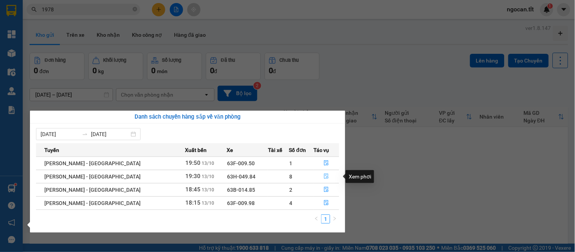
click at [324, 177] on icon "file-done" at bounding box center [326, 176] width 5 height 5
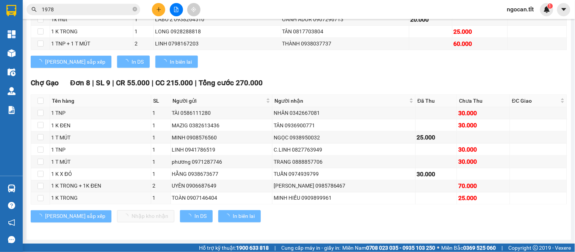
scroll to position [191, 0]
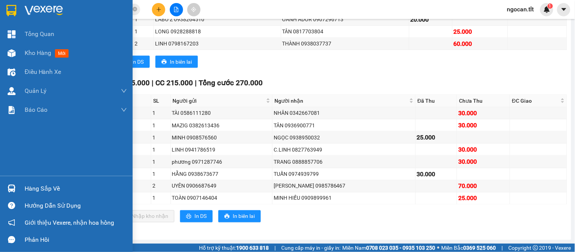
click at [28, 190] on div "Hàng sắp về" at bounding box center [76, 188] width 102 height 11
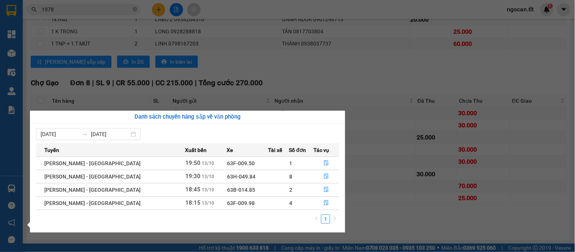
click at [269, 91] on section "Kết quả tìm kiếm ( 1 ) Bộ lọc Gửi 3 ngày gần nhất Mã ĐH Trạng thái Món hàng Thu…" at bounding box center [287, 126] width 575 height 252
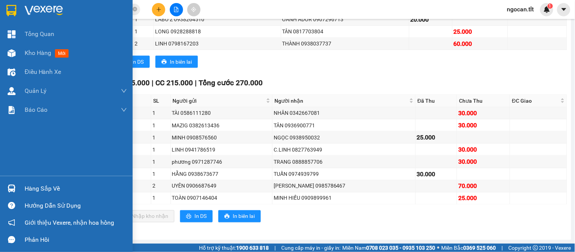
click at [25, 189] on div "Hàng sắp về" at bounding box center [76, 188] width 102 height 11
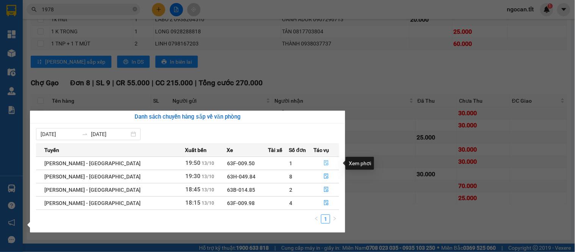
click at [324, 161] on icon "file-done" at bounding box center [326, 162] width 5 height 5
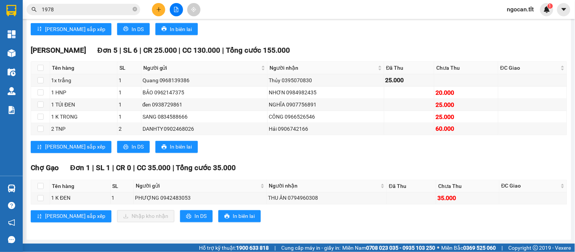
scroll to position [257, 0]
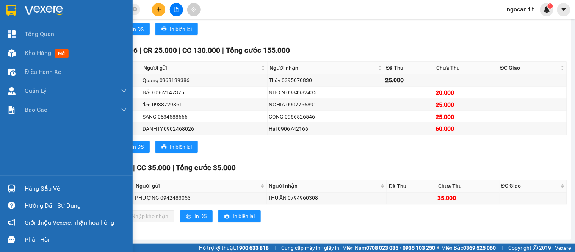
click at [30, 181] on div "Hàng sắp về" at bounding box center [66, 188] width 133 height 17
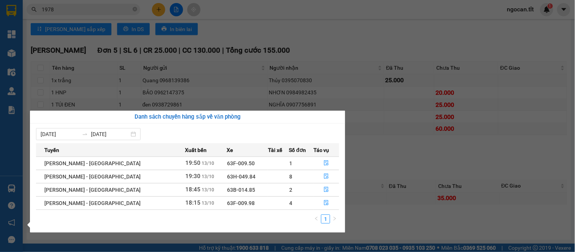
click at [202, 79] on section "Kết quả tìm kiếm ( 1 ) Bộ lọc Gửi 3 ngày gần nhất Mã ĐH Trạng thái Món hàng Thu…" at bounding box center [287, 126] width 575 height 252
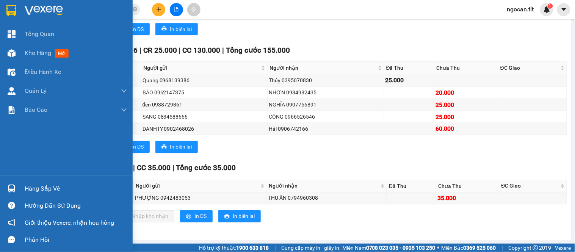
click at [27, 191] on div "Hàng sắp về" at bounding box center [76, 188] width 102 height 11
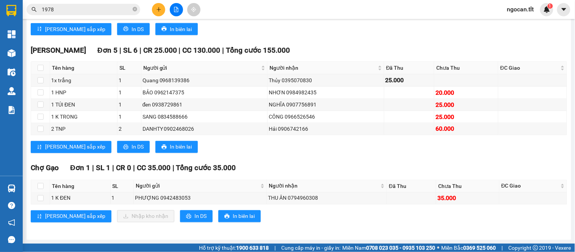
click at [116, 54] on section "Kết quả tìm kiếm ( 1 ) Bộ lọc Gửi 3 ngày gần nhất Mã ĐH Trạng thái Món hàng Thu…" at bounding box center [287, 126] width 575 height 252
click at [135, 8] on icon "close-circle" at bounding box center [135, 9] width 5 height 5
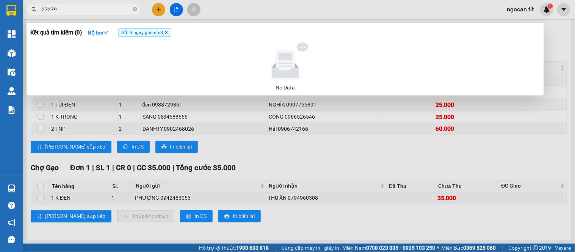
type input "27279"
click at [168, 33] on icon "close" at bounding box center [167, 33] width 4 height 4
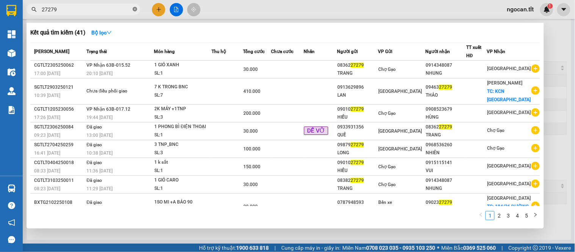
click at [135, 8] on icon "close-circle" at bounding box center [135, 9] width 5 height 5
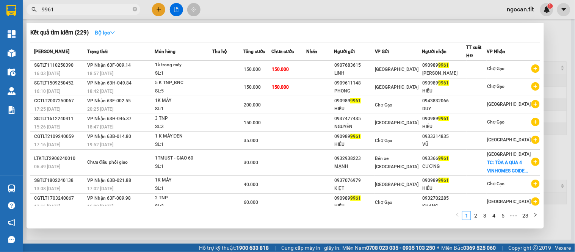
type input "9961"
click at [112, 32] on icon "down" at bounding box center [112, 32] width 5 height 5
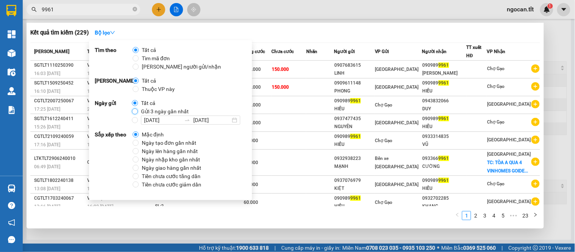
click at [133, 111] on input "Gửi 3 ngày gần nhất" at bounding box center [135, 111] width 6 height 6
radio input "true"
radio input "false"
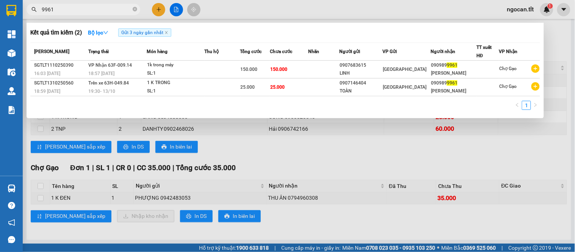
click at [298, 36] on div "Kết quả tìm kiếm ( 2 ) Bộ lọc Gửi 3 ngày gần nhất" at bounding box center [285, 33] width 510 height 12
click at [138, 127] on div at bounding box center [287, 126] width 575 height 252
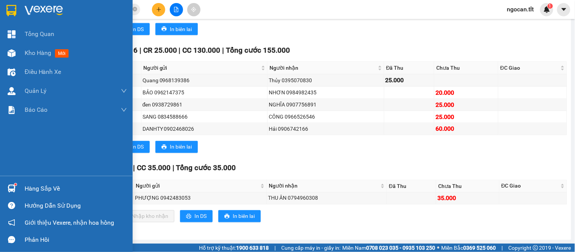
click at [33, 192] on div "Hàng sắp về" at bounding box center [76, 188] width 102 height 11
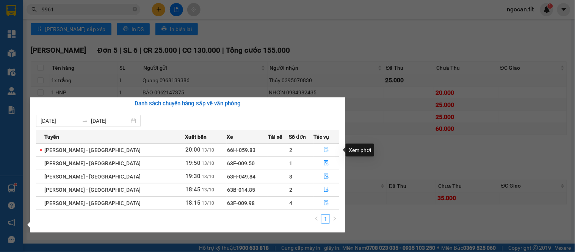
drag, startPoint x: 324, startPoint y: 150, endPoint x: 317, endPoint y: 137, distance: 14.8
click at [324, 149] on icon "file-done" at bounding box center [326, 149] width 5 height 5
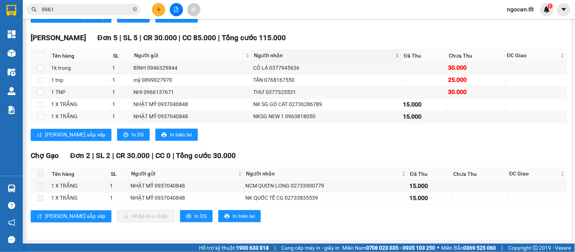
scroll to position [330, 0]
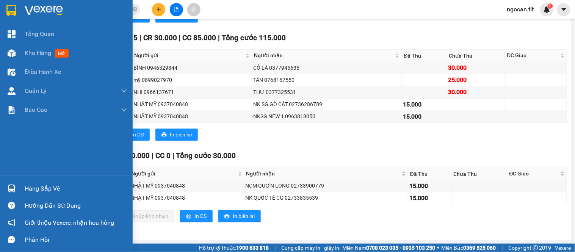
click at [43, 189] on div "Hàng sắp về" at bounding box center [76, 188] width 102 height 11
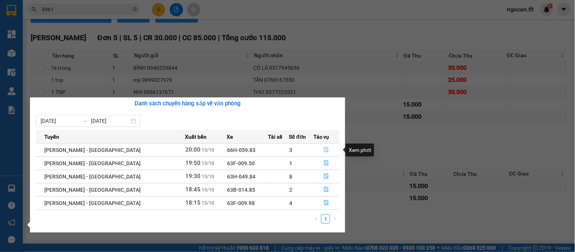
click at [324, 150] on icon "file-done" at bounding box center [326, 149] width 5 height 5
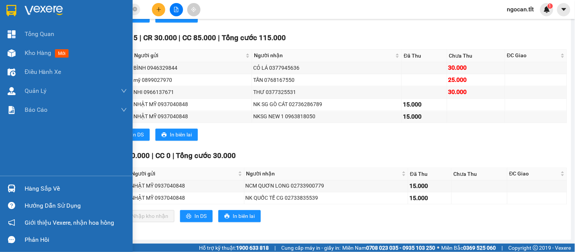
click at [38, 188] on div "Hàng sắp về" at bounding box center [76, 188] width 102 height 11
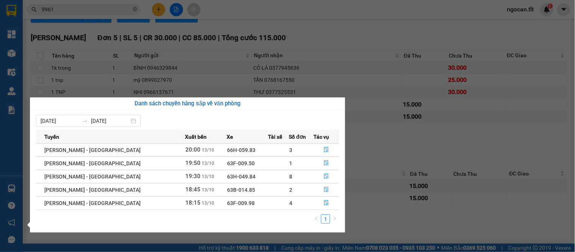
click at [240, 77] on section "Kết quả tìm kiếm ( 2 ) Bộ lọc Gửi 3 ngày gần nhất Mã ĐH Trạng thái Món hàng Thu…" at bounding box center [287, 126] width 575 height 252
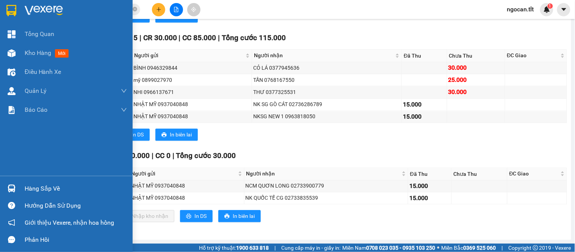
click at [20, 186] on div "Hàng sắp về" at bounding box center [66, 188] width 133 height 17
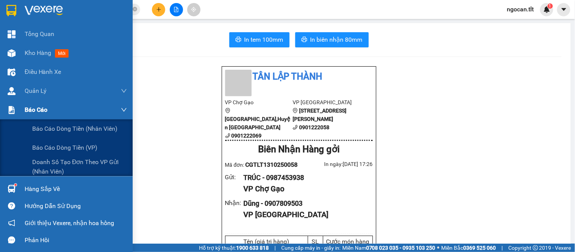
click at [37, 105] on span "Báo cáo" at bounding box center [36, 109] width 23 height 9
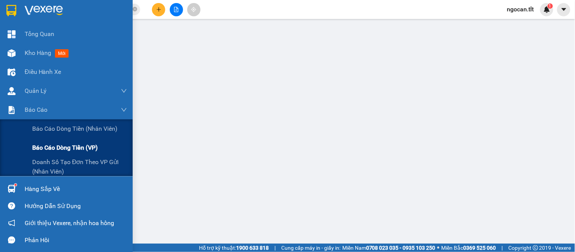
click at [50, 146] on span "Báo cáo dòng tiền (VP)" at bounding box center [65, 147] width 66 height 9
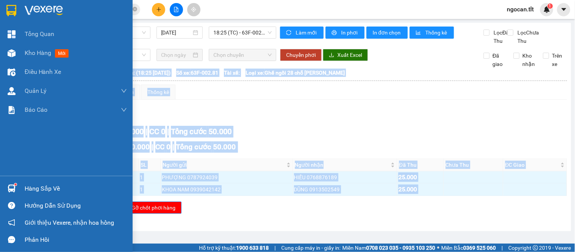
click at [28, 185] on div "Hàng sắp về" at bounding box center [76, 188] width 102 height 11
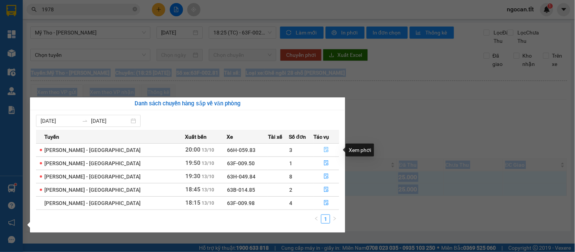
click at [324, 151] on icon "file-done" at bounding box center [326, 149] width 5 height 5
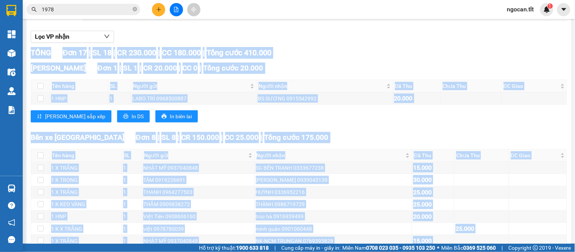
scroll to position [355, 0]
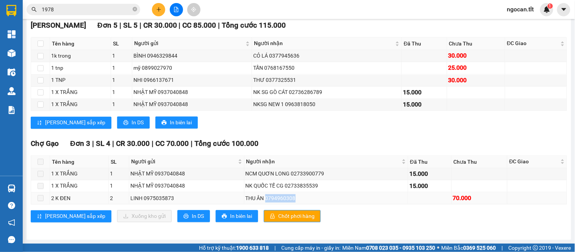
drag, startPoint x: 262, startPoint y: 199, endPoint x: 335, endPoint y: 193, distance: 73.1
click at [344, 196] on div "THU ÂN 0794960308" at bounding box center [326, 199] width 161 height 8
copy div "0794960308"
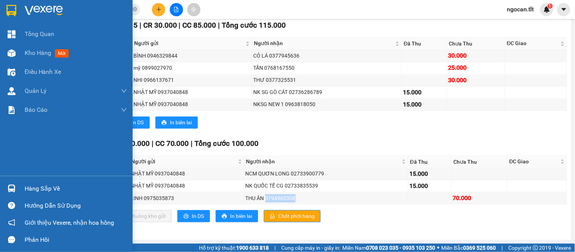
click at [14, 192] on img at bounding box center [12, 189] width 8 height 8
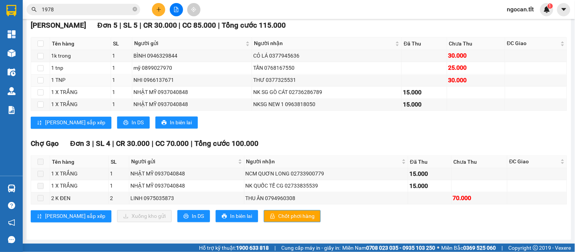
click at [428, 75] on section "Kết quả tìm kiếm ( 1 ) Bộ lọc Gửi 3 ngày gần nhất Mã ĐH Trạng thái Món hàng Thu…" at bounding box center [287, 126] width 575 height 252
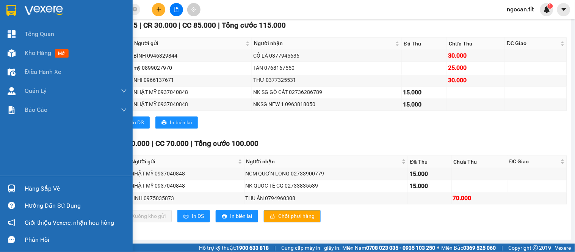
click at [44, 184] on div "Hàng sắp về" at bounding box center [76, 188] width 102 height 11
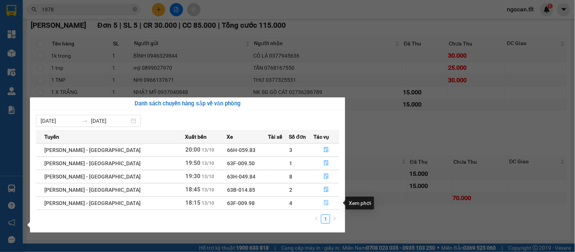
click at [324, 204] on icon "file-done" at bounding box center [326, 202] width 5 height 5
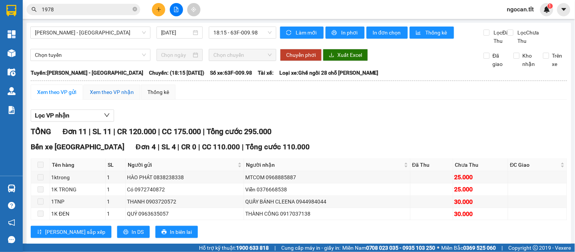
click at [113, 96] on div "Xem theo VP nhận" at bounding box center [112, 92] width 44 height 8
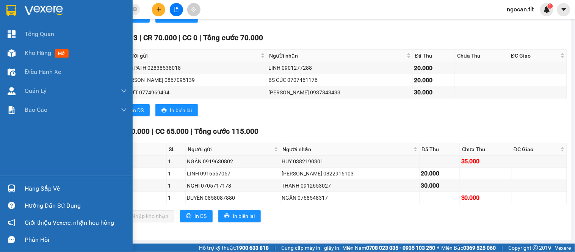
drag, startPoint x: 35, startPoint y: 185, endPoint x: 47, endPoint y: 181, distance: 13.0
click at [36, 185] on div "Hàng sắp về" at bounding box center [76, 188] width 102 height 11
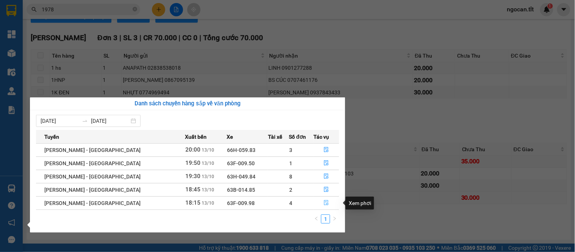
click at [324, 204] on icon "file-done" at bounding box center [326, 202] width 5 height 5
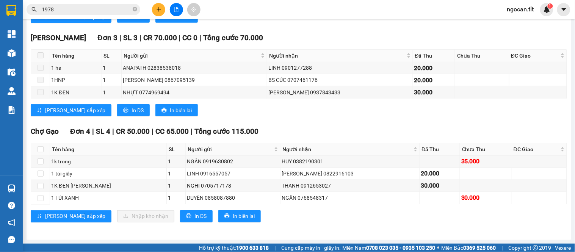
click at [36, 145] on th at bounding box center [40, 149] width 19 height 13
click at [39, 150] on input "checkbox" at bounding box center [41, 149] width 6 height 6
checkbox input "true"
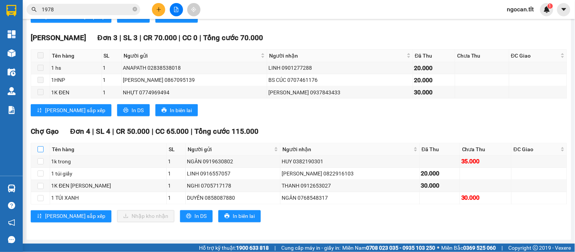
checkbox input "true"
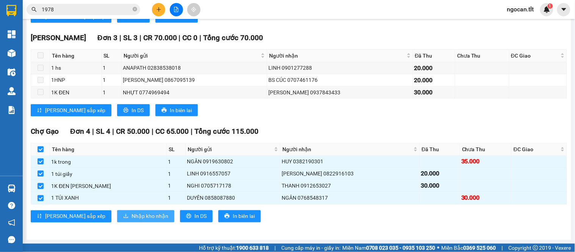
click at [132, 213] on span "Nhập kho nhận" at bounding box center [150, 216] width 37 height 8
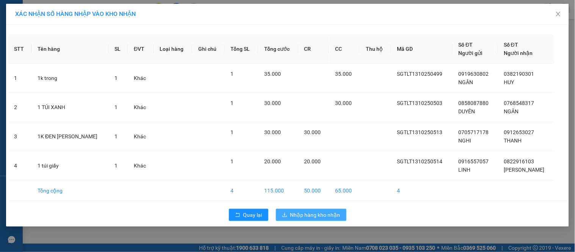
click at [302, 214] on span "Nhập hàng kho nhận" at bounding box center [316, 215] width 50 height 8
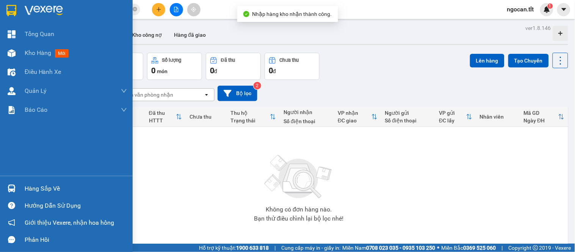
click at [54, 187] on div "Hàng sắp về" at bounding box center [76, 188] width 102 height 11
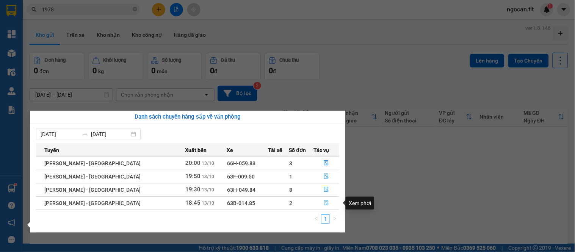
click at [325, 202] on icon "file-done" at bounding box center [326, 202] width 5 height 5
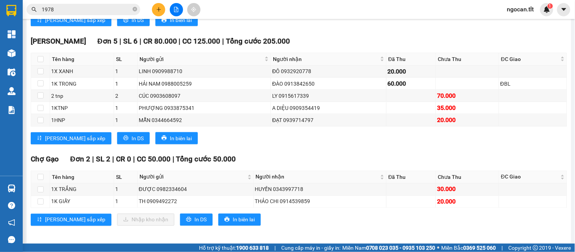
scroll to position [236, 0]
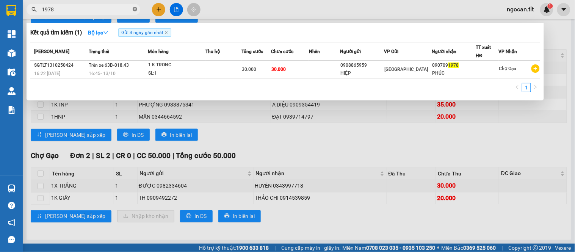
click at [134, 8] on icon "close-circle" at bounding box center [135, 9] width 5 height 5
type input "1978"
drag, startPoint x: 297, startPoint y: 105, endPoint x: 294, endPoint y: 101, distance: 5.4
click at [297, 105] on div at bounding box center [287, 126] width 575 height 252
click at [135, 10] on icon "close-circle" at bounding box center [135, 9] width 5 height 5
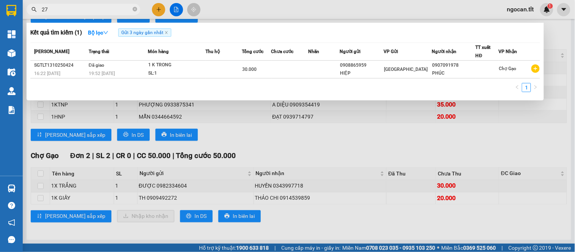
type input "2"
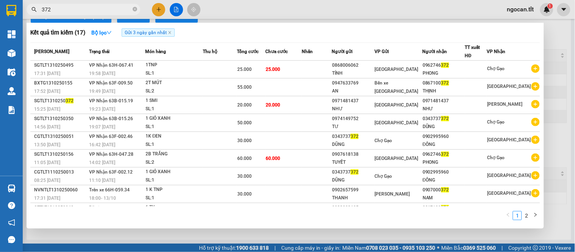
type input "372"
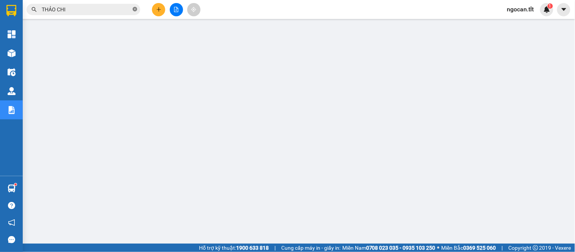
click at [135, 9] on icon "close-circle" at bounding box center [135, 9] width 5 height 5
paste input "0794960308"
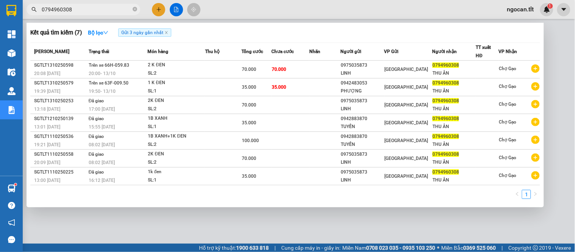
type input "0794960308"
click at [134, 7] on icon "close-circle" at bounding box center [135, 9] width 5 height 5
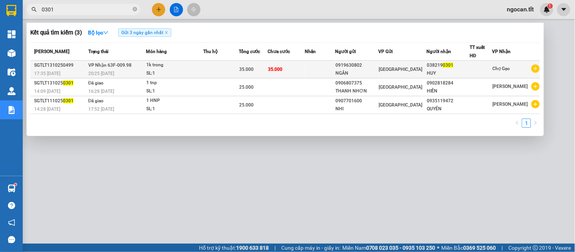
type input "0301"
click at [302, 68] on td "35.000" at bounding box center [286, 70] width 37 height 18
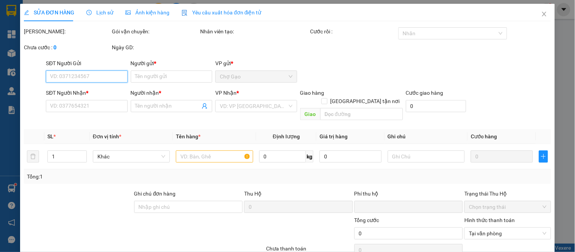
type input "0919630802"
type input "NGÂN"
type input "0382190301"
type input "HUY"
type input "0"
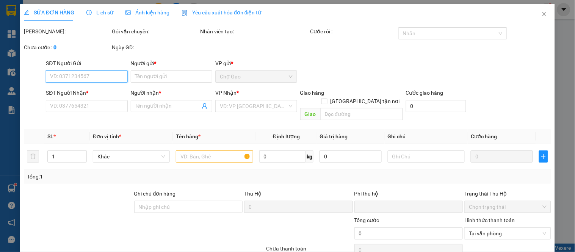
type input "35.000"
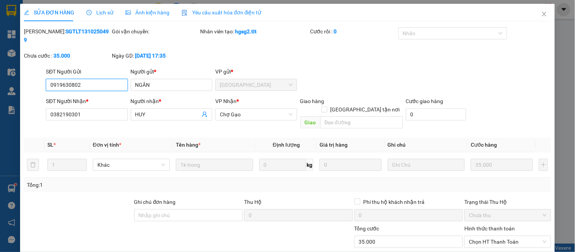
scroll to position [30, 0]
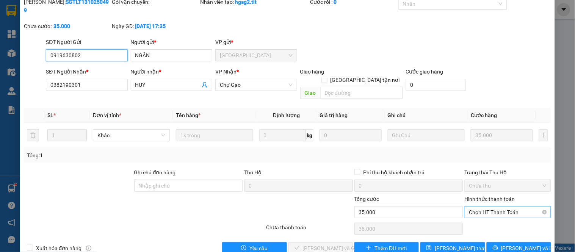
click at [492, 207] on span "Chọn HT Thanh Toán" at bounding box center [507, 212] width 77 height 11
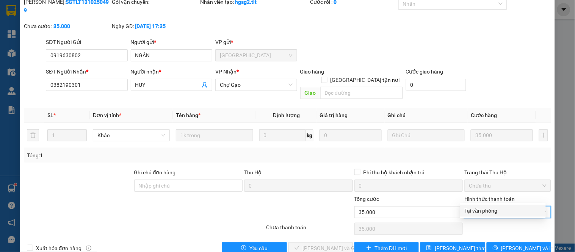
click at [475, 211] on div "Tại văn phòng" at bounding box center [503, 211] width 77 height 8
type input "0"
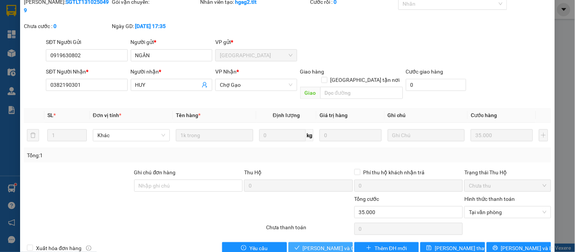
click at [316, 244] on span "Lưu và Giao hàng" at bounding box center [339, 248] width 73 height 8
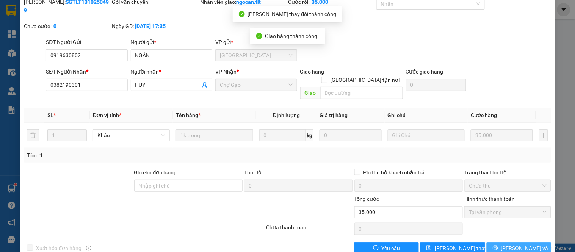
click at [513, 244] on span "Lưu và In" at bounding box center [527, 248] width 53 height 8
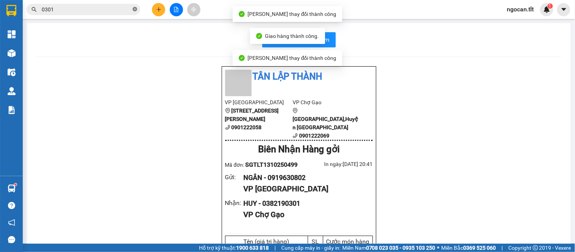
click at [133, 8] on icon "close-circle" at bounding box center [135, 9] width 5 height 5
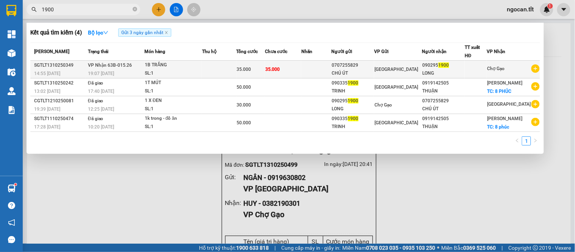
type input "1900"
click at [213, 67] on td at bounding box center [219, 70] width 35 height 18
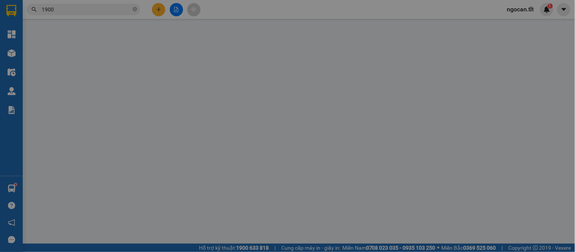
type input "0707255829"
type input "CHÚ ÚT"
type input "0902951900"
type input "LONG"
type input "0"
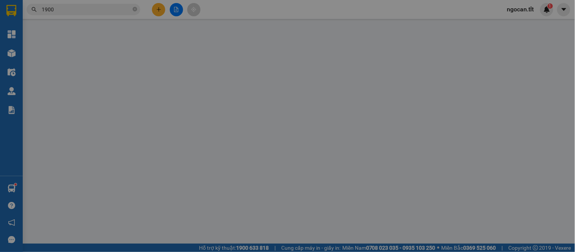
type input "35.000"
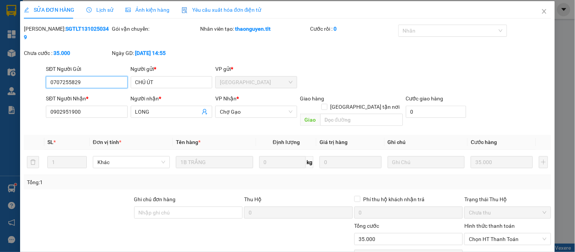
scroll to position [30, 0]
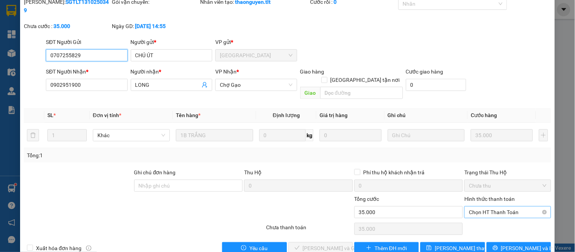
click at [502, 207] on span "Chọn HT Thanh Toán" at bounding box center [507, 212] width 77 height 11
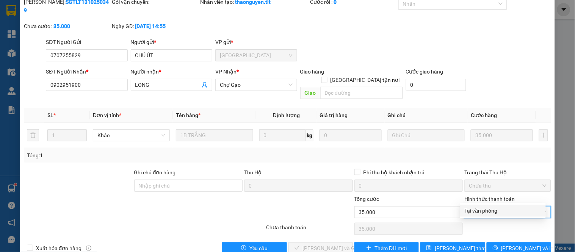
click at [498, 214] on div "Tại văn phòng" at bounding box center [503, 211] width 77 height 8
type input "0"
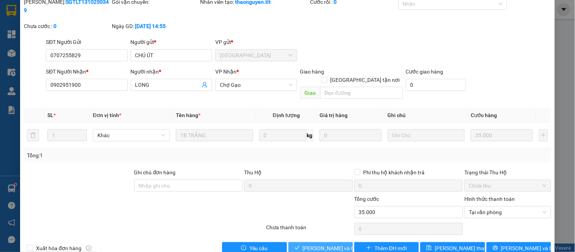
click at [334, 244] on span "Lưu và Giao hàng" at bounding box center [339, 248] width 73 height 8
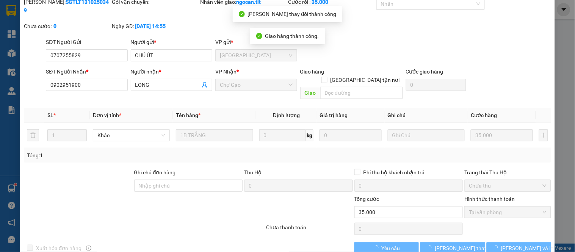
click at [511, 244] on span "Lưu và In" at bounding box center [527, 248] width 53 height 8
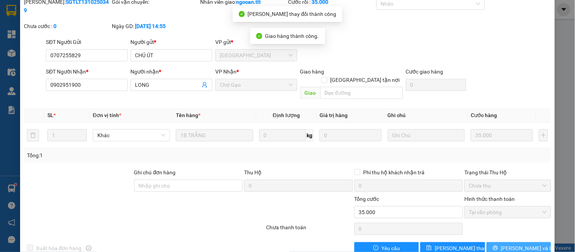
click at [511, 244] on span "Lưu và In" at bounding box center [527, 248] width 53 height 8
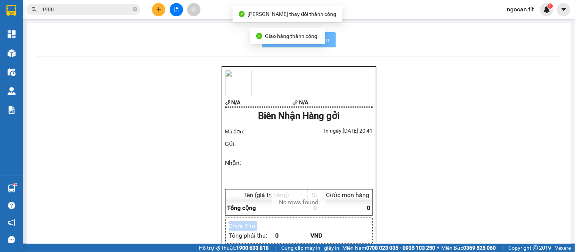
click at [511, 229] on div "N/A N/A Biên Nhận Hàng gởi Mã đơn: In ngày: 13/10/2025 20:41 Gửi : Nhận : Tên (…" at bounding box center [299, 202] width 526 height 272
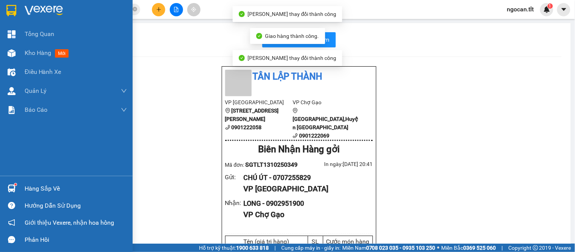
click at [42, 188] on div "Hàng sắp về" at bounding box center [76, 188] width 102 height 11
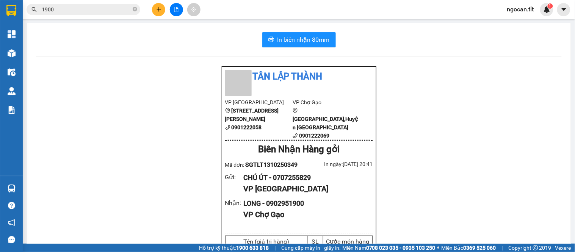
drag, startPoint x: 272, startPoint y: 82, endPoint x: 255, endPoint y: 79, distance: 17.4
click at [263, 82] on section "Kết quả tìm kiếm ( 4 ) Bộ lọc Gửi 3 ngày gần nhất Mã ĐH Trạng thái Món hàng Thu…" at bounding box center [287, 126] width 575 height 252
click at [156, 12] on icon "plus" at bounding box center [158, 9] width 5 height 5
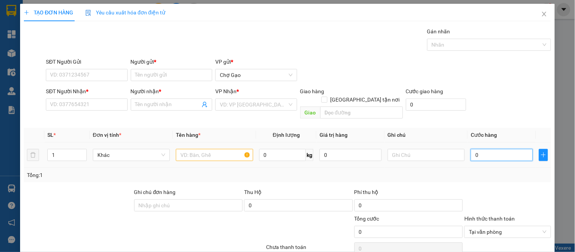
click at [493, 149] on input "0" at bounding box center [502, 155] width 62 height 12
type input "2"
type input "20"
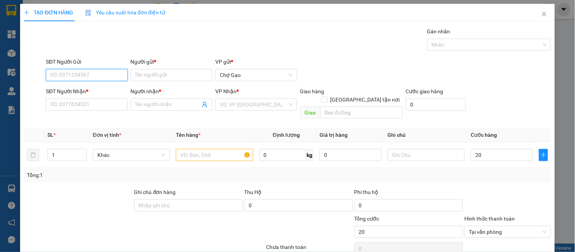
type input "20.000"
click at [75, 74] on input "SĐT Người Gửi" at bounding box center [87, 75] width 82 height 12
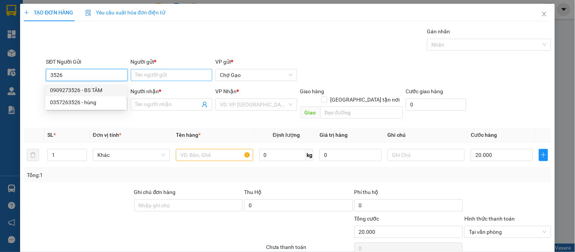
drag, startPoint x: 97, startPoint y: 90, endPoint x: 144, endPoint y: 80, distance: 47.5
click at [100, 90] on div "0909273526 - BS TÂM" at bounding box center [86, 90] width 72 height 8
type input "0909273526"
click at [165, 72] on input "Người gửi *" at bounding box center [172, 75] width 82 height 12
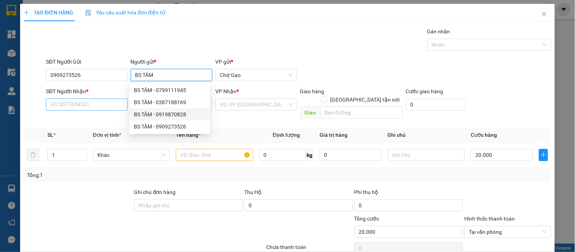
type input "BS TÂM"
click at [91, 101] on input "SĐT Người Nhận *" at bounding box center [87, 105] width 82 height 12
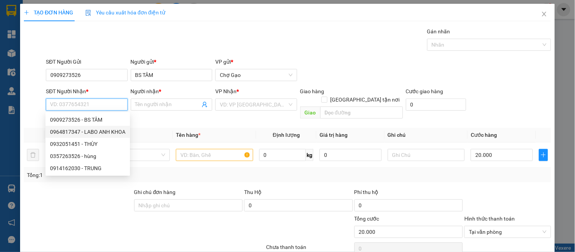
click at [97, 130] on div "0964817347 - LABO ANH KHOA" at bounding box center [87, 132] width 75 height 8
type input "0964817347"
type input "LABO ANH KHOA"
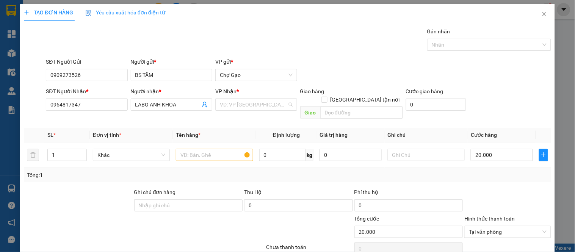
drag, startPoint x: 271, startPoint y: 108, endPoint x: 260, endPoint y: 112, distance: 11.4
click at [270, 109] on input "search" at bounding box center [253, 104] width 67 height 11
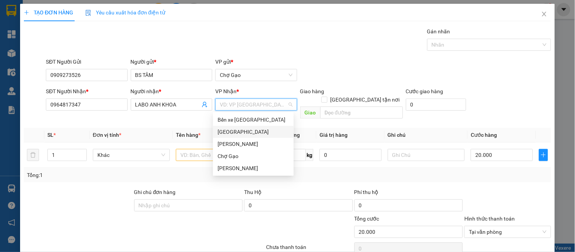
click at [237, 126] on div "[GEOGRAPHIC_DATA]" at bounding box center [253, 132] width 81 height 12
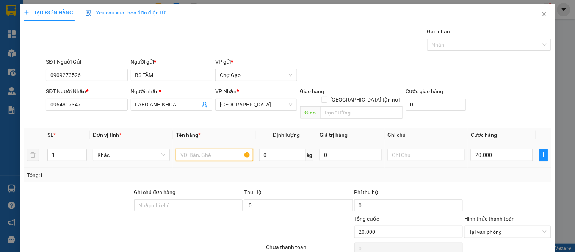
click at [188, 149] on input "text" at bounding box center [214, 155] width 77 height 12
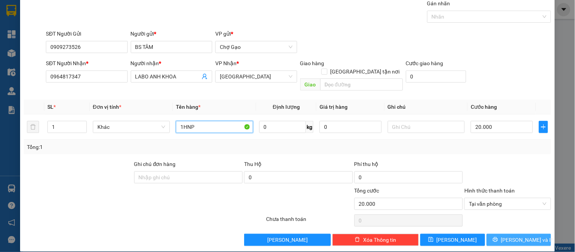
type input "1HNP"
click at [524, 236] on span "Lưu và In" at bounding box center [527, 240] width 53 height 8
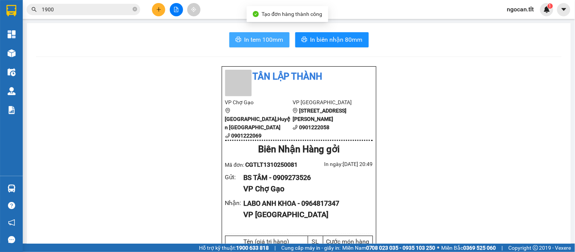
click at [274, 38] on span "In tem 100mm" at bounding box center [264, 39] width 39 height 9
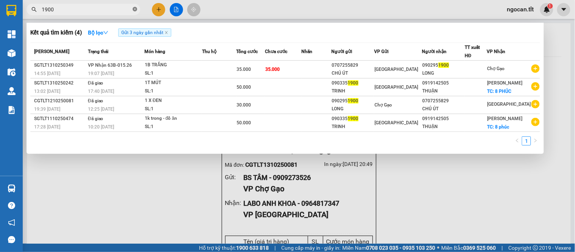
click at [133, 10] on icon "close-circle" at bounding box center [135, 9] width 5 height 5
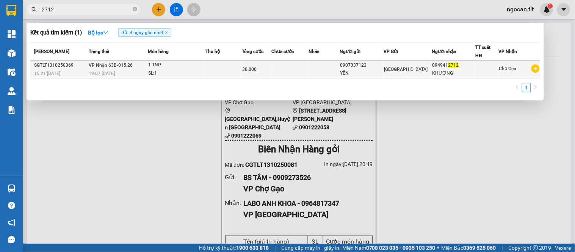
type input "2712"
click at [309, 74] on td at bounding box center [290, 70] width 37 height 18
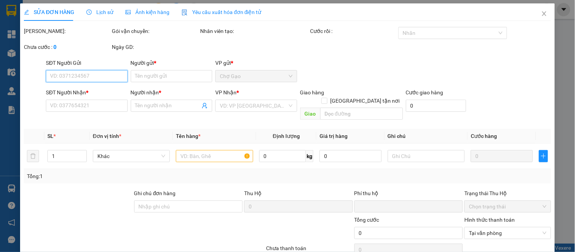
type input "0907337123"
type input "YÊN"
type input "0949412712"
type input "KHƯƠNG"
type input "0"
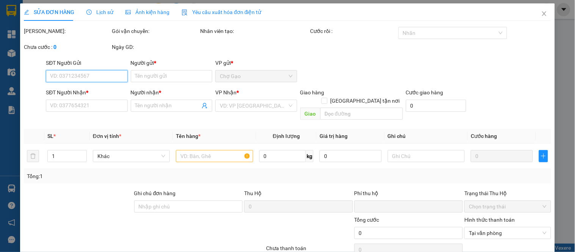
type input "30.000"
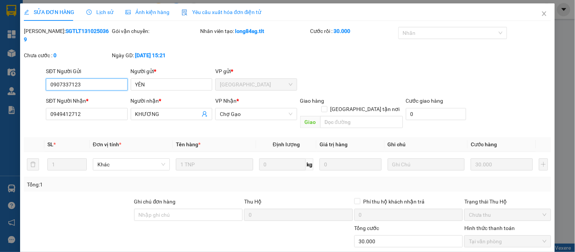
scroll to position [30, 0]
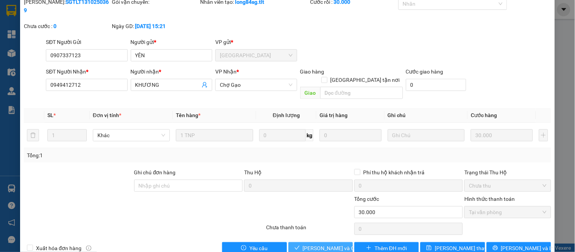
click at [330, 244] on span "Lưu và Giao hàng" at bounding box center [339, 248] width 73 height 8
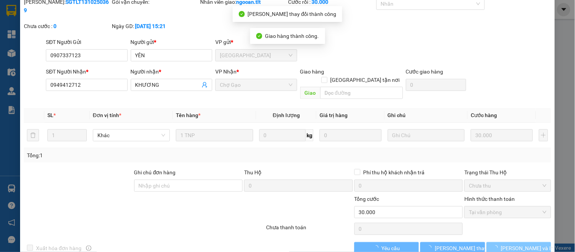
click at [519, 244] on span "Lưu và In" at bounding box center [527, 248] width 53 height 8
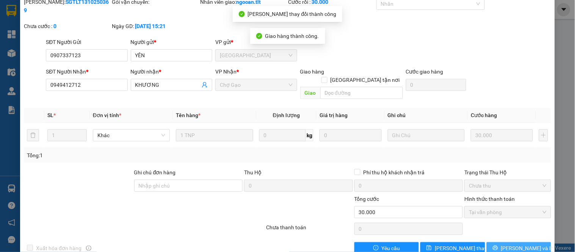
click at [518, 242] on button "Lưu và In" at bounding box center [519, 248] width 64 height 12
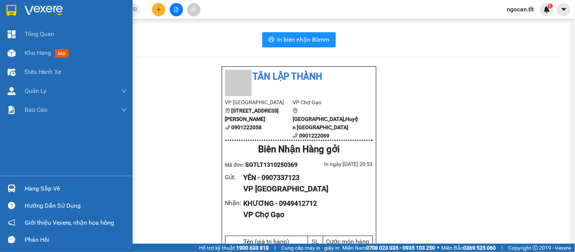
click at [35, 185] on div "Hàng sắp về" at bounding box center [76, 188] width 102 height 11
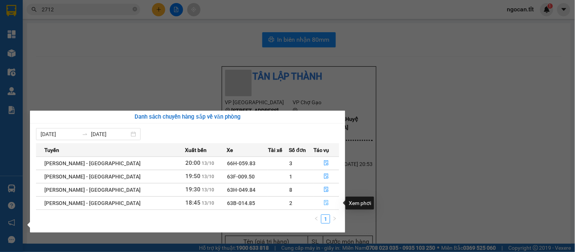
click at [318, 204] on button "button" at bounding box center [326, 203] width 25 height 12
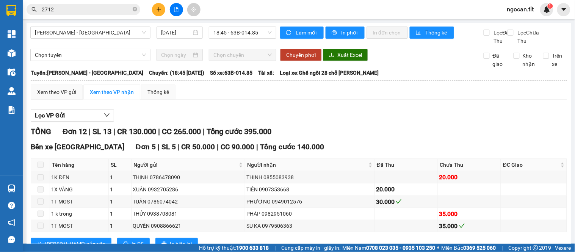
scroll to position [236, 0]
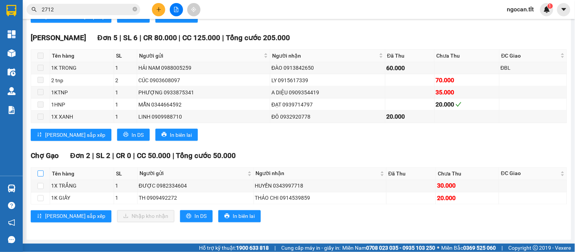
click at [41, 173] on input "checkbox" at bounding box center [41, 174] width 6 height 6
checkbox input "true"
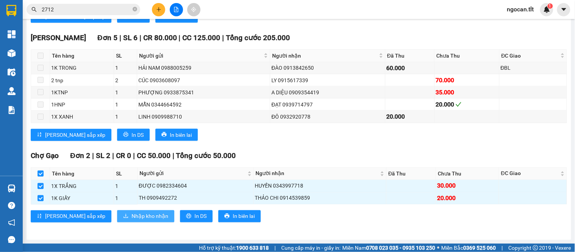
click at [132, 214] on span "Nhập kho nhận" at bounding box center [150, 216] width 37 height 8
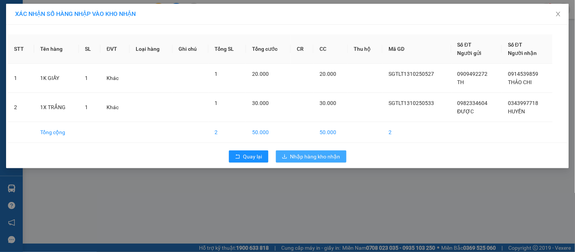
click at [304, 154] on span "Nhập hàng kho nhận" at bounding box center [316, 156] width 50 height 8
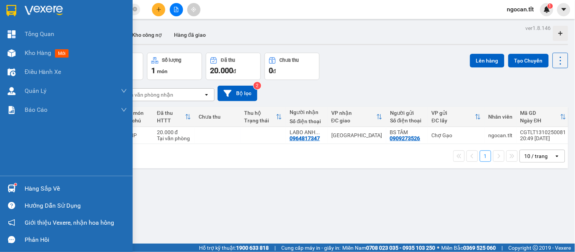
drag, startPoint x: 53, startPoint y: 188, endPoint x: 50, endPoint y: 184, distance: 4.9
click at [52, 186] on div "Hàng sắp về" at bounding box center [76, 188] width 102 height 11
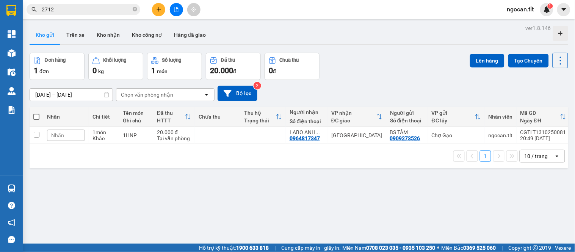
drag, startPoint x: 124, startPoint y: 32, endPoint x: 124, endPoint y: 19, distance: 12.5
click at [123, 32] on section "Kết quả tìm kiếm ( 1 ) Bộ lọc Gửi 3 ngày gần nhất Mã ĐH Trạng thái Món hàng Thu…" at bounding box center [287, 126] width 575 height 252
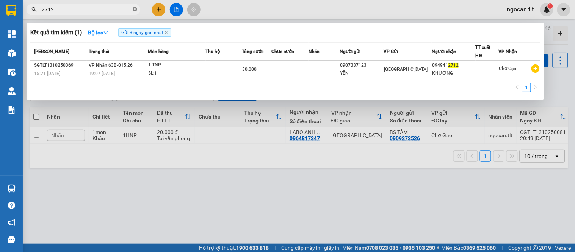
click at [135, 9] on icon "close-circle" at bounding box center [135, 9] width 5 height 5
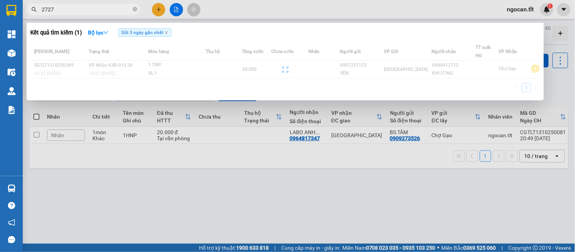
type input "27279"
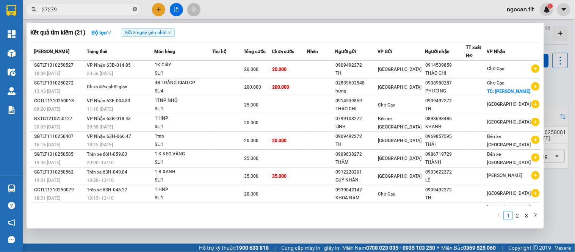
click at [137, 9] on icon "close-circle" at bounding box center [135, 9] width 5 height 5
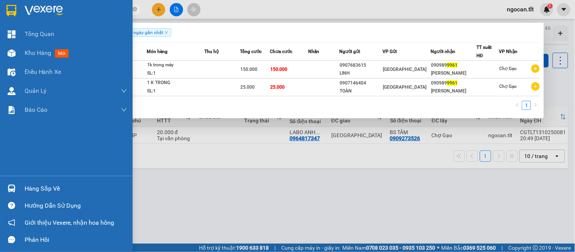
type input "9961"
drag, startPoint x: 37, startPoint y: 188, endPoint x: 48, endPoint y: 188, distance: 11.0
click at [40, 188] on div "Hàng sắp về" at bounding box center [76, 188] width 102 height 11
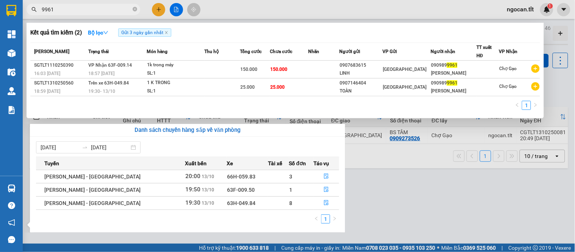
click at [415, 171] on section "Kết quả tìm kiếm ( 2 ) Bộ lọc Gửi 3 ngày gần nhất Mã ĐH Trạng thái Món hàng Thu…" at bounding box center [287, 126] width 575 height 252
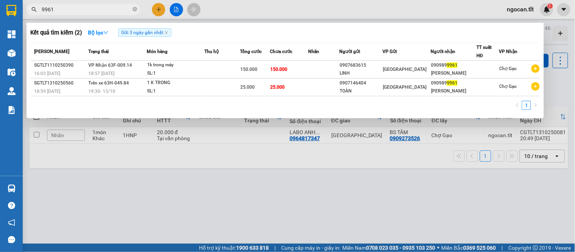
drag, startPoint x: 225, startPoint y: 168, endPoint x: 151, endPoint y: 179, distance: 75.5
click at [225, 168] on div at bounding box center [287, 126] width 575 height 252
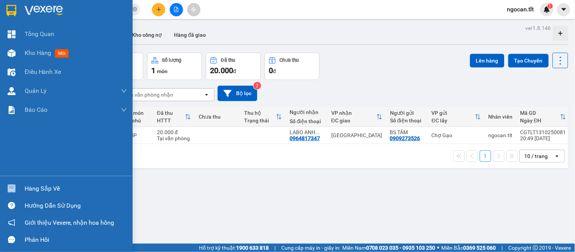
click at [39, 194] on div "Hàng sắp về" at bounding box center [66, 188] width 133 height 17
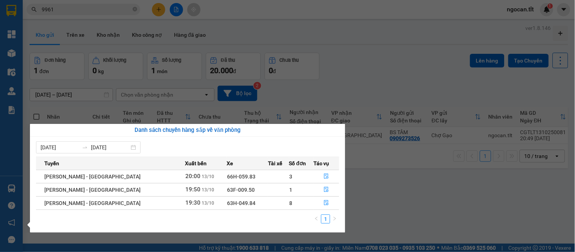
drag, startPoint x: 325, startPoint y: 80, endPoint x: 264, endPoint y: 47, distance: 69.6
click at [324, 80] on section "Kết quả tìm kiếm ( 2 ) Bộ lọc Gửi 3 ngày gần nhất Mã ĐH Trạng thái Món hàng Thu…" at bounding box center [287, 126] width 575 height 252
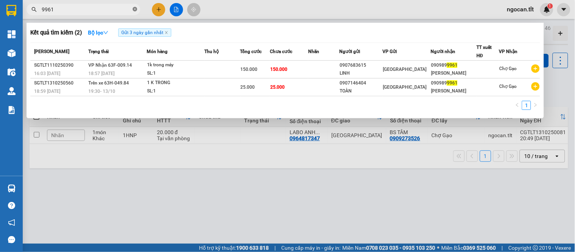
click at [135, 9] on icon "close-circle" at bounding box center [135, 9] width 5 height 5
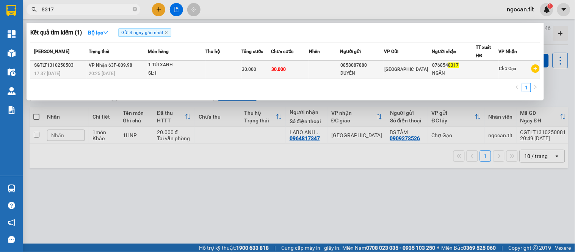
type input "8317"
click at [258, 65] on td "30.000" at bounding box center [257, 70] width 30 height 18
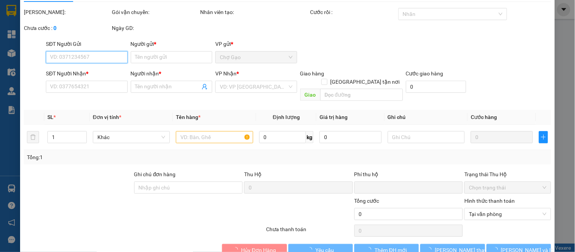
type input "0858087880"
type input "DUYÊN"
type input "0768548317"
type input "NGÂN"
type input "0"
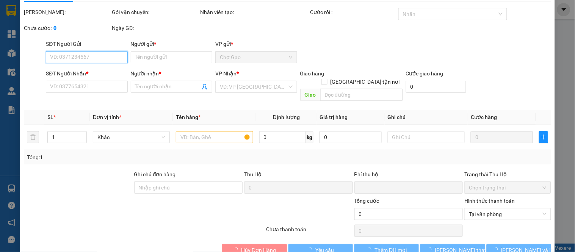
type input "30.000"
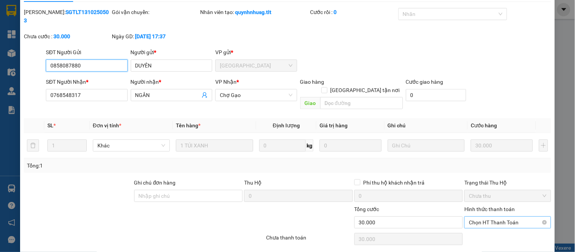
scroll to position [30, 0]
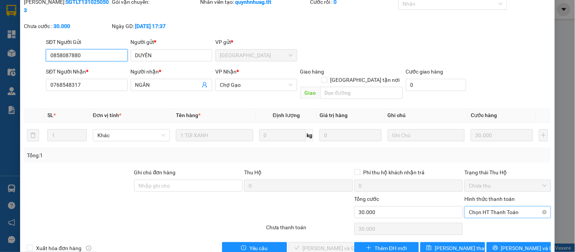
click at [481, 207] on span "Chọn HT Thanh Toán" at bounding box center [507, 212] width 77 height 11
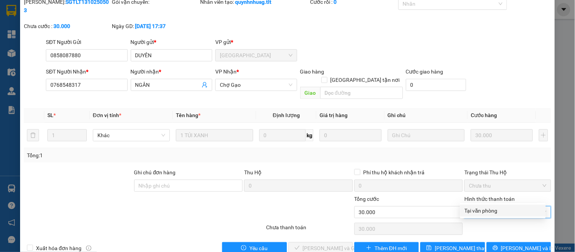
click at [472, 210] on div "Tại văn phòng" at bounding box center [503, 211] width 77 height 8
type input "0"
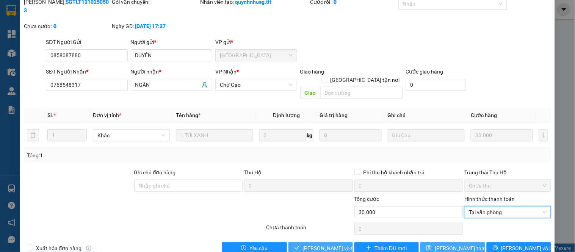
drag, startPoint x: 329, startPoint y: 230, endPoint x: 469, endPoint y: 231, distance: 139.6
click at [331, 244] on span "Lưu và Giao hàng" at bounding box center [339, 248] width 73 height 8
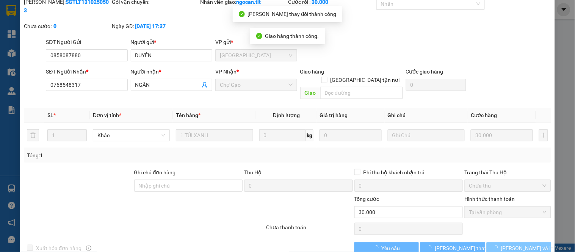
drag, startPoint x: 469, startPoint y: 231, endPoint x: 503, endPoint y: 232, distance: 34.5
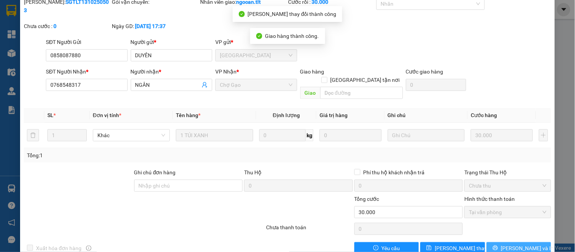
click at [498, 245] on icon "printer" at bounding box center [495, 247] width 5 height 5
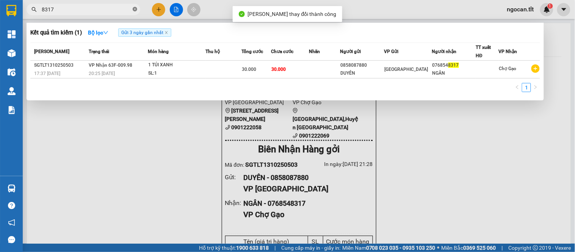
click at [134, 9] on icon "close-circle" at bounding box center [135, 9] width 5 height 5
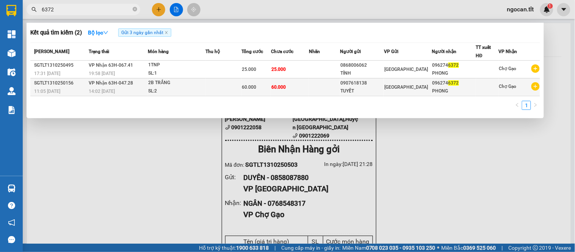
type input "6372"
click at [278, 86] on span "60.000" at bounding box center [279, 87] width 14 height 5
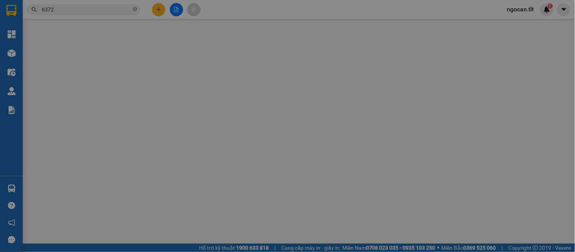
type input "0907618138"
type input "TUYẾT"
type input "0962746372"
type input "PHONG"
type input "0"
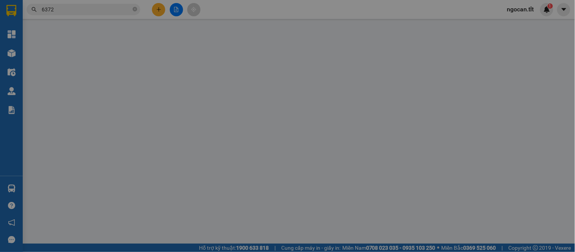
type input "60.000"
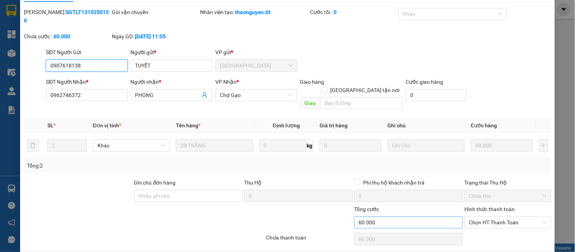
scroll to position [30, 0]
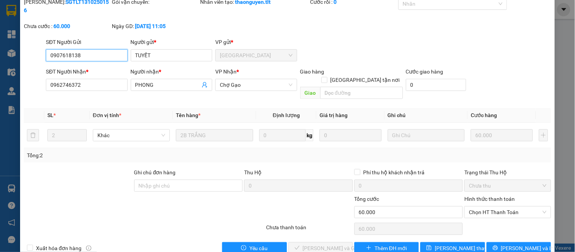
drag, startPoint x: 480, startPoint y: 196, endPoint x: 479, endPoint y: 201, distance: 5.4
click at [481, 207] on span "Chọn HT Thanh Toán" at bounding box center [507, 212] width 77 height 11
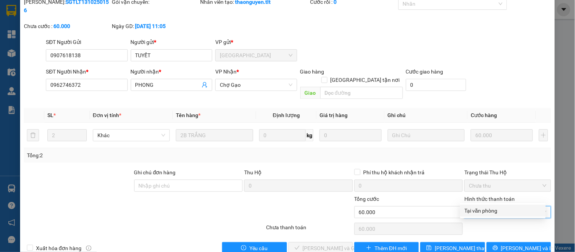
drag, startPoint x: 477, startPoint y: 207, endPoint x: 404, endPoint y: 222, distance: 75.1
click at [478, 207] on div "Tại văn phòng" at bounding box center [503, 211] width 77 height 8
type input "0"
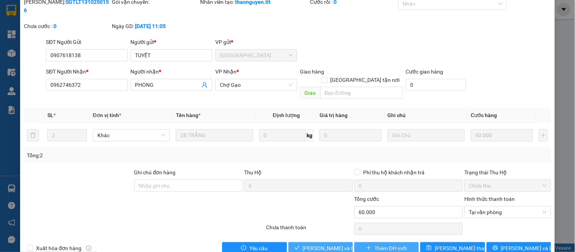
drag, startPoint x: 331, startPoint y: 230, endPoint x: 356, endPoint y: 233, distance: 24.9
click at [333, 244] on span "Lưu và Giao hàng" at bounding box center [339, 248] width 73 height 8
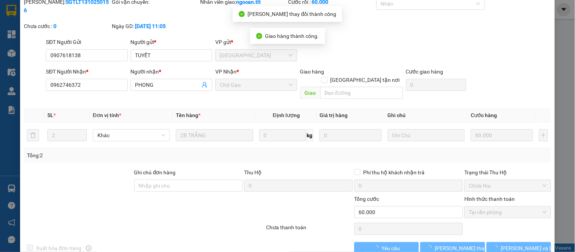
click at [509, 244] on span "Lưu và In" at bounding box center [527, 248] width 53 height 8
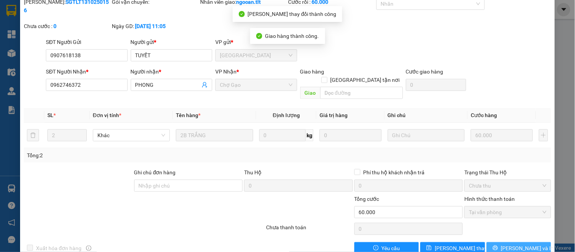
click at [498, 245] on icon "printer" at bounding box center [495, 247] width 5 height 5
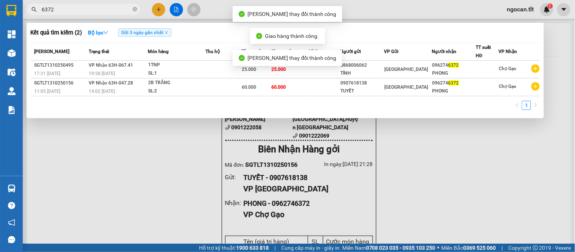
click at [99, 5] on span "6372" at bounding box center [84, 9] width 114 height 11
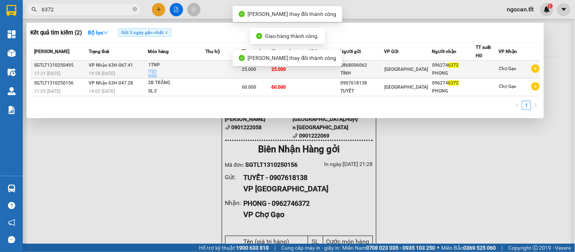
click at [188, 69] on span "1TNP SL: 1" at bounding box center [176, 69] width 57 height 16
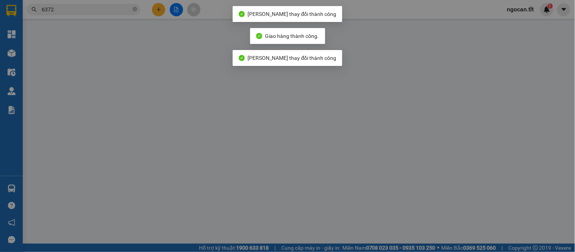
type input "0868006062"
type input "TÍNH"
type input "0962746372"
type input "PHONG"
type input "0"
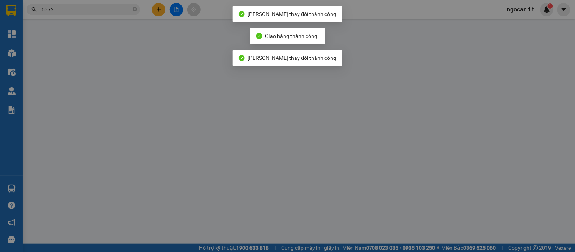
type input "25.000"
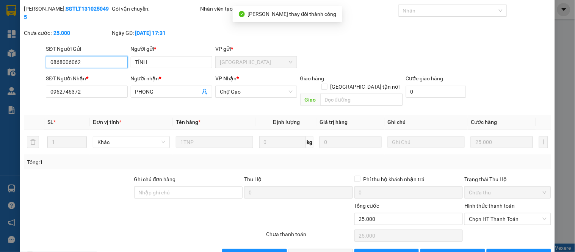
scroll to position [30, 0]
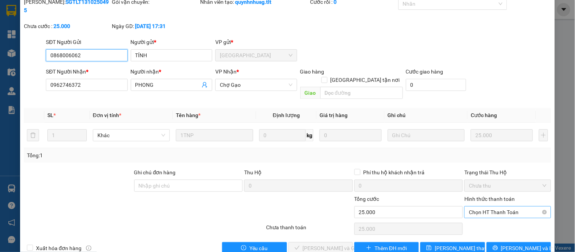
click at [498, 207] on span "Chọn HT Thanh Toán" at bounding box center [507, 212] width 77 height 11
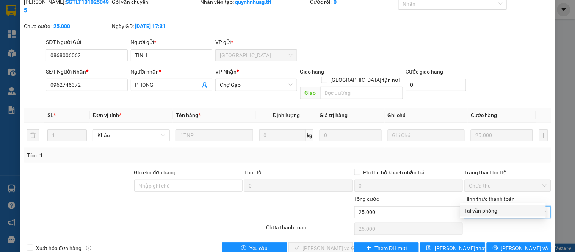
drag, startPoint x: 476, startPoint y: 212, endPoint x: 395, endPoint y: 211, distance: 80.4
click at [473, 212] on div "Tại văn phòng" at bounding box center [503, 211] width 77 height 8
type input "0"
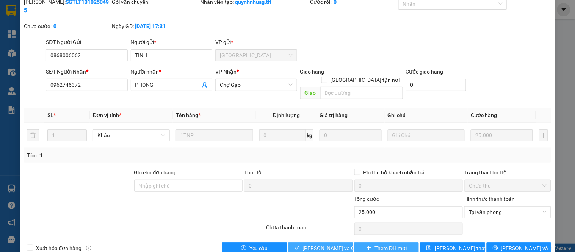
drag, startPoint x: 327, startPoint y: 229, endPoint x: 372, endPoint y: 233, distance: 44.5
click at [328, 244] on span "Lưu và Giao hàng" at bounding box center [339, 248] width 73 height 8
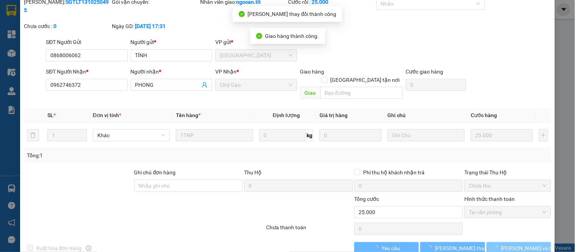
click at [497, 242] on button "Lưu và In" at bounding box center [519, 248] width 64 height 12
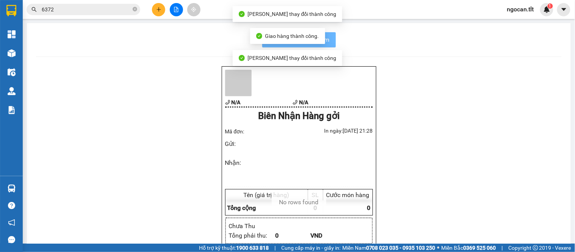
click at [497, 228] on div "N/A N/A Biên Nhận Hàng gởi Mã đơn: In ngày: 13/10/2025 21:28 Gửi : Nhận : Tên (…" at bounding box center [299, 202] width 526 height 272
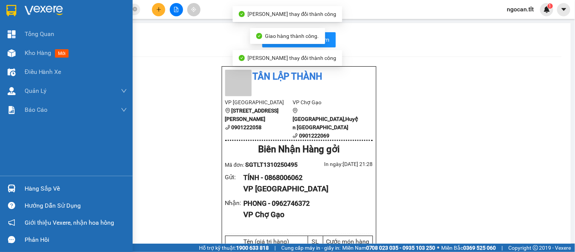
click at [52, 186] on div "Hàng sắp về" at bounding box center [76, 188] width 102 height 11
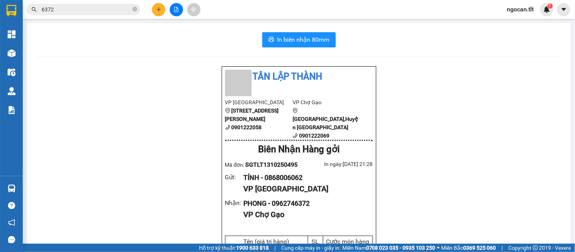
click at [211, 74] on section "Kết quả tìm kiếm ( 2 ) Bộ lọc Gửi 3 ngày gần nhất Mã ĐH Trạng thái Món hàng Thu…" at bounding box center [287, 126] width 575 height 252
click at [101, 8] on input "6372" at bounding box center [87, 9] width 90 height 8
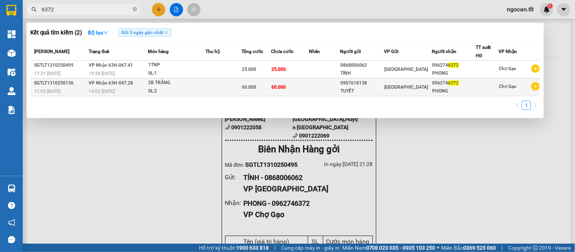
click at [182, 85] on div "2B TRẮNG" at bounding box center [176, 83] width 57 height 8
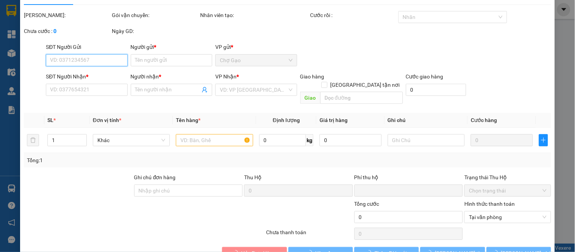
scroll to position [30, 0]
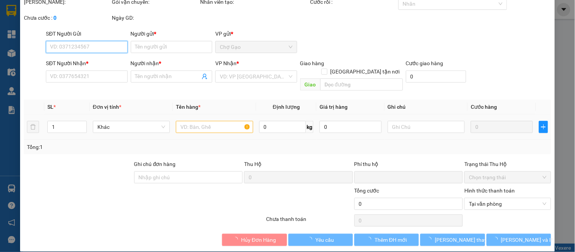
type input "0907618138"
type input "TUYẾT"
type input "0962746372"
type input "PHONG"
type input "0"
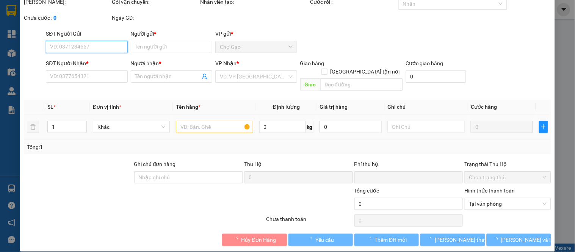
type input "60.000"
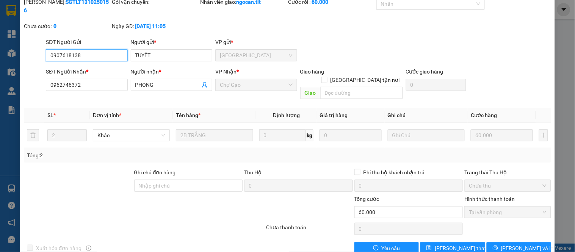
scroll to position [0, 0]
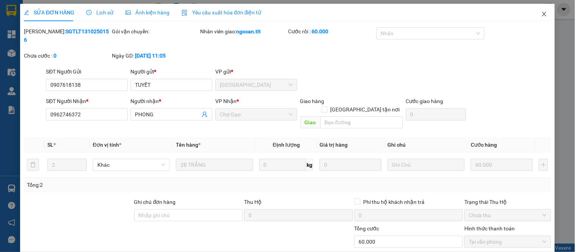
drag, startPoint x: 538, startPoint y: 13, endPoint x: 448, endPoint y: 11, distance: 89.5
click at [542, 13] on icon "close" at bounding box center [545, 14] width 6 height 6
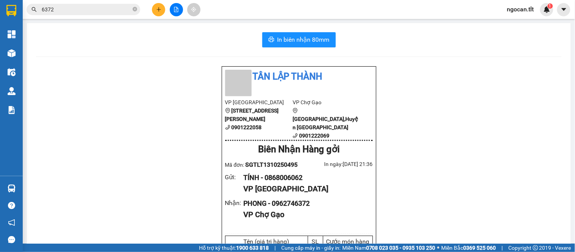
click at [86, 8] on input "6372" at bounding box center [87, 9] width 90 height 8
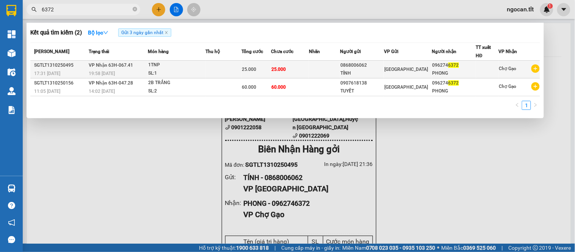
click at [231, 62] on td at bounding box center [224, 70] width 36 height 18
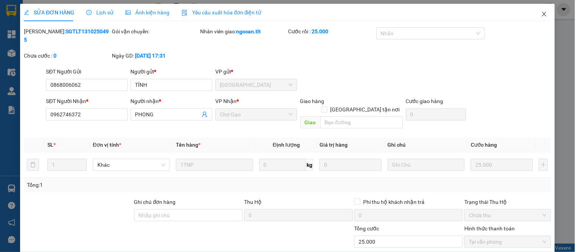
click at [542, 15] on icon "close" at bounding box center [545, 14] width 6 height 6
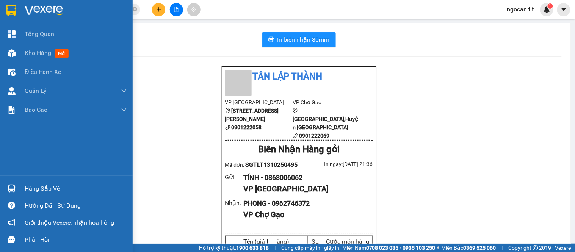
click at [38, 187] on div "Hàng sắp về" at bounding box center [76, 188] width 102 height 11
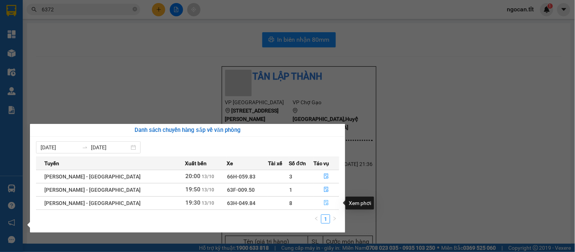
click at [324, 201] on icon "file-done" at bounding box center [326, 202] width 5 height 5
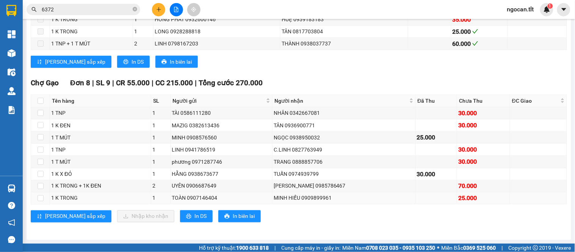
scroll to position [191, 0]
click at [40, 101] on input "checkbox" at bounding box center [41, 101] width 6 height 6
checkbox input "true"
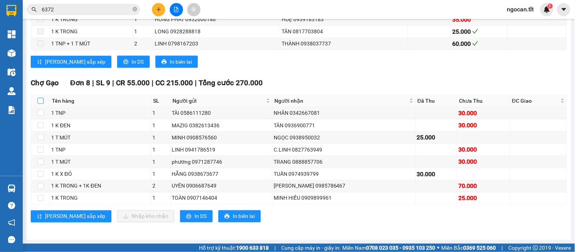
checkbox input "true"
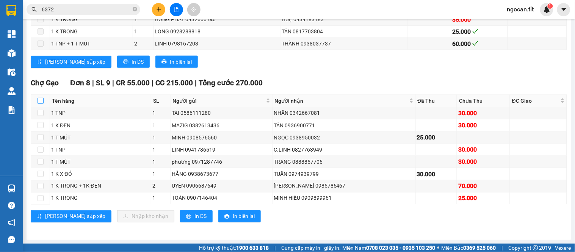
checkbox input "true"
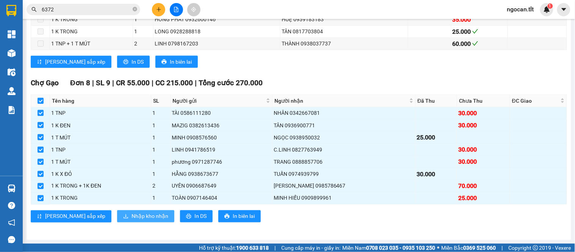
click at [132, 217] on span "Nhập kho nhận" at bounding box center [150, 216] width 37 height 8
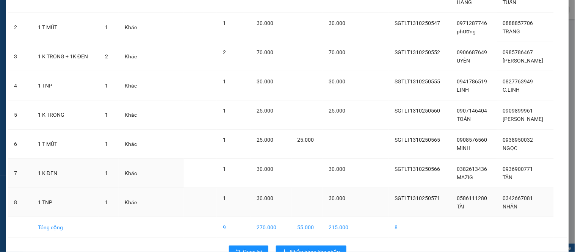
scroll to position [101, 0]
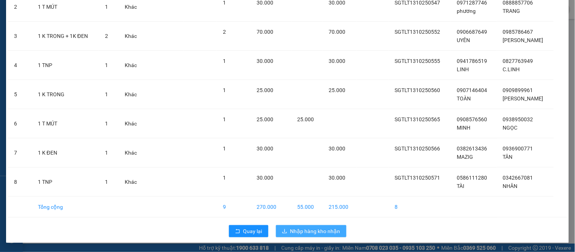
click at [306, 226] on button "Nhập hàng kho nhận" at bounding box center [311, 231] width 71 height 12
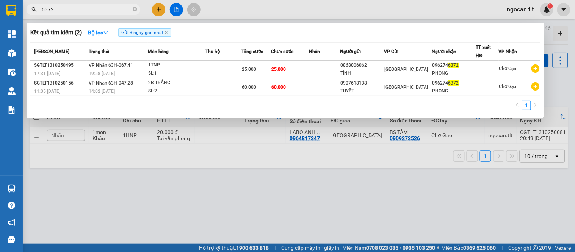
click at [134, 8] on icon "close-circle" at bounding box center [135, 9] width 5 height 5
type input "8317"
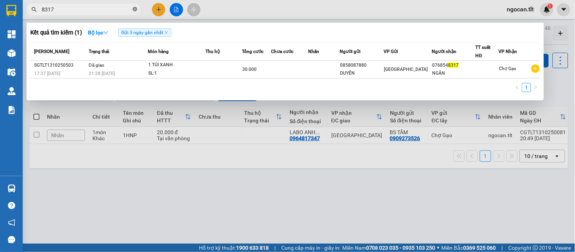
click at [137, 8] on icon "close-circle" at bounding box center [135, 9] width 5 height 5
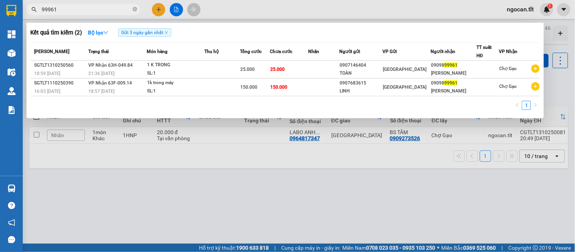
type input "99961"
click at [88, 191] on div at bounding box center [287, 126] width 575 height 252
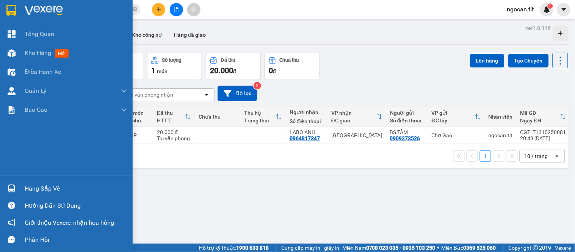
drag, startPoint x: 42, startPoint y: 181, endPoint x: 42, endPoint y: 173, distance: 7.6
click at [42, 177] on div "Hàng sắp về Hướng dẫn sử dụng Giới thiệu Vexere, nhận hoa hồng Phản hồi" at bounding box center [66, 212] width 133 height 72
click at [47, 186] on div "Hàng sắp về" at bounding box center [76, 188] width 102 height 11
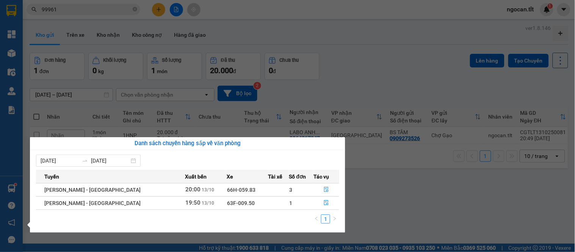
click at [329, 60] on section "Kết quả tìm kiếm ( 2 ) Bộ lọc Gửi 3 ngày gần nhất Mã ĐH Trạng thái Món hàng Thu…" at bounding box center [287, 126] width 575 height 252
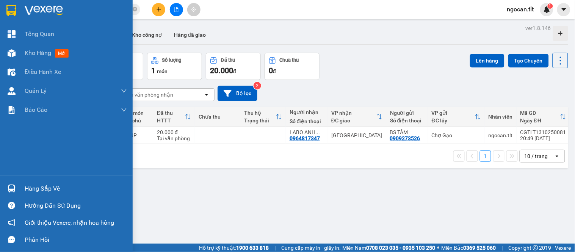
click at [26, 189] on div "Hàng sắp về" at bounding box center [76, 188] width 102 height 11
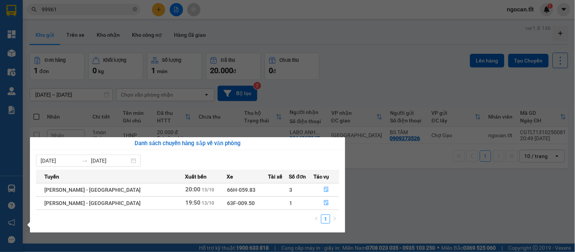
click at [238, 97] on section "Kết quả tìm kiếm ( 2 ) Bộ lọc Gửi 3 ngày gần nhất Mã ĐH Trạng thái Món hàng Thu…" at bounding box center [287, 126] width 575 height 252
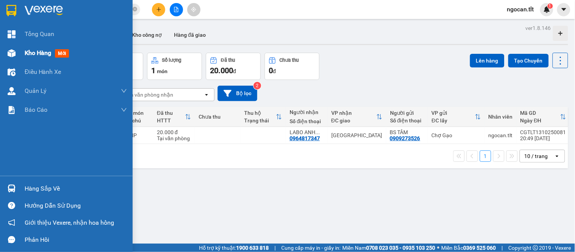
click at [27, 44] on div "Kho hàng mới" at bounding box center [76, 53] width 102 height 19
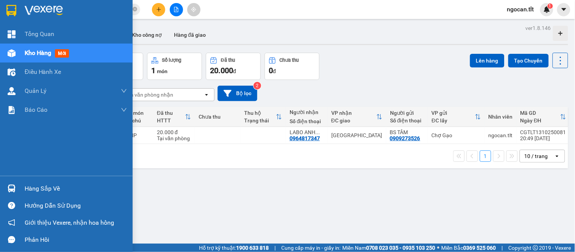
click at [20, 185] on div "Hàng sắp về" at bounding box center [66, 188] width 133 height 17
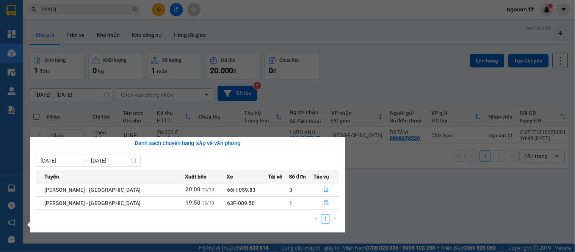
click at [275, 91] on section "Kết quả tìm kiếm ( 2 ) Bộ lọc Gửi 3 ngày gần nhất Mã ĐH Trạng thái Món hàng Thu…" at bounding box center [287, 126] width 575 height 252
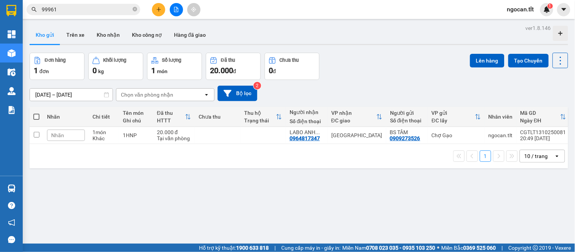
click at [119, 8] on input "99961" at bounding box center [87, 9] width 90 height 8
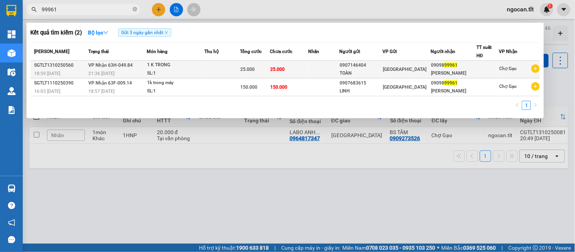
click at [202, 66] on div "1 K TRONG" at bounding box center [175, 65] width 57 height 8
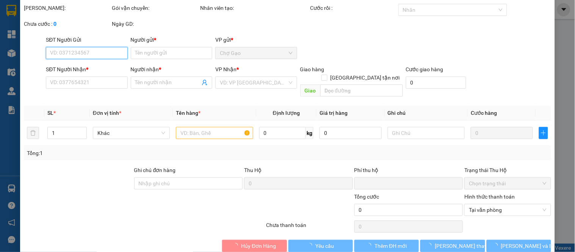
scroll to position [30, 0]
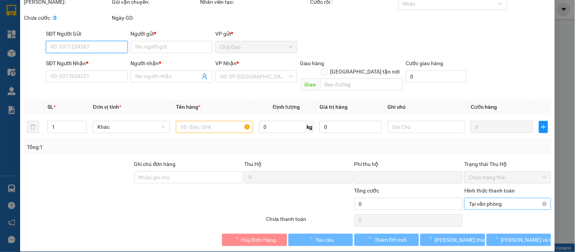
type input "0907146404"
type input "TOÀN"
type input "0909899961"
type input "[PERSON_NAME]"
type input "0"
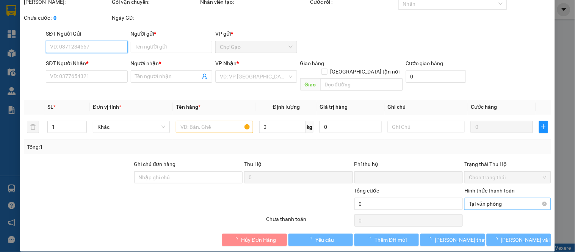
type input "25.000"
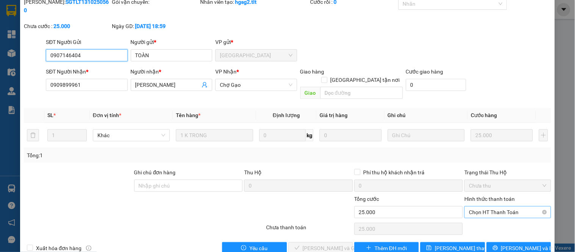
click at [491, 207] on span "Chọn HT Thanh Toán" at bounding box center [507, 212] width 77 height 11
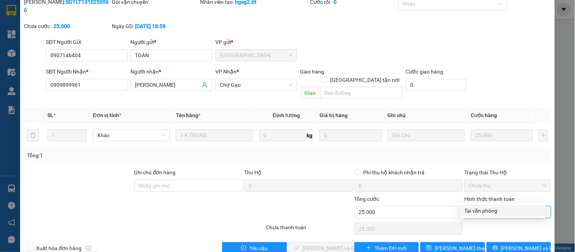
click at [478, 209] on div "Tại văn phòng" at bounding box center [503, 211] width 77 height 8
type input "0"
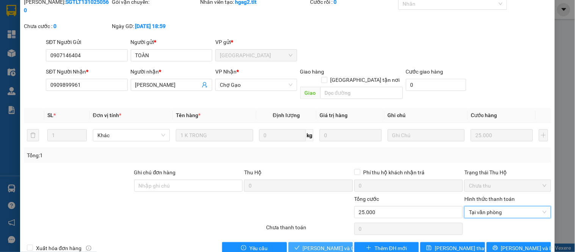
click at [316, 244] on span "Lưu và Giao hàng" at bounding box center [339, 248] width 73 height 8
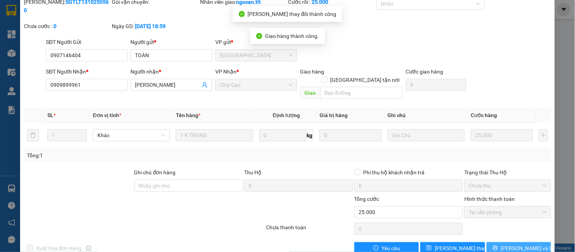
click at [498, 245] on icon "printer" at bounding box center [495, 247] width 5 height 5
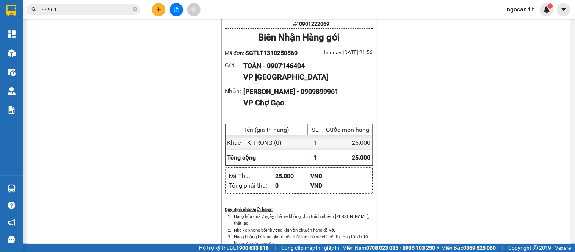
scroll to position [112, 0]
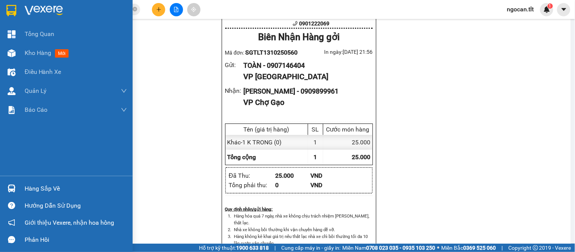
click at [8, 189] on img at bounding box center [12, 189] width 8 height 8
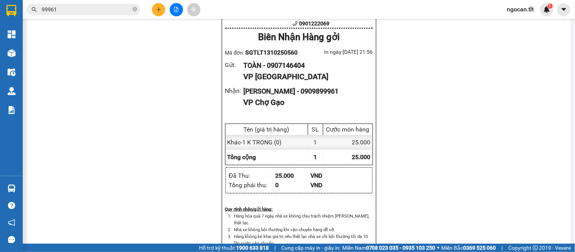
click at [408, 105] on section "Kết quả tìm kiếm ( 2 ) Bộ lọc Gửi 3 ngày gần nhất Mã ĐH Trạng thái Món hàng Thu…" at bounding box center [287, 126] width 575 height 252
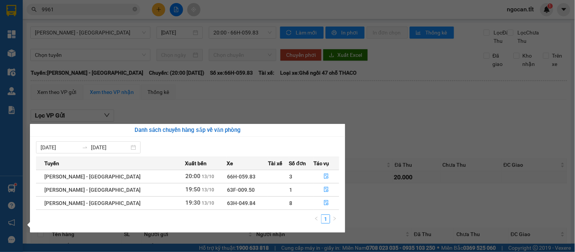
scroll to position [330, 0]
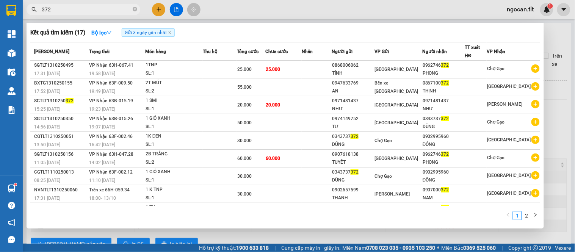
scroll to position [236, 0]
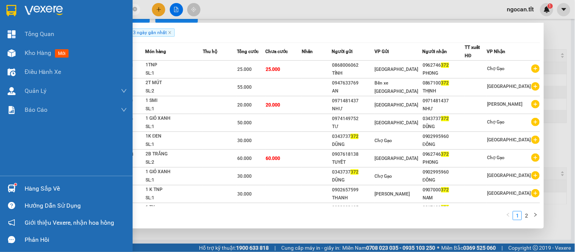
drag, startPoint x: 26, startPoint y: 182, endPoint x: 47, endPoint y: 186, distance: 22.0
click at [27, 182] on div "Hàng sắp về" at bounding box center [66, 188] width 133 height 17
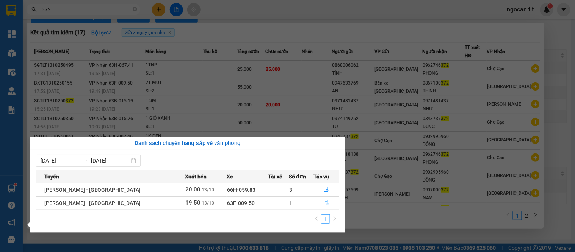
click at [324, 202] on icon "file-done" at bounding box center [326, 202] width 5 height 5
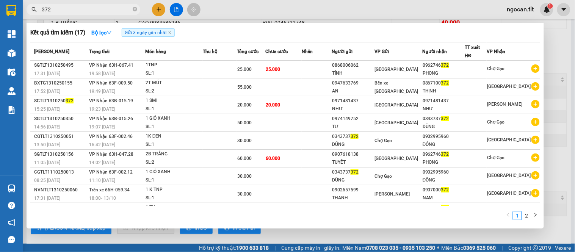
click at [278, 231] on div at bounding box center [287, 126] width 575 height 252
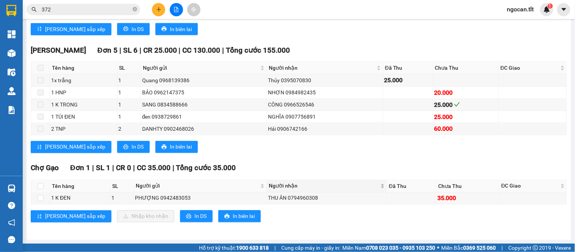
scroll to position [257, 0]
click at [43, 184] on input "checkbox" at bounding box center [41, 186] width 6 height 6
checkbox input "true"
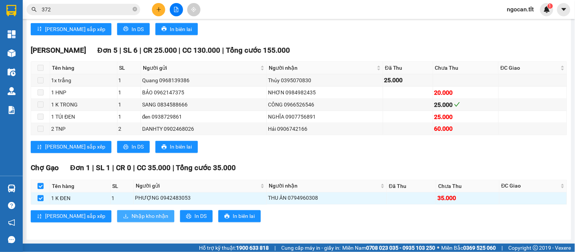
click at [132, 214] on span "Nhập kho nhận" at bounding box center [150, 216] width 37 height 8
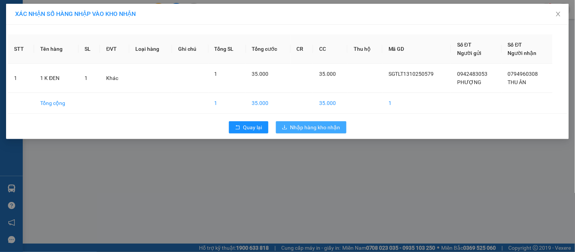
click at [305, 126] on span "Nhập hàng kho nhận" at bounding box center [316, 127] width 50 height 8
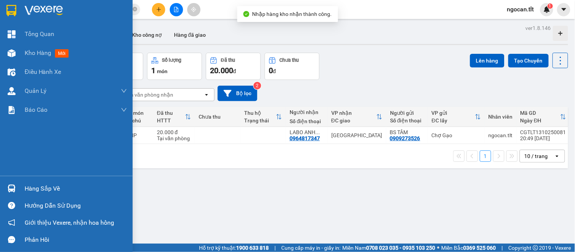
click at [36, 186] on div "Hàng sắp về" at bounding box center [76, 188] width 102 height 11
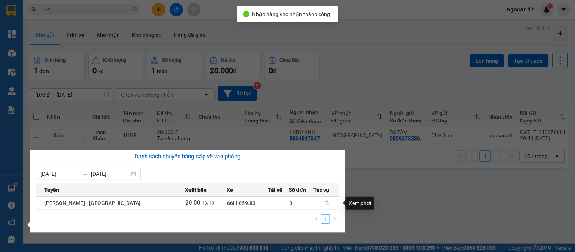
click at [324, 203] on icon "file-done" at bounding box center [326, 202] width 5 height 5
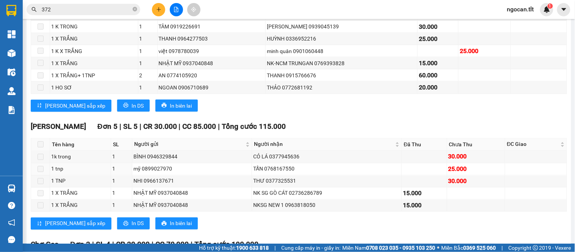
scroll to position [367, 0]
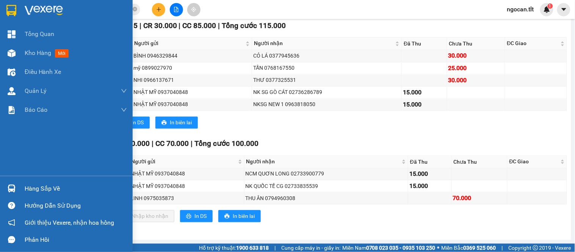
drag, startPoint x: 27, startPoint y: 185, endPoint x: 48, endPoint y: 186, distance: 20.5
click at [28, 185] on div "Hàng sắp về" at bounding box center [76, 188] width 102 height 11
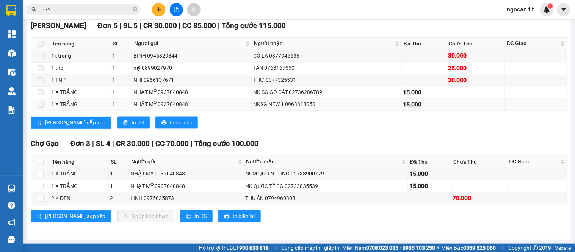
click at [325, 104] on section "Kết quả tìm kiếm ( 17 ) Bộ lọc Gửi 3 ngày gần nhất Mã ĐH Trạng thái Món hàng Th…" at bounding box center [287, 126] width 575 height 252
click at [40, 163] on input "checkbox" at bounding box center [41, 162] width 6 height 6
checkbox input "true"
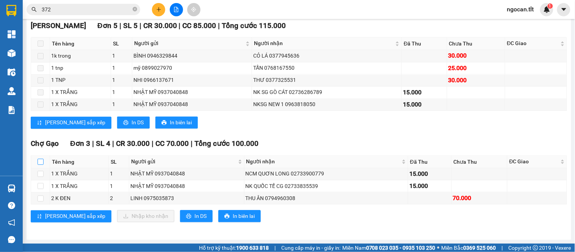
checkbox input "true"
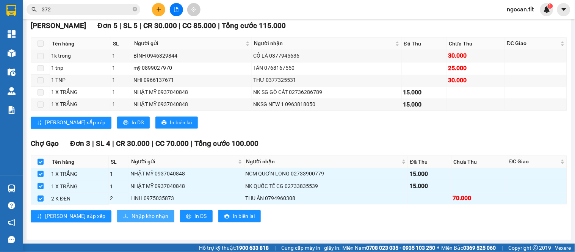
click at [132, 217] on span "Nhập kho nhận" at bounding box center [150, 216] width 37 height 8
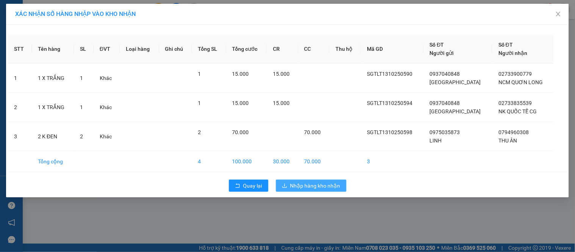
click at [308, 187] on span "Nhập hàng kho nhận" at bounding box center [316, 186] width 50 height 8
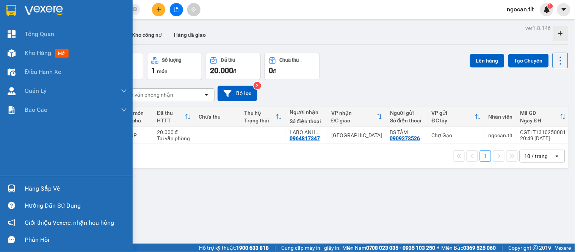
drag, startPoint x: 50, startPoint y: 189, endPoint x: 67, endPoint y: 181, distance: 18.0
click at [51, 189] on div "Hàng sắp về" at bounding box center [76, 188] width 102 height 11
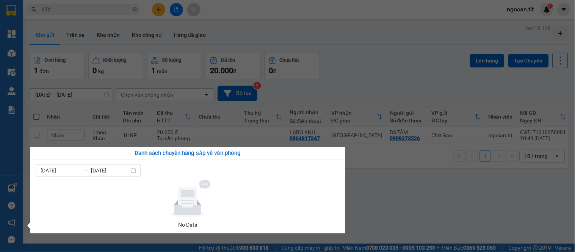
click at [388, 172] on section "Kết quả tìm kiếm ( 17 ) Bộ lọc Gửi 3 ngày gần nhất Mã ĐH Trạng thái Món hàng Th…" at bounding box center [287, 126] width 575 height 252
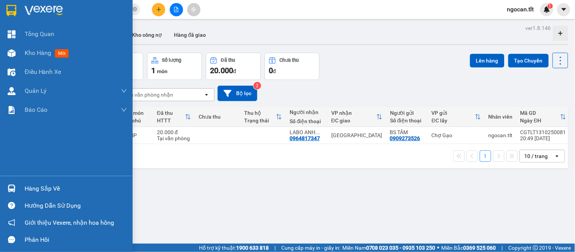
click at [29, 190] on div "Hàng sắp về" at bounding box center [76, 188] width 102 height 11
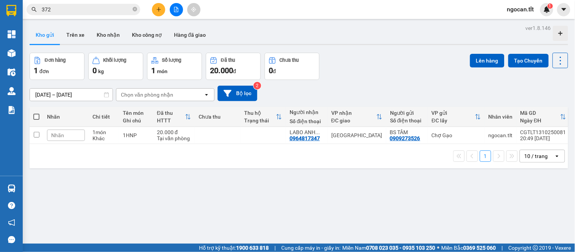
drag, startPoint x: 427, startPoint y: 178, endPoint x: 480, endPoint y: 99, distance: 94.8
click at [429, 177] on section "Kết quả tìm kiếm ( 17 ) Bộ lọc Gửi 3 ngày gần nhất Mã ĐH Trạng thái Món hàng Th…" at bounding box center [287, 126] width 575 height 252
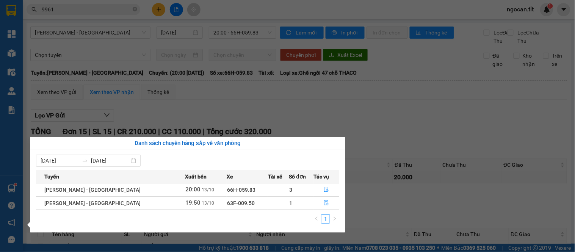
scroll to position [330, 0]
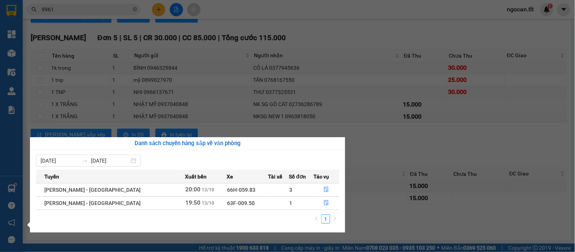
click at [282, 103] on section "Kết quả tìm kiếm ( 2 ) Bộ lọc Gửi 3 ngày gần nhất Mã ĐH Trạng thái Món hàng Thu…" at bounding box center [287, 126] width 575 height 252
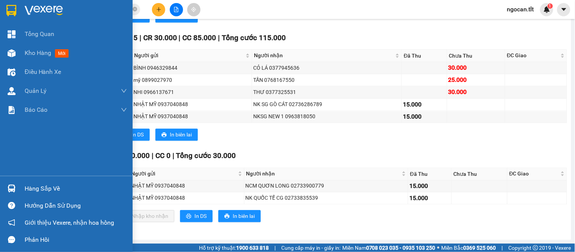
click at [42, 189] on div "Hàng sắp về" at bounding box center [76, 188] width 102 height 11
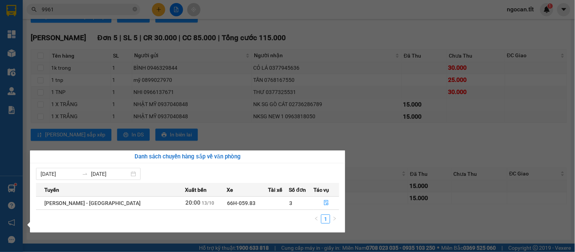
click at [366, 110] on section "Kết quả tìm kiếm ( 2 ) Bộ lọc Gửi 3 ngày gần nhất Mã ĐH Trạng thái Món hàng Thu…" at bounding box center [287, 126] width 575 height 252
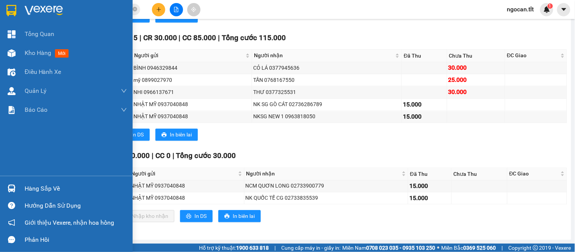
click at [30, 186] on div "Hàng sắp về" at bounding box center [76, 188] width 102 height 11
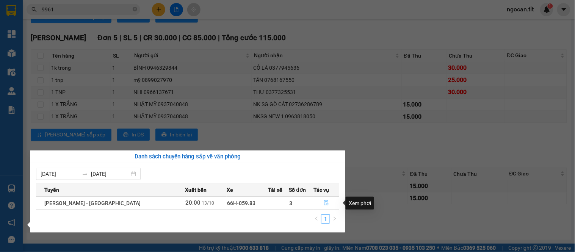
click at [324, 203] on icon "file-done" at bounding box center [326, 202] width 5 height 5
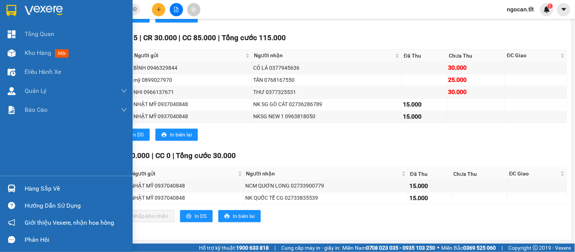
click at [46, 184] on div "Hàng sắp về" at bounding box center [76, 188] width 102 height 11
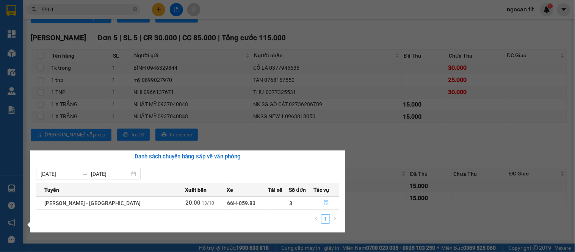
click at [324, 201] on icon "file-done" at bounding box center [326, 202] width 5 height 5
